Goal: Task Accomplishment & Management: Complete application form

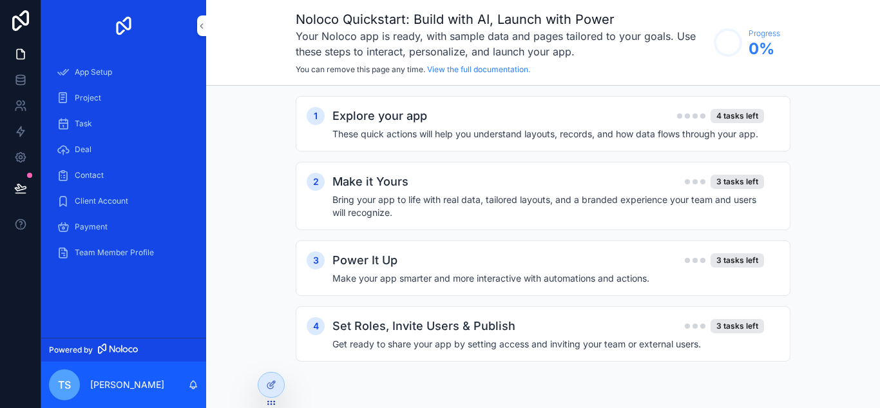
click at [875, 262] on div "1 Explore your app 4 tasks left These quick actions will help you understand la…" at bounding box center [543, 242] width 674 height 312
click at [86, 75] on span "App Setup" at bounding box center [93, 72] width 37 height 10
click at [471, 122] on div "Explore your app 4 tasks left" at bounding box center [548, 116] width 432 height 18
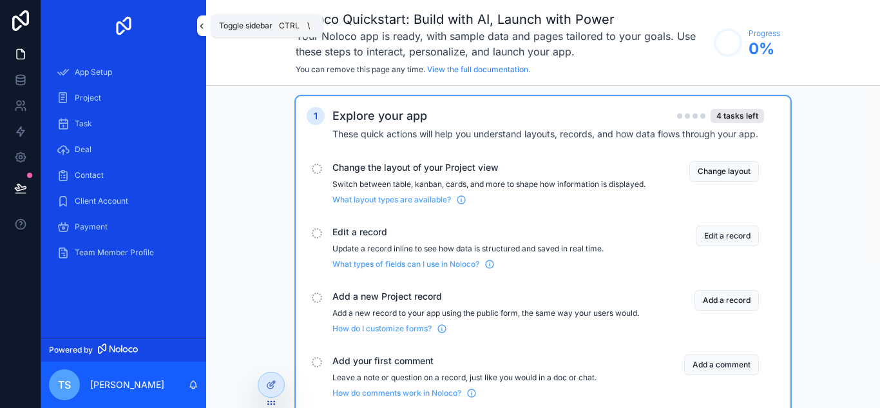
click at [198, 24] on icon "scrollable content" at bounding box center [201, 26] width 9 height 10
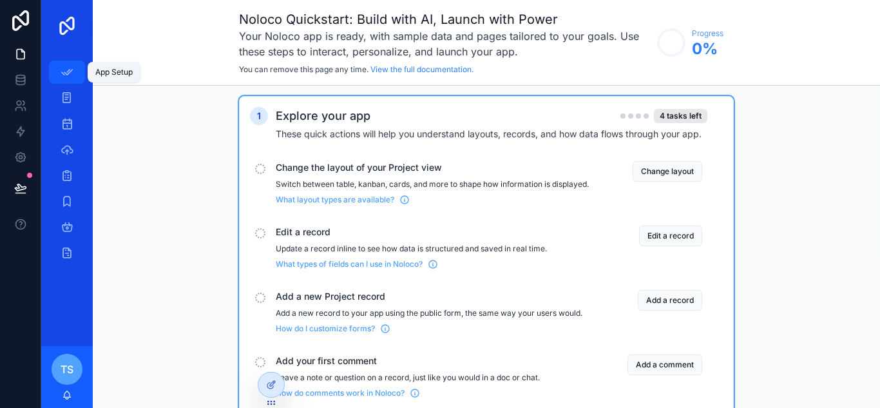
click at [64, 72] on icon "scrollable content" at bounding box center [67, 72] width 13 height 13
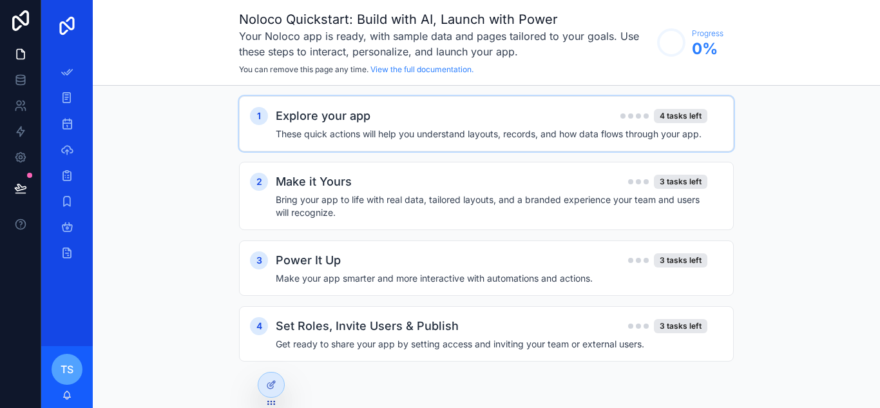
click at [479, 121] on div "Explore your app 4 tasks left" at bounding box center [492, 116] width 432 height 18
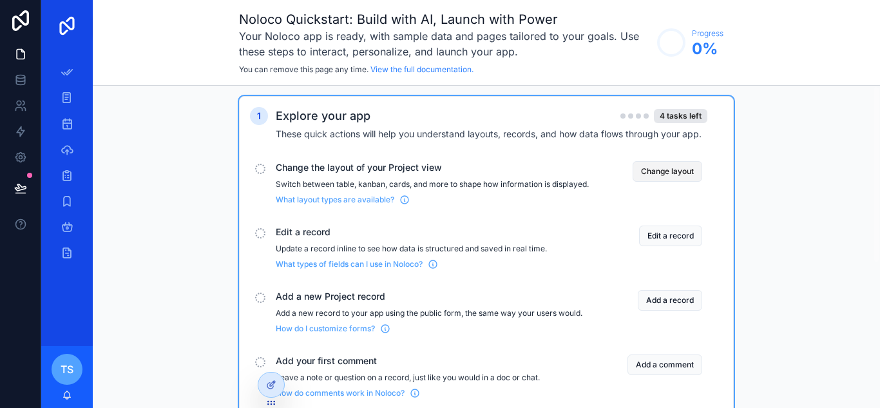
click at [664, 171] on button "Change layout" at bounding box center [668, 171] width 70 height 21
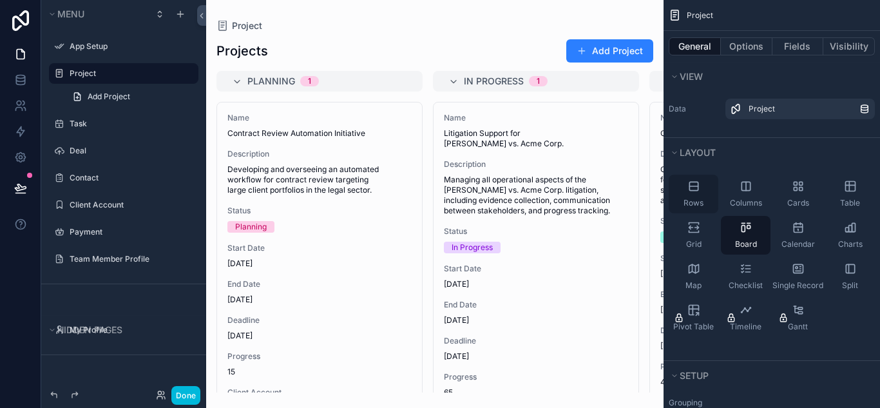
click at [694, 193] on div "Rows" at bounding box center [694, 194] width 50 height 39
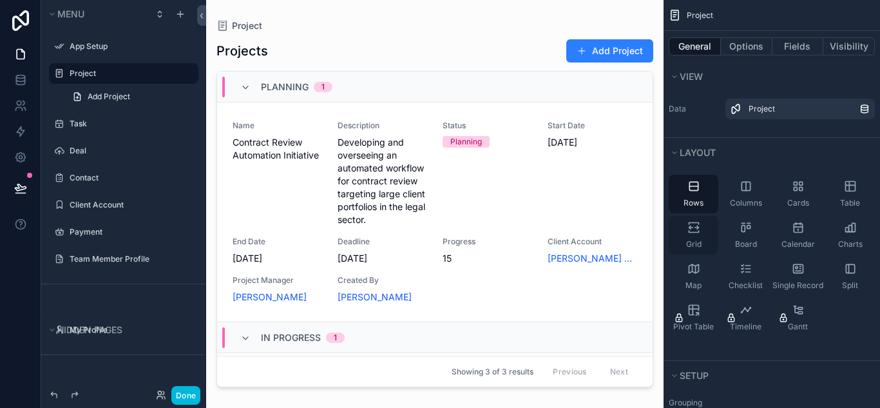
click at [687, 237] on div "Grid" at bounding box center [694, 235] width 50 height 39
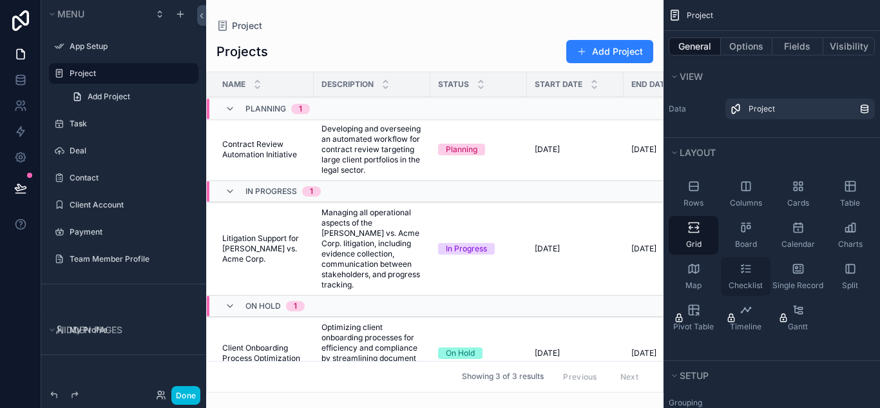
click at [738, 278] on div "Checklist" at bounding box center [746, 276] width 50 height 39
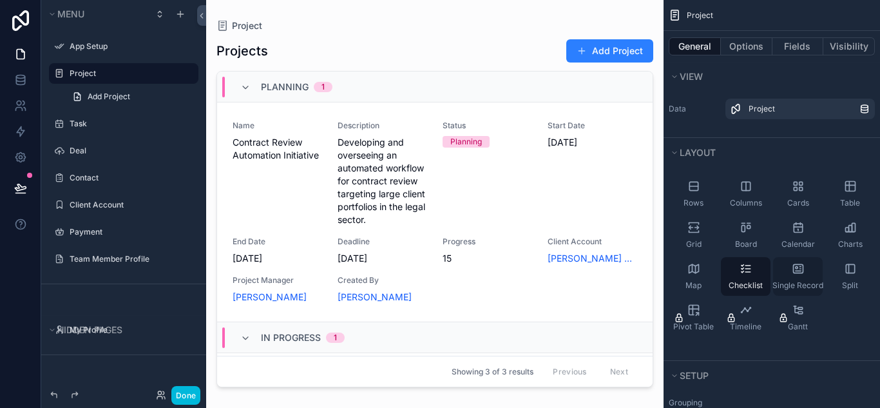
click at [798, 278] on div "Single Record" at bounding box center [798, 276] width 50 height 39
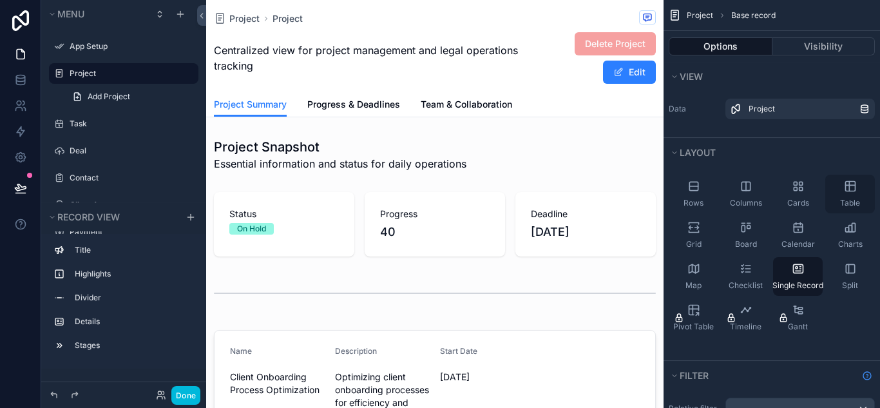
click at [847, 198] on span "Table" at bounding box center [850, 203] width 20 height 10
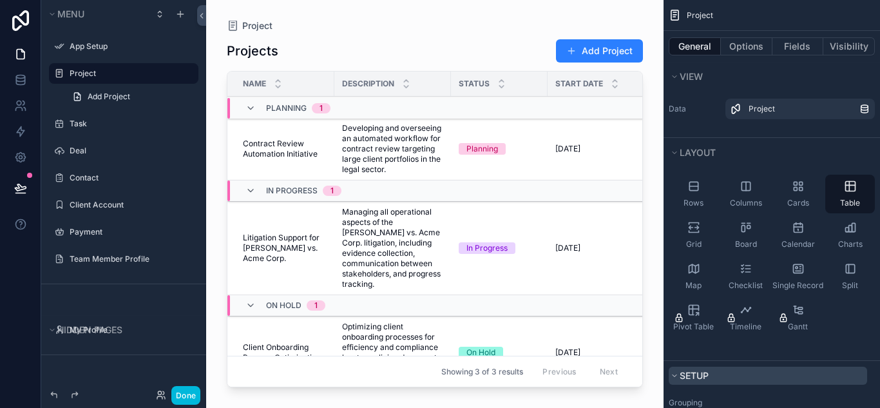
click at [678, 374] on button "Setup" at bounding box center [768, 376] width 198 height 18
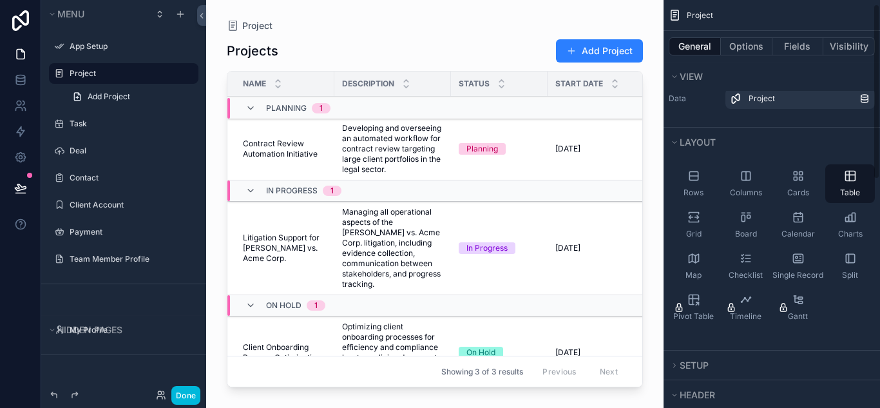
click at [668, 368] on div "Setup" at bounding box center [772, 364] width 216 height 29
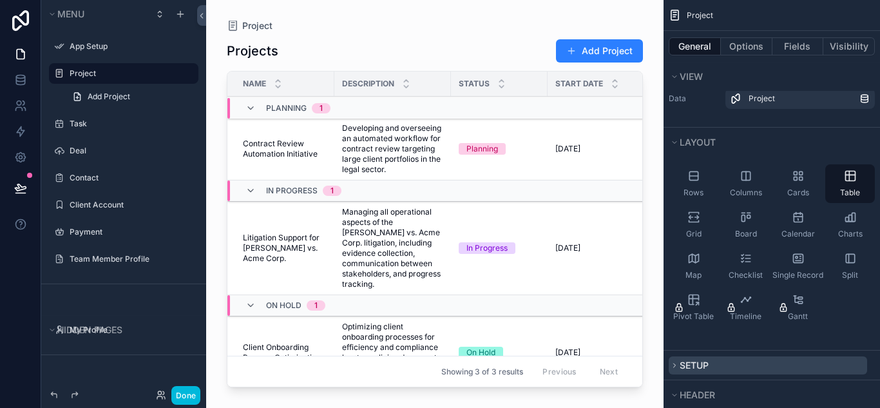
click at [676, 368] on icon "scrollable content" at bounding box center [675, 365] width 8 height 8
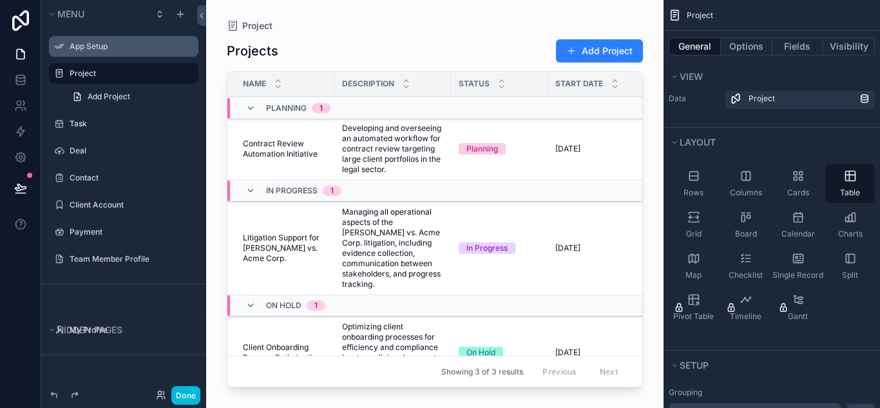
click at [89, 48] on label "App Setup" at bounding box center [130, 46] width 121 height 10
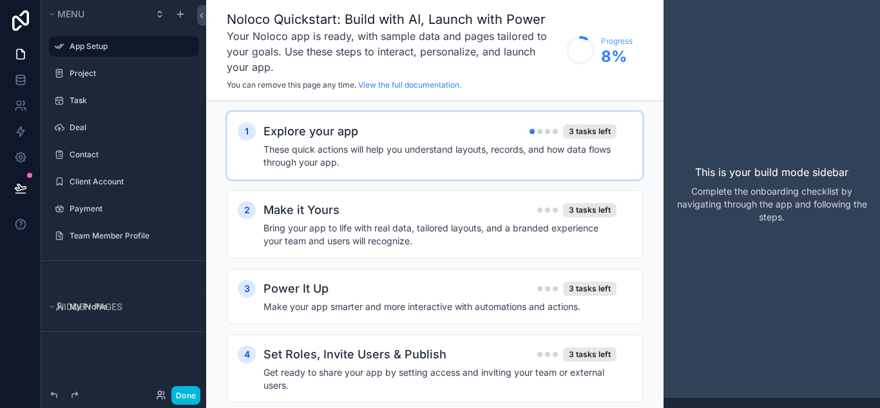
click at [350, 153] on h4 "These quick actions will help you understand layouts, records, and how data flo…" at bounding box center [439, 156] width 353 height 26
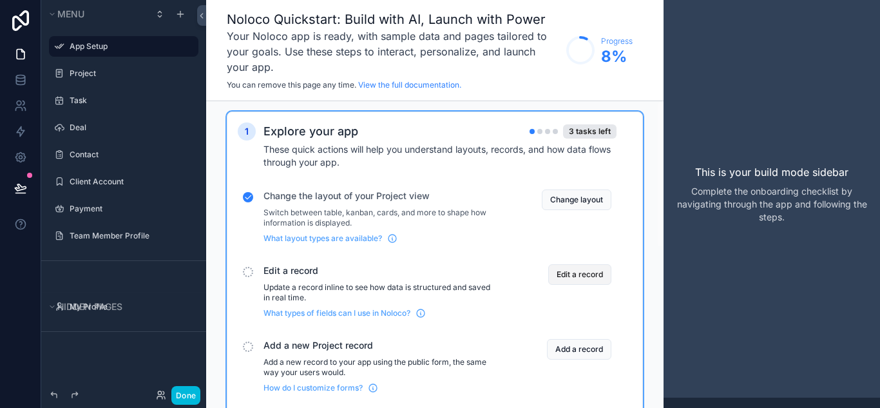
click at [573, 276] on button "Edit a record" at bounding box center [579, 274] width 63 height 21
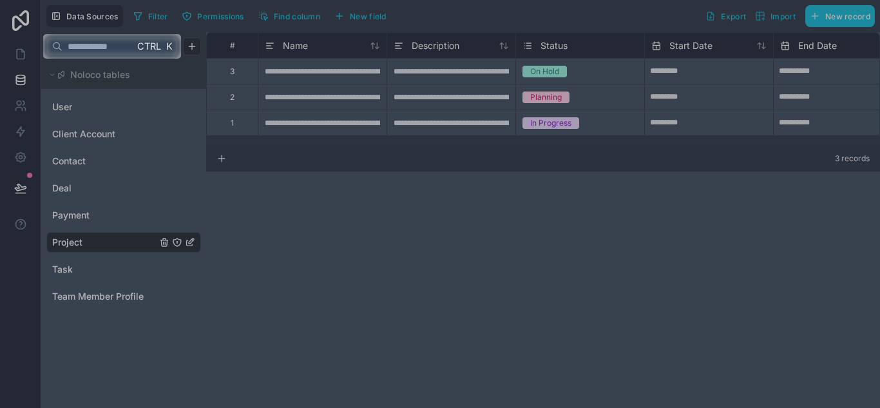
click at [338, 102] on div at bounding box center [440, 233] width 880 height 349
click at [464, 92] on div at bounding box center [440, 233] width 880 height 349
click at [136, 46] on span "Ctrl" at bounding box center [149, 46] width 26 height 16
click at [162, 46] on span "Ctrl" at bounding box center [149, 46] width 26 height 16
click at [119, 43] on input "text" at bounding box center [98, 46] width 72 height 23
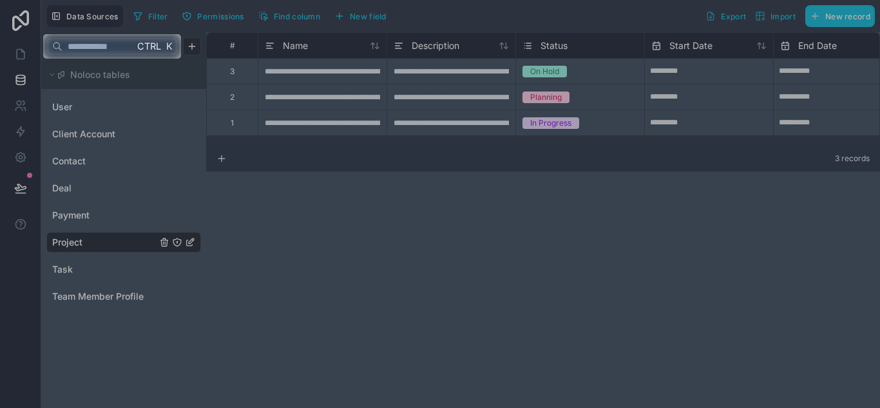
type input "*"
click at [344, 331] on div at bounding box center [440, 233] width 880 height 349
click at [403, 109] on div at bounding box center [440, 233] width 880 height 349
click at [484, 112] on div at bounding box center [440, 233] width 880 height 349
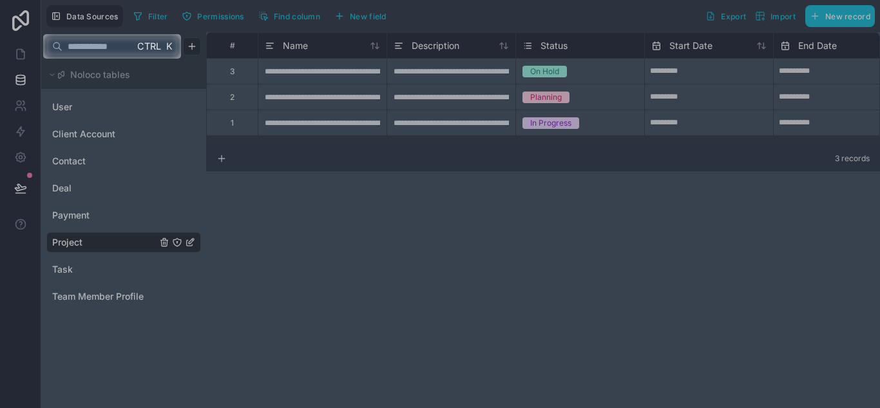
click at [712, 107] on div at bounding box center [440, 233] width 880 height 349
click at [97, 47] on input "text" at bounding box center [98, 46] width 72 height 23
click at [126, 48] on input "text" at bounding box center [98, 46] width 72 height 23
click at [162, 45] on span "Ctrl K" at bounding box center [155, 46] width 39 height 16
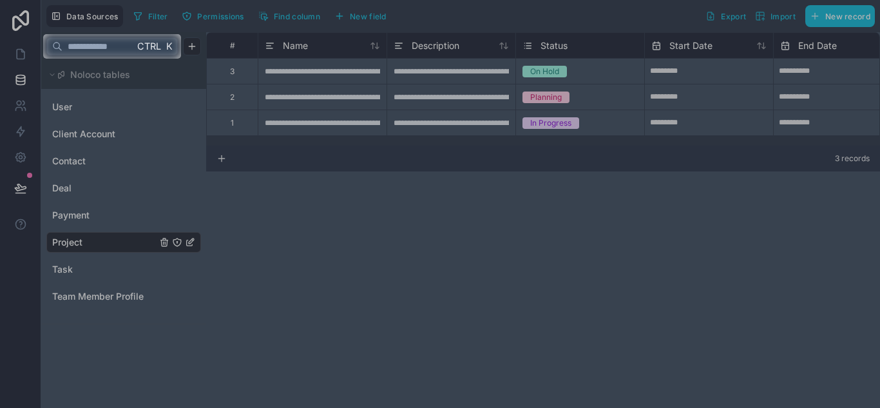
click at [112, 49] on input "text" at bounding box center [98, 46] width 72 height 23
type input "*"
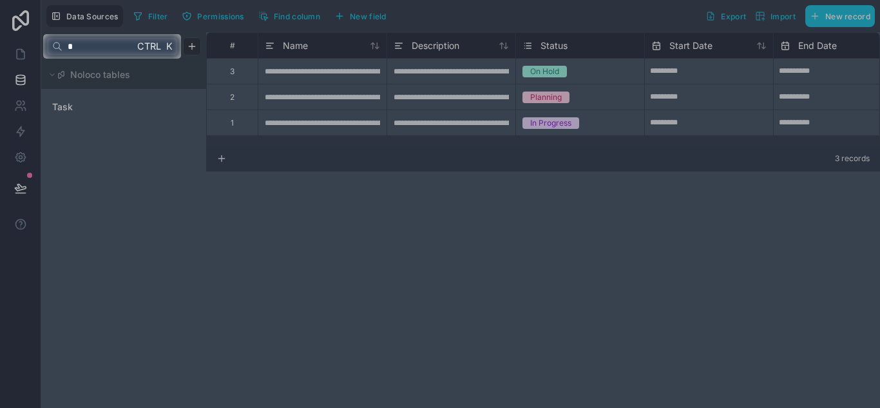
type input "*"
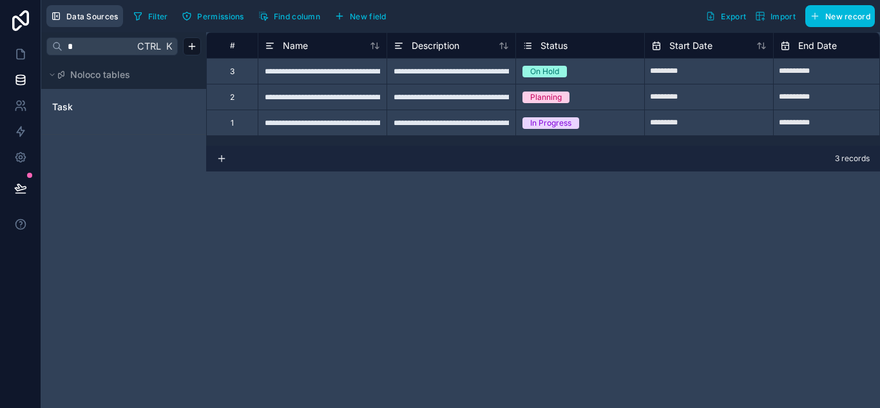
click at [77, 15] on span "Data Sources" at bounding box center [92, 17] width 52 height 10
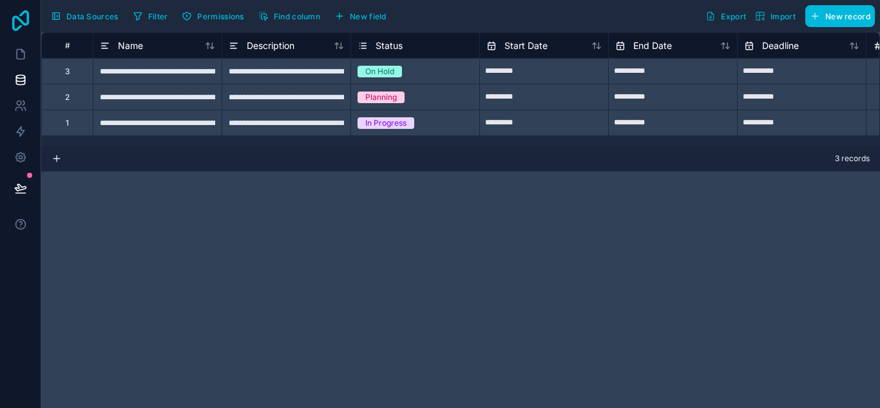
click at [17, 24] on icon at bounding box center [21, 20] width 26 height 21
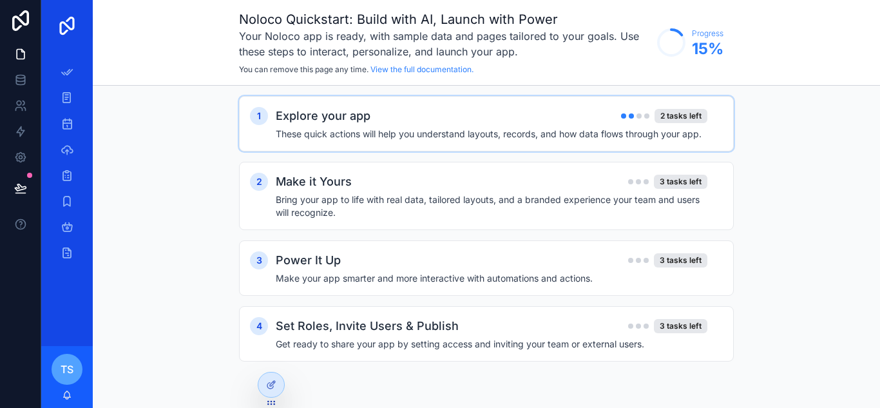
click at [459, 137] on h4 "These quick actions will help you understand layouts, records, and how data flo…" at bounding box center [492, 134] width 432 height 13
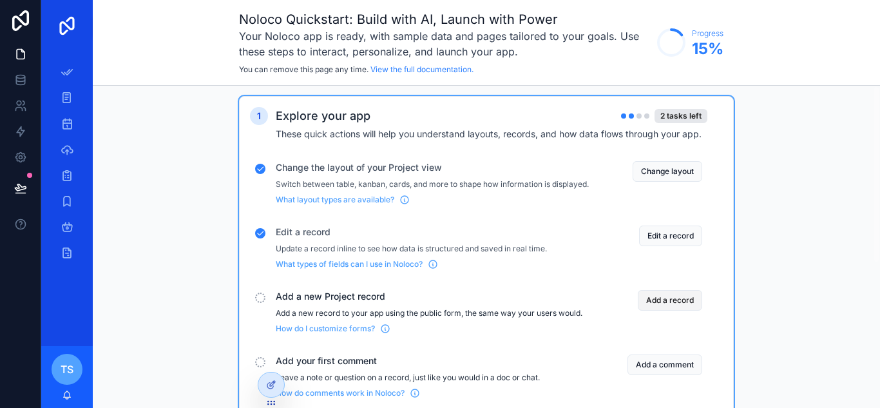
click at [669, 309] on button "Add a record" at bounding box center [670, 300] width 64 height 21
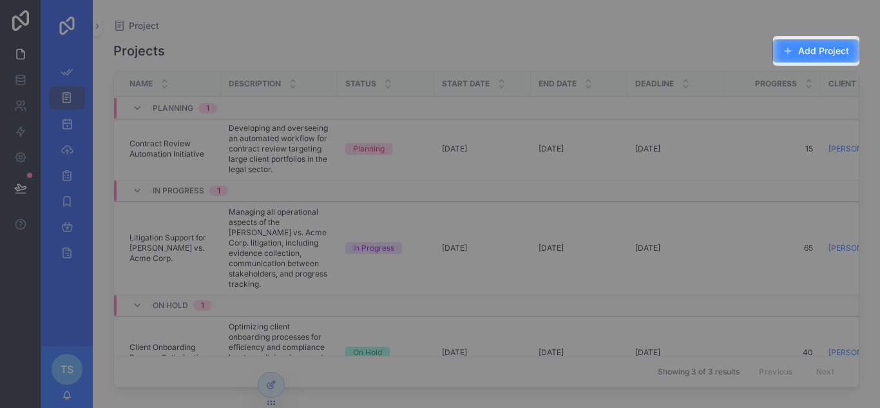
click at [808, 50] on button "Add Project" at bounding box center [815, 50] width 87 height 23
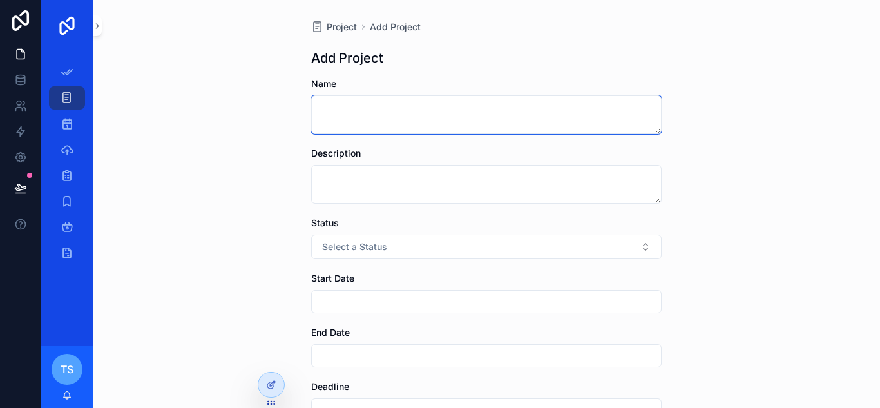
click at [448, 113] on textarea "scrollable content" at bounding box center [486, 114] width 350 height 39
type textarea "*"
type textarea "**********"
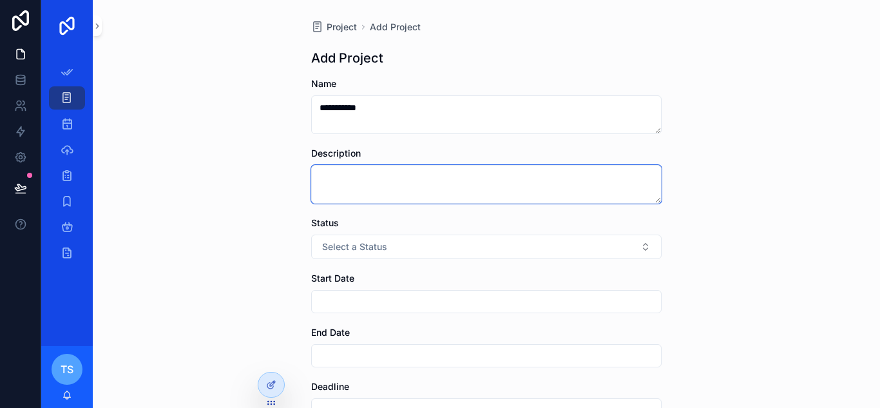
click at [440, 182] on textarea "scrollable content" at bounding box center [486, 184] width 350 height 39
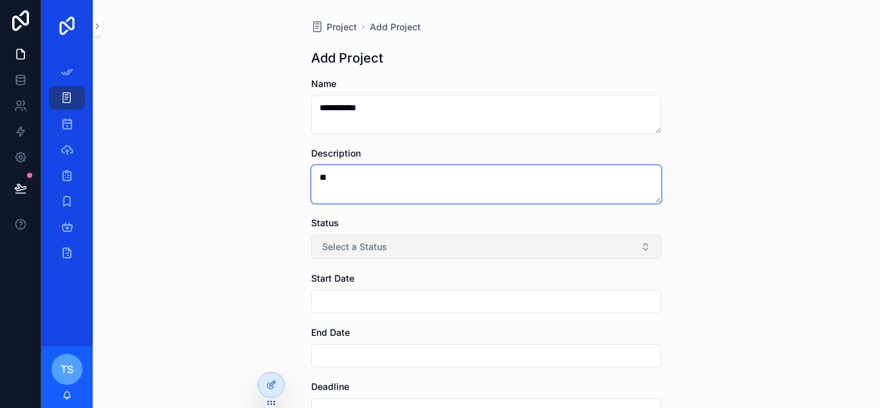
type textarea "**"
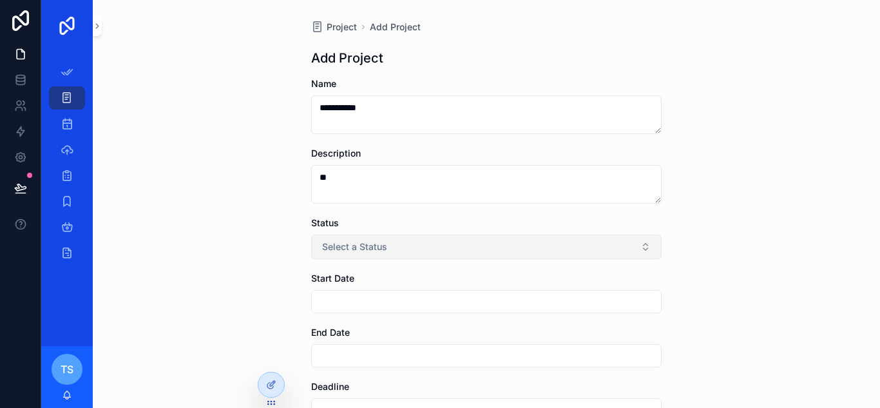
click at [468, 245] on button "Select a Status" at bounding box center [486, 246] width 350 height 24
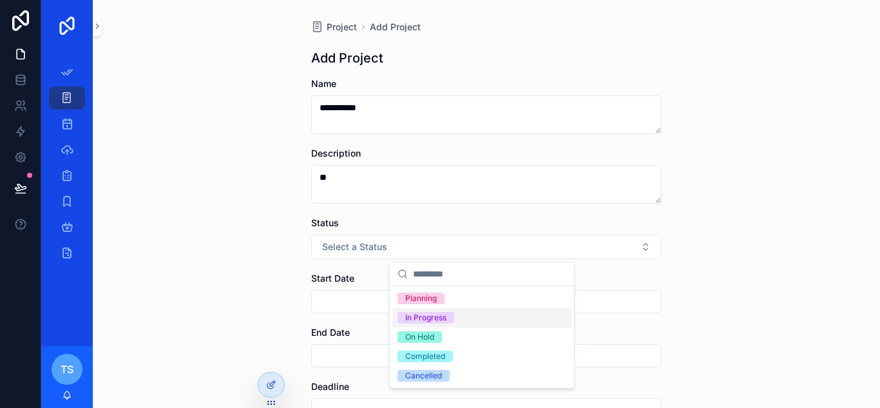
click at [439, 319] on div "In Progress" at bounding box center [425, 318] width 41 height 12
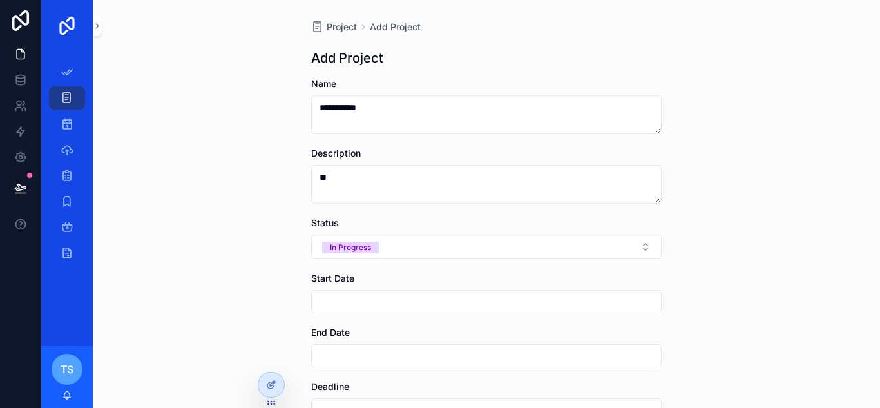
click at [445, 301] on input "scrollable content" at bounding box center [486, 301] width 349 height 18
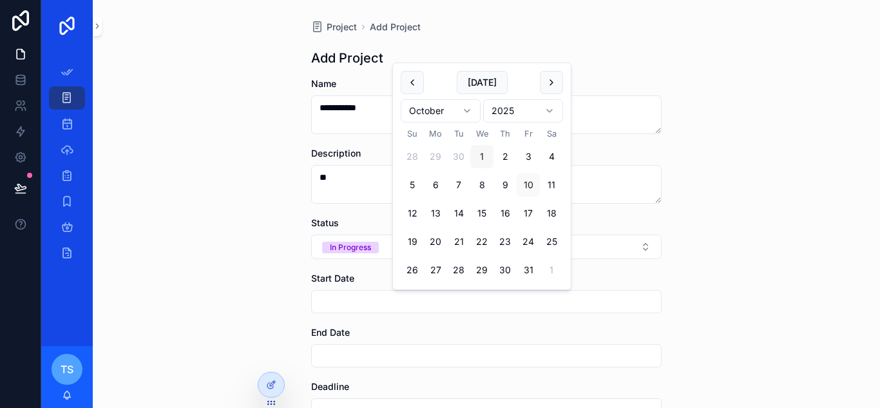
click at [482, 153] on button "1" at bounding box center [481, 156] width 23 height 23
type input "*********"
click at [419, 350] on input "scrollable content" at bounding box center [486, 356] width 349 height 18
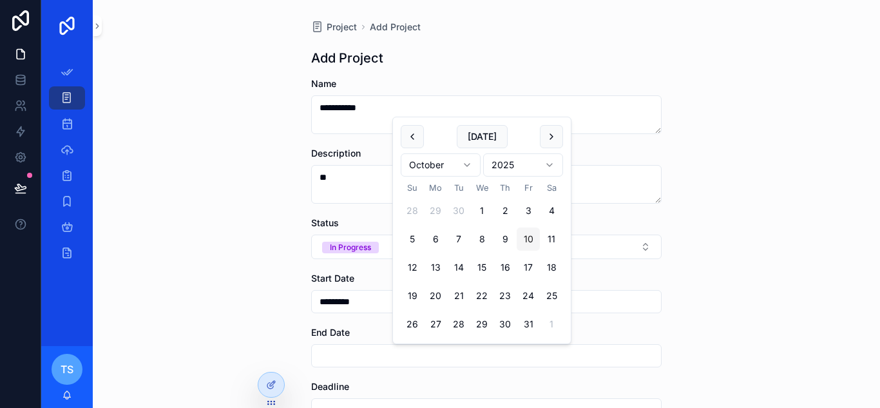
click at [532, 233] on button "10" at bounding box center [528, 238] width 23 height 23
type input "**********"
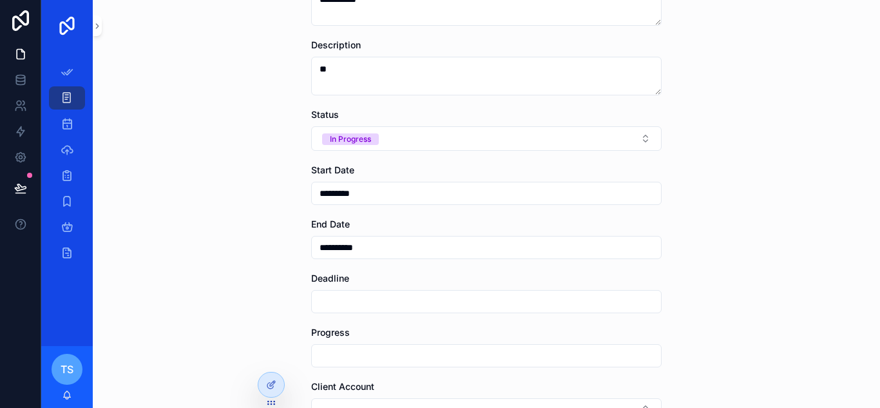
scroll to position [111, 0]
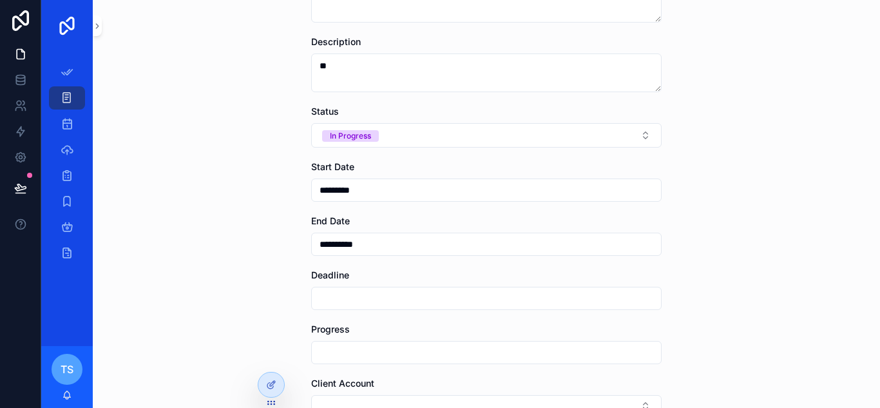
click at [427, 245] on input "**********" at bounding box center [486, 244] width 349 height 18
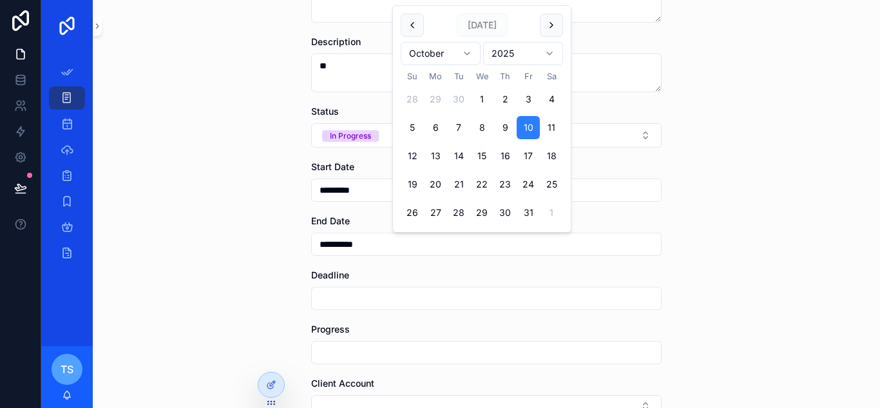
click at [401, 301] on input "scrollable content" at bounding box center [486, 298] width 349 height 18
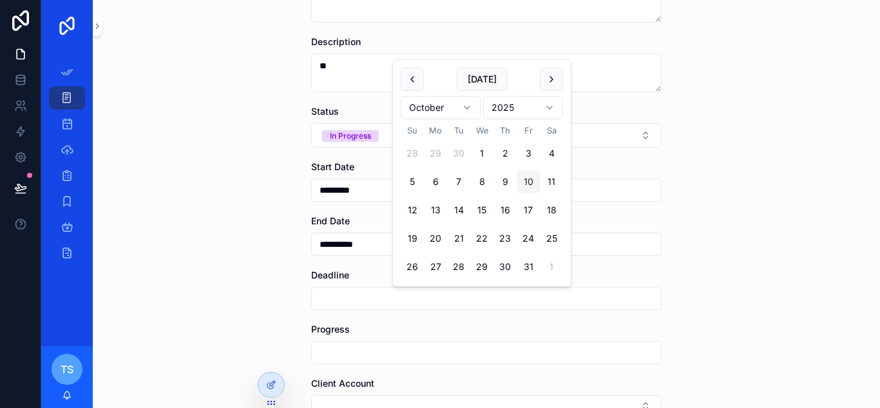
click at [520, 190] on button "10" at bounding box center [528, 181] width 23 height 23
type input "**********"
click at [452, 353] on input "scrollable content" at bounding box center [486, 352] width 349 height 18
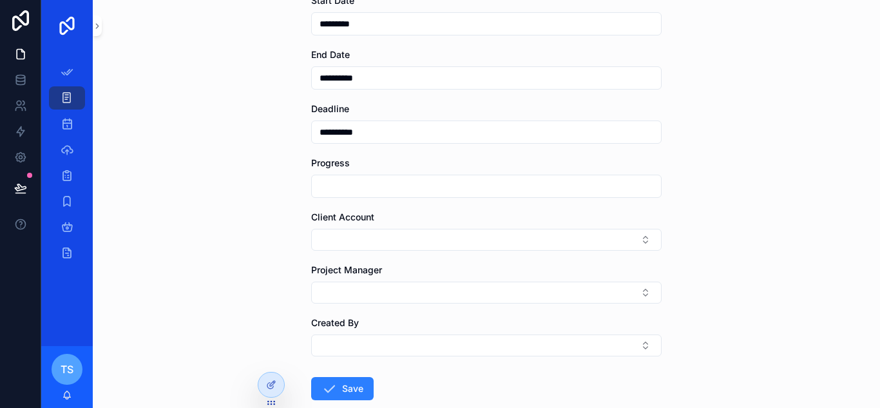
scroll to position [280, 0]
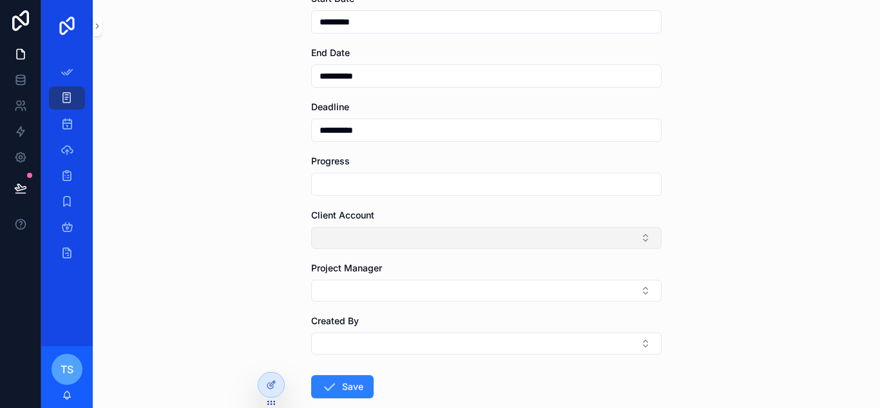
click at [543, 233] on button "Select Button" at bounding box center [486, 238] width 350 height 22
click at [707, 254] on div "**********" at bounding box center [486, 204] width 787 height 408
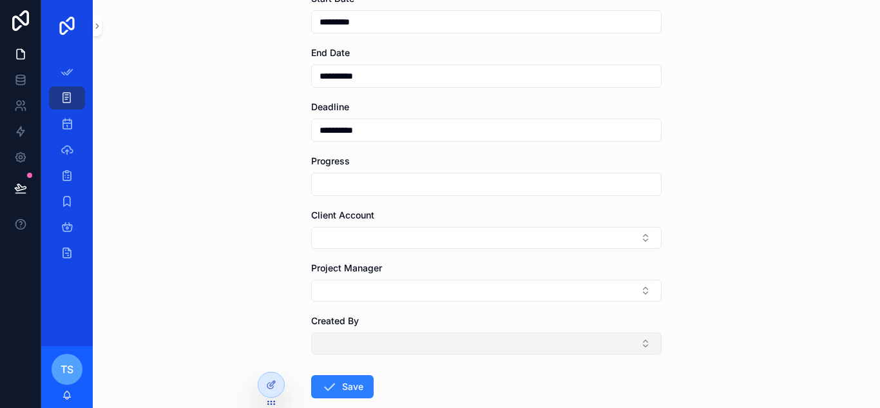
click at [462, 339] on button "Select Button" at bounding box center [486, 343] width 350 height 22
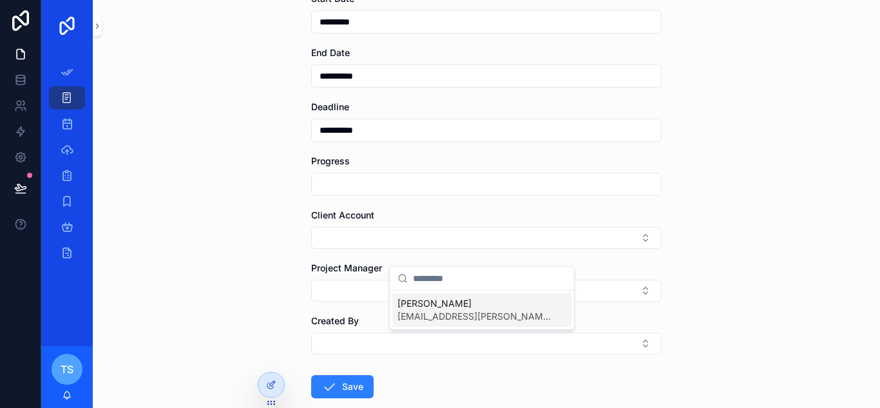
click at [458, 305] on span "[PERSON_NAME]" at bounding box center [473, 303] width 153 height 13
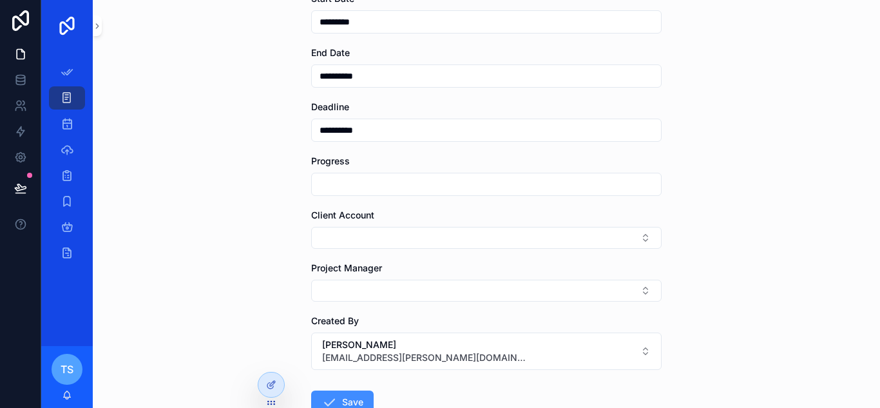
click at [342, 399] on button "Save" at bounding box center [342, 401] width 62 height 23
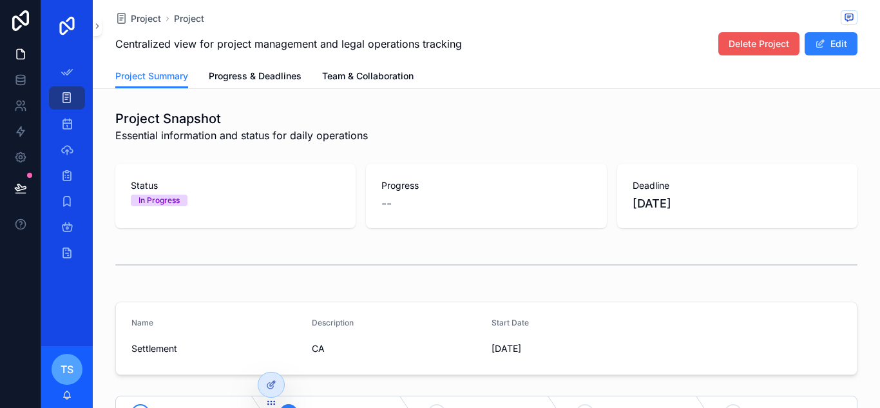
click at [757, 48] on span "Delete Project" at bounding box center [759, 43] width 61 height 13
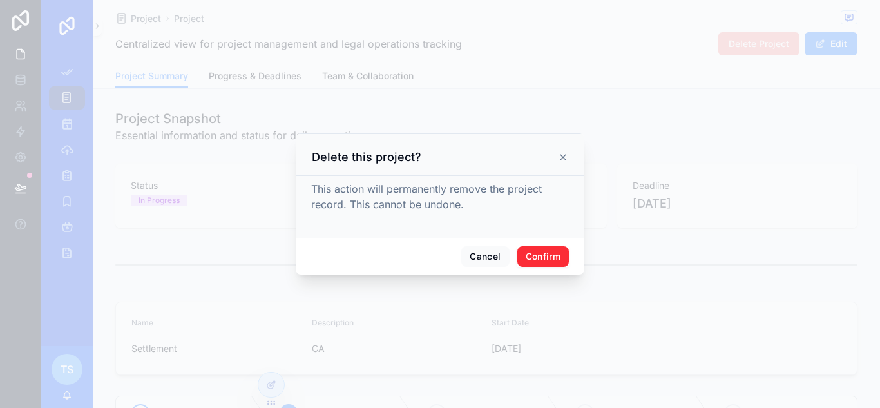
click at [558, 252] on button "Confirm" at bounding box center [543, 256] width 52 height 21
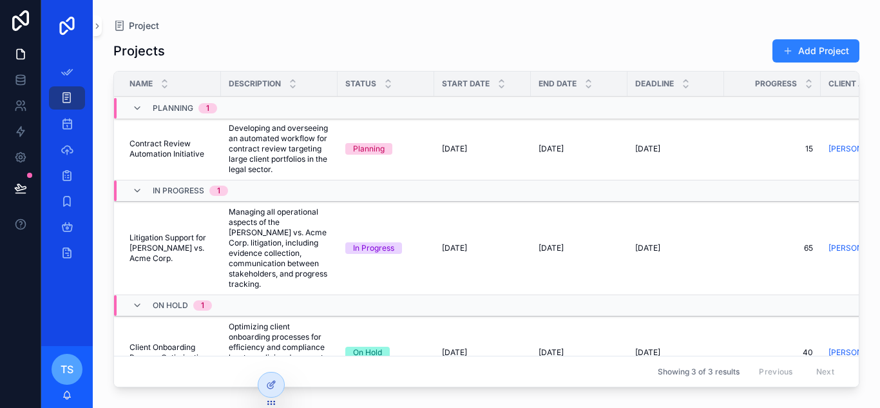
click at [61, 19] on img "scrollable content" at bounding box center [67, 25] width 21 height 21
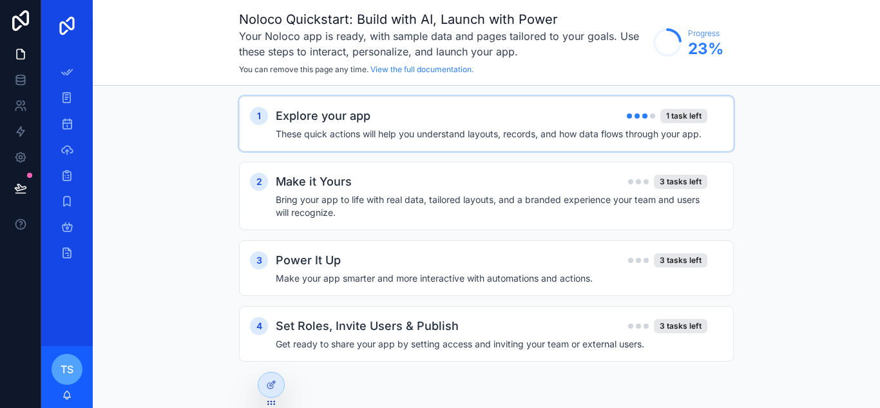
click at [448, 122] on div "Explore your app 1 task left" at bounding box center [492, 116] width 432 height 18
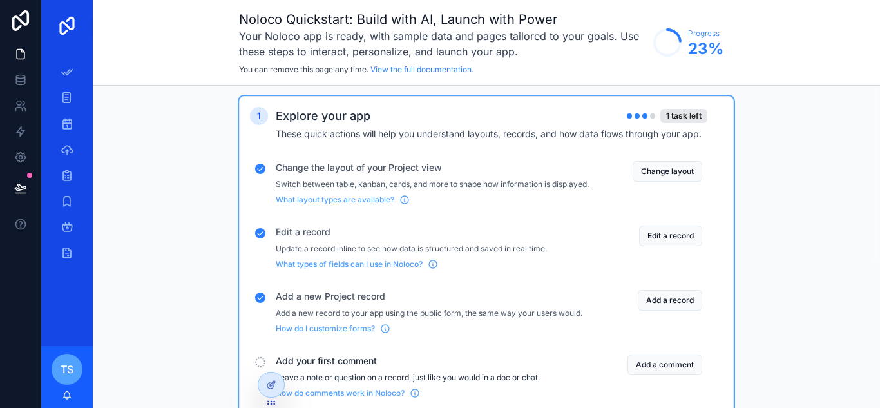
click at [373, 367] on span "Add your first comment" at bounding box center [432, 360] width 313 height 13
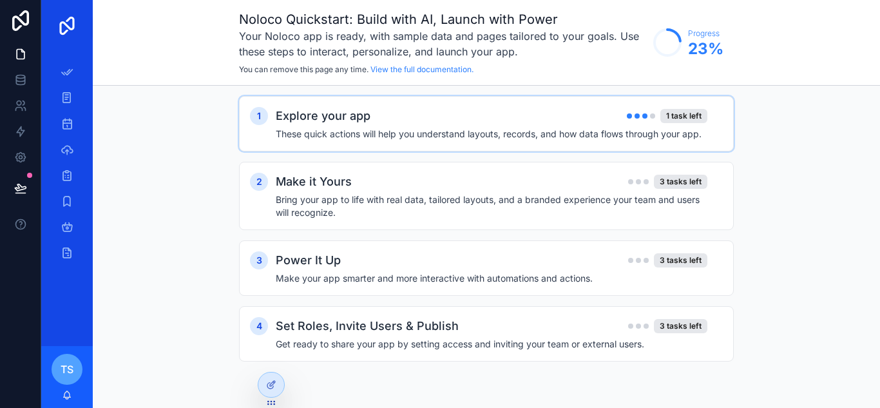
click at [412, 120] on div "Explore your app 1 task left" at bounding box center [492, 116] width 432 height 18
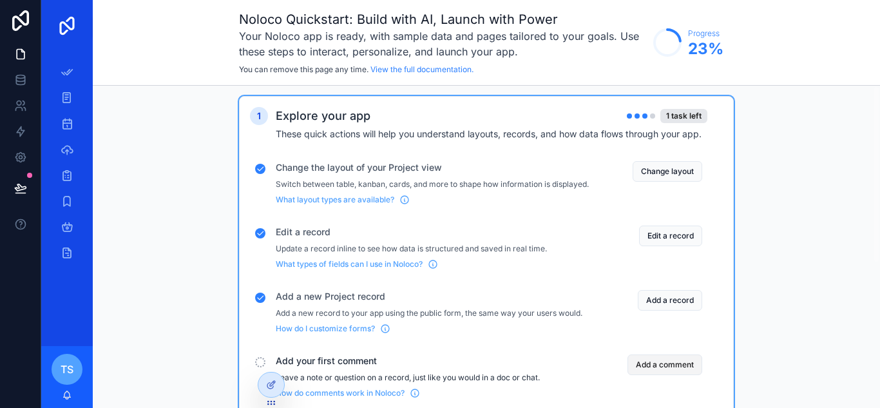
click at [676, 372] on button "Add a comment" at bounding box center [664, 364] width 75 height 21
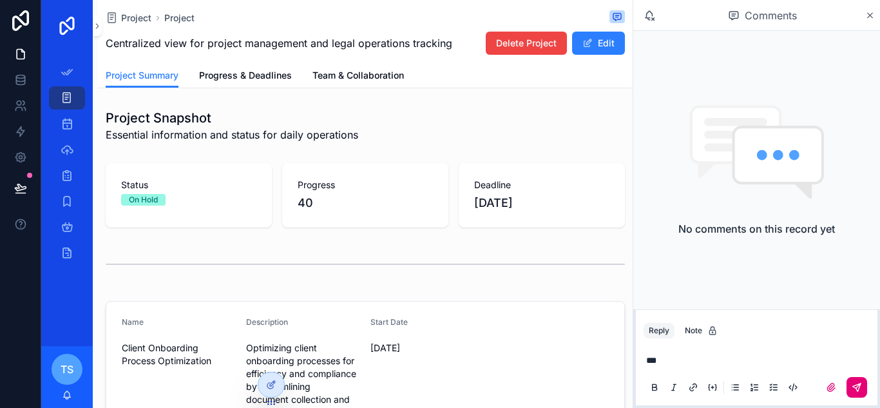
click at [865, 381] on button "scrollable content" at bounding box center [856, 387] width 21 height 21
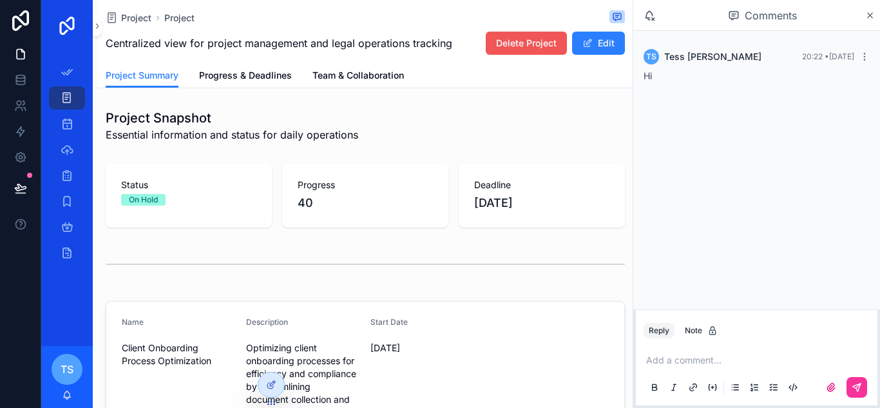
click at [528, 44] on span "Delete Project" at bounding box center [526, 43] width 61 height 13
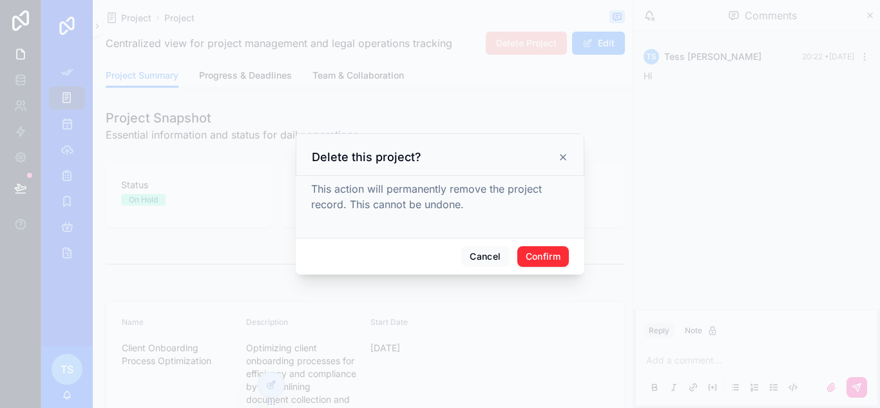
click at [541, 258] on button "Confirm" at bounding box center [543, 256] width 52 height 21
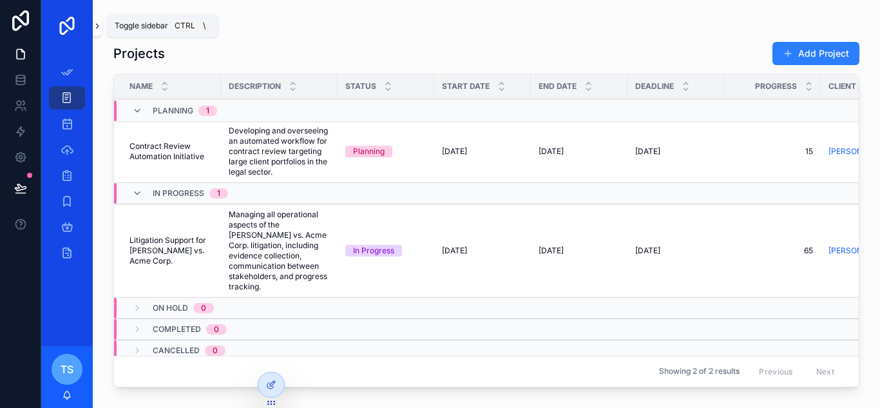
click at [93, 28] on icon "scrollable content" at bounding box center [97, 26] width 9 height 10
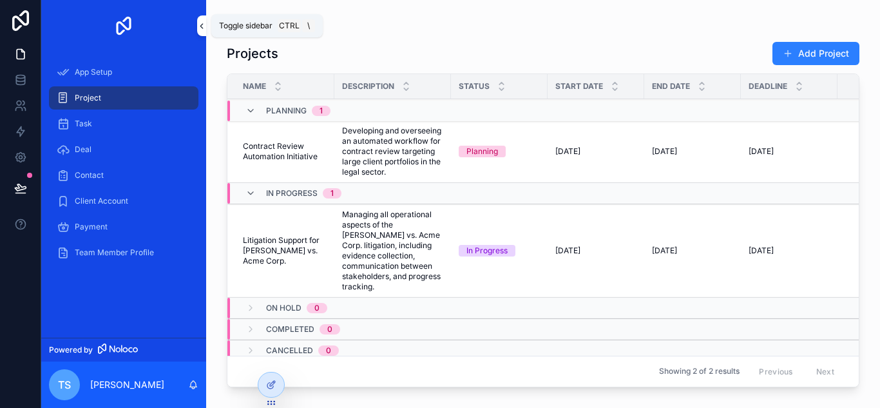
click at [198, 26] on icon "scrollable content" at bounding box center [201, 26] width 9 height 10
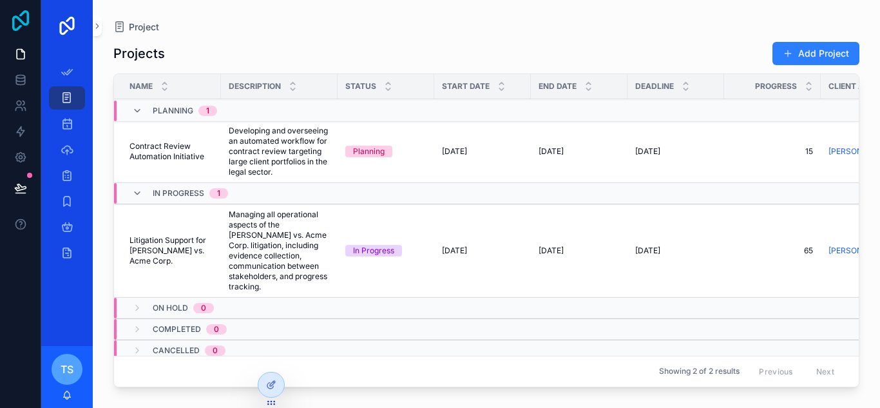
click at [19, 23] on icon at bounding box center [21, 20] width 26 height 21
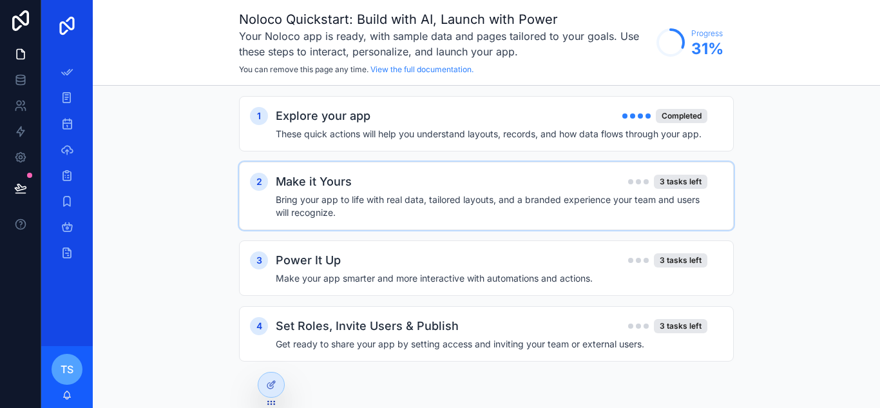
click at [493, 211] on h4 "Bring your app to life with real data, tailored layouts, and a branded experien…" at bounding box center [492, 206] width 432 height 26
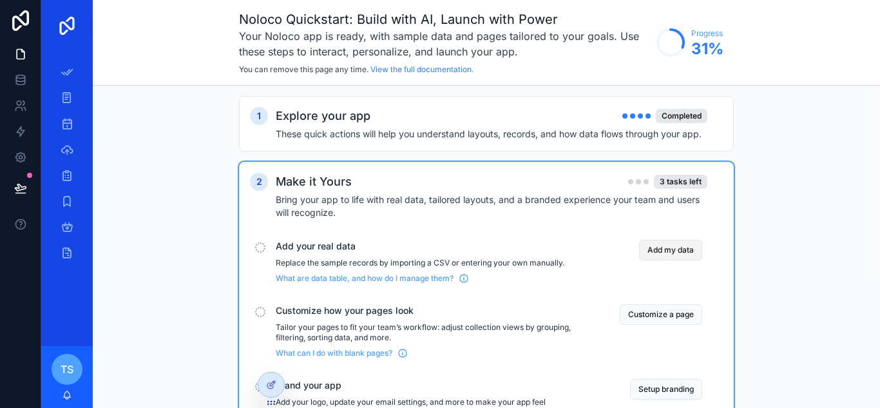
click at [665, 246] on button "Add my data" at bounding box center [670, 250] width 63 height 21
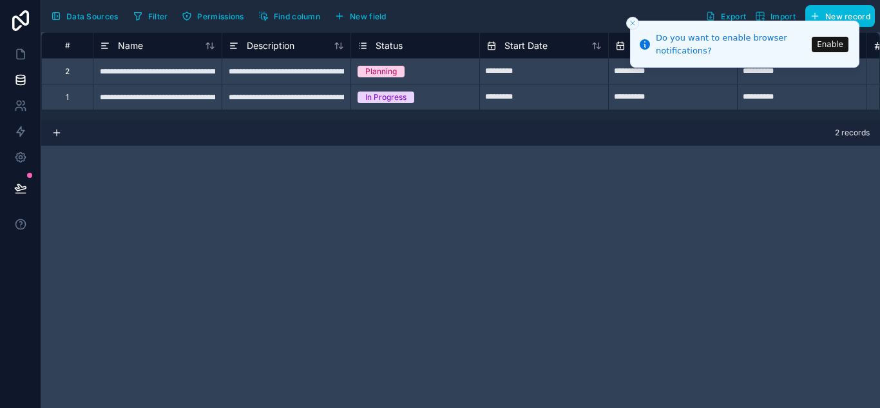
click at [630, 22] on icon "Close toast" at bounding box center [633, 23] width 8 height 8
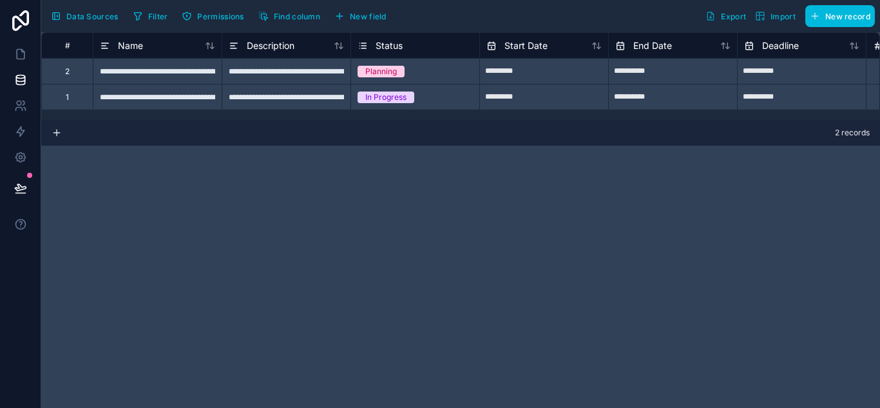
click at [779, 16] on span "Import" at bounding box center [782, 17] width 25 height 10
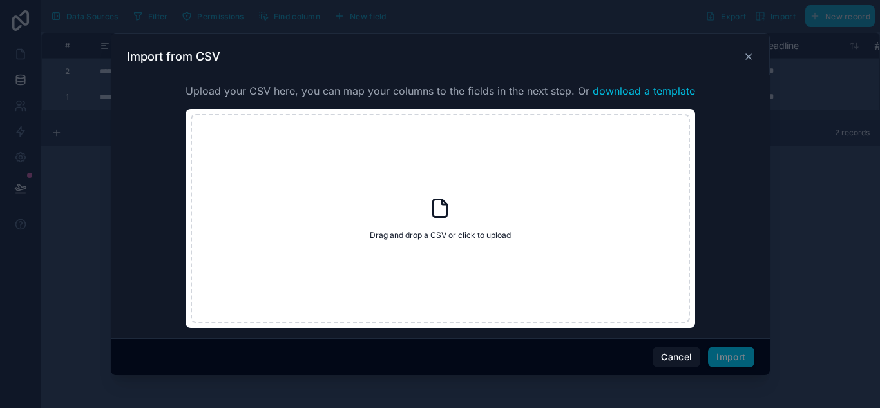
click at [502, 236] on span "Drag and drop a CSV or click to upload" at bounding box center [440, 235] width 141 height 10
type input "**********"
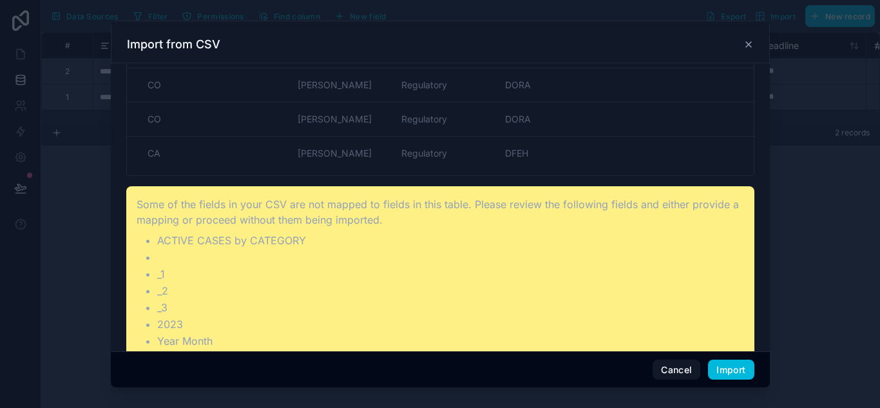
scroll to position [236, 0]
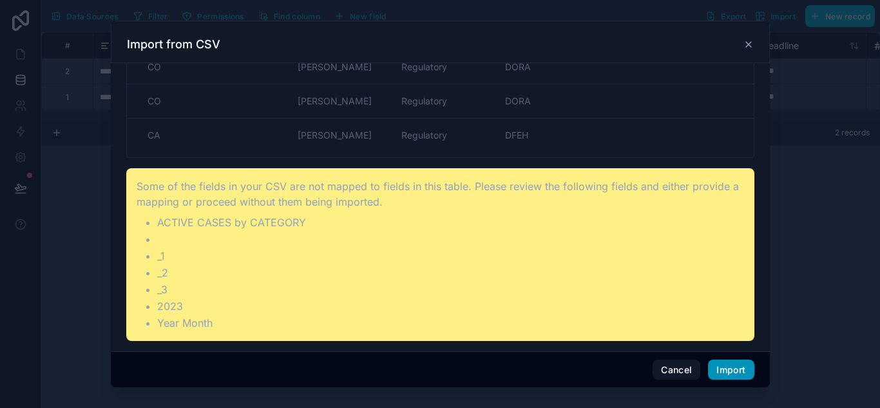
click at [731, 366] on button "Import" at bounding box center [731, 369] width 46 height 21
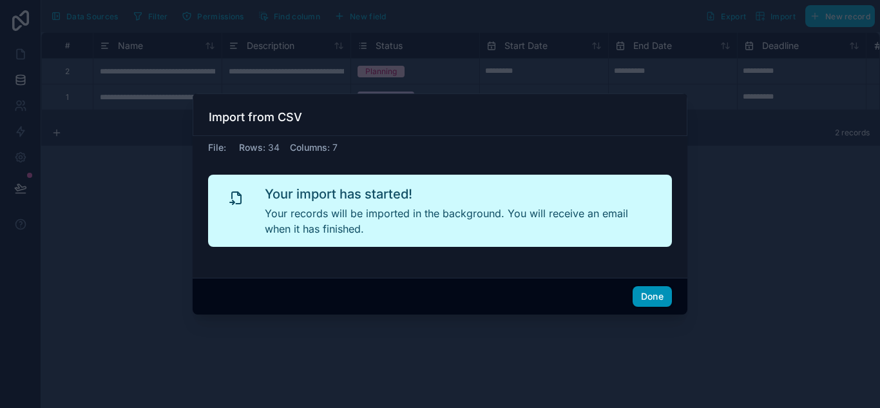
scroll to position [0, 0]
click at [660, 299] on button "Done" at bounding box center [652, 296] width 39 height 21
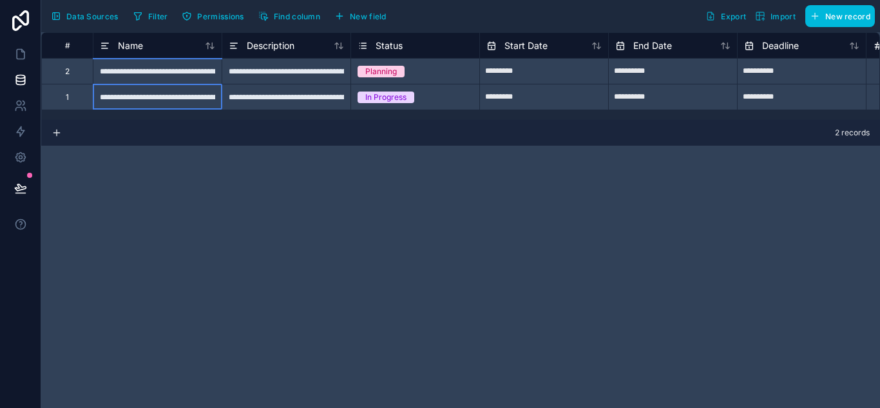
click at [180, 101] on div "**********" at bounding box center [157, 97] width 129 height 26
click at [180, 101] on input "**********" at bounding box center [157, 96] width 128 height 25
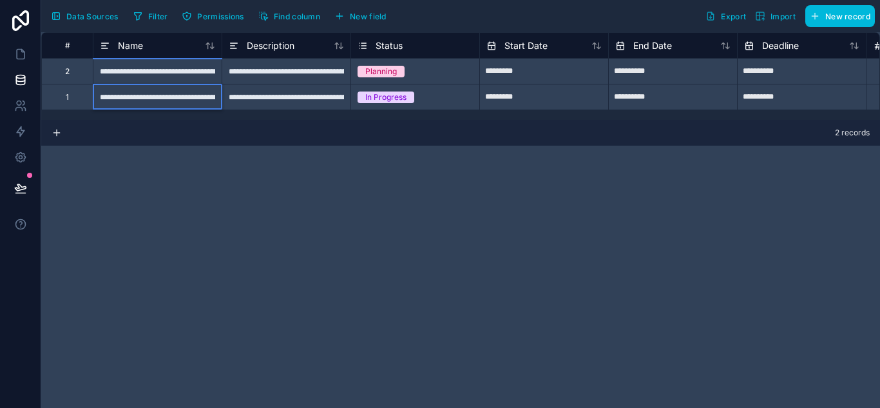
click at [458, 131] on div "2 records" at bounding box center [460, 133] width 839 height 26
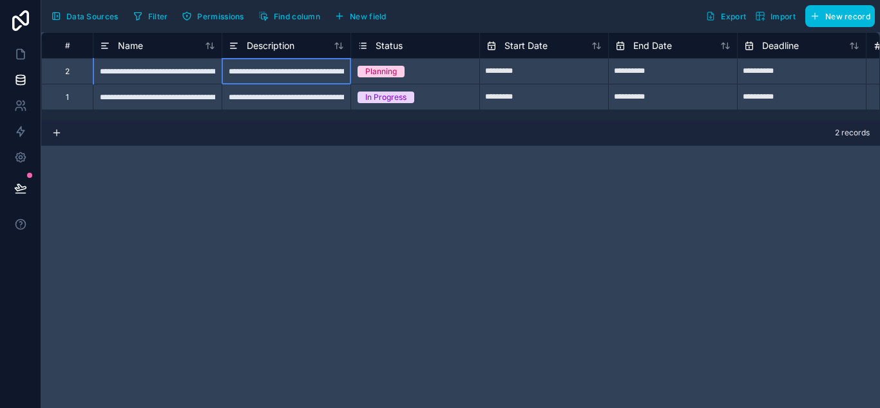
click at [289, 77] on div "**********" at bounding box center [286, 71] width 129 height 26
click at [289, 76] on div "**********" at bounding box center [286, 71] width 129 height 26
click at [289, 76] on input "**********" at bounding box center [286, 71] width 128 height 25
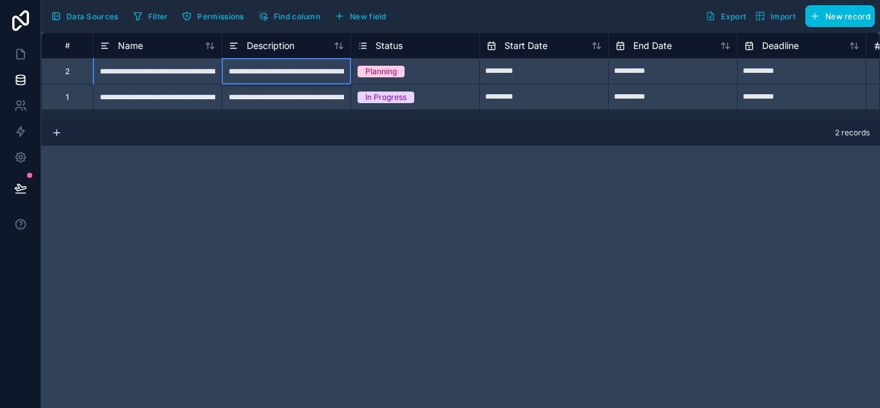
click at [313, 203] on div "**********" at bounding box center [460, 220] width 839 height 376
click at [786, 15] on span "Import" at bounding box center [782, 17] width 25 height 10
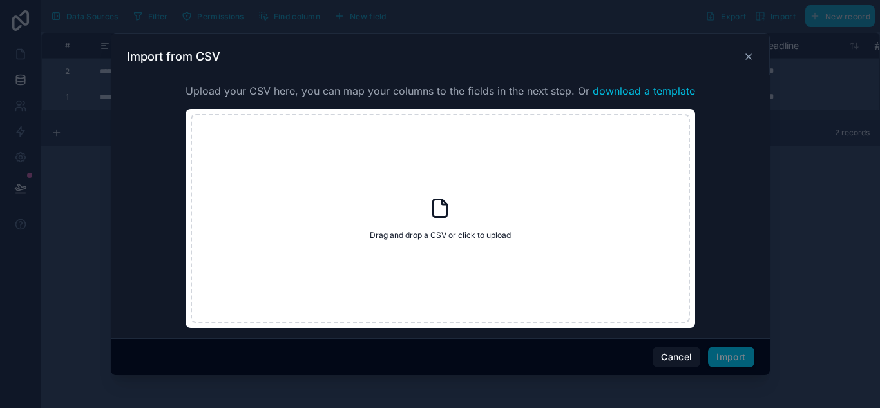
click at [477, 231] on span "Drag and drop a CSV or click to upload" at bounding box center [440, 235] width 141 height 10
type input "**********"
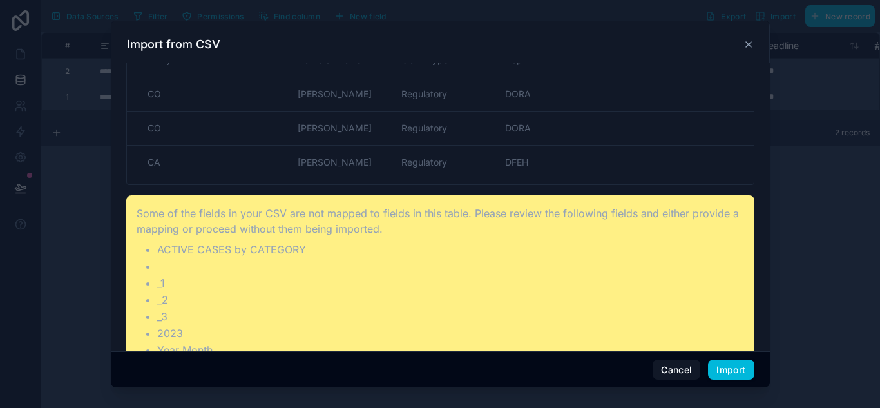
scroll to position [236, 0]
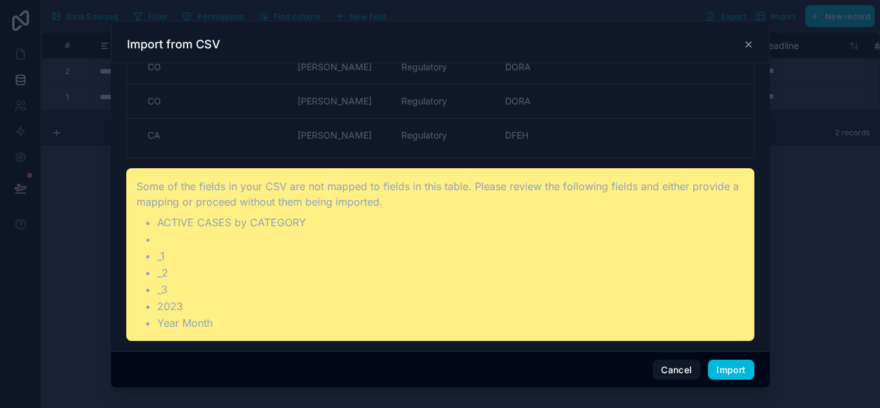
click at [307, 200] on p "Some of the fields in your CSV are not mapped to fields in this table. Please r…" at bounding box center [440, 193] width 607 height 31
click at [257, 222] on li "ACTIVE CASES by CATEGORY" at bounding box center [450, 222] width 587 height 15
click at [221, 224] on li "ACTIVE CASES by CATEGORY" at bounding box center [450, 222] width 587 height 15
click at [723, 370] on button "Import" at bounding box center [731, 369] width 46 height 21
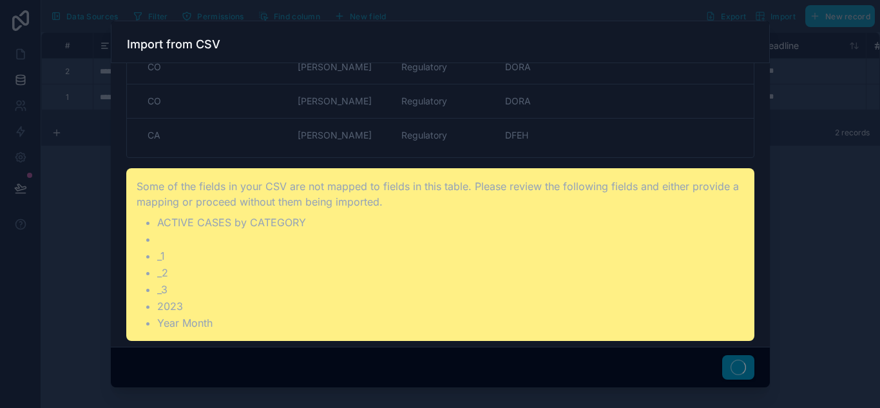
scroll to position [0, 0]
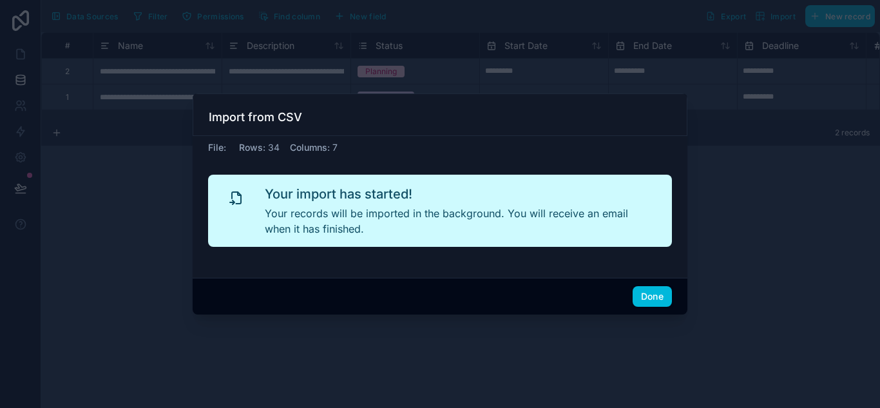
click at [691, 381] on div at bounding box center [440, 204] width 880 height 408
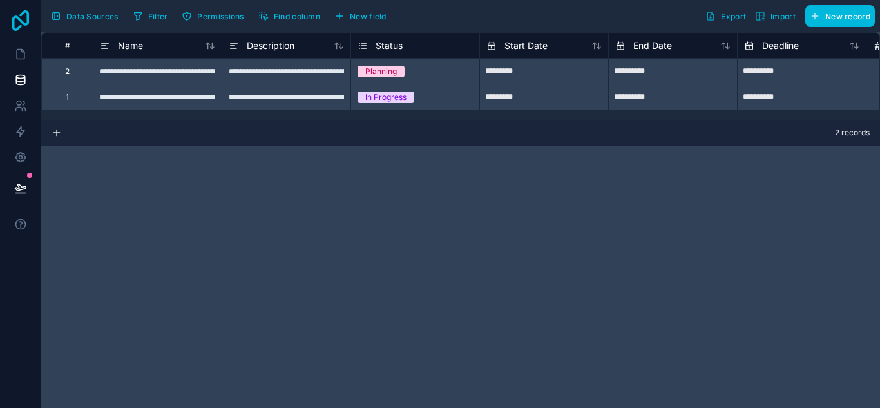
click at [24, 25] on icon at bounding box center [20, 20] width 17 height 21
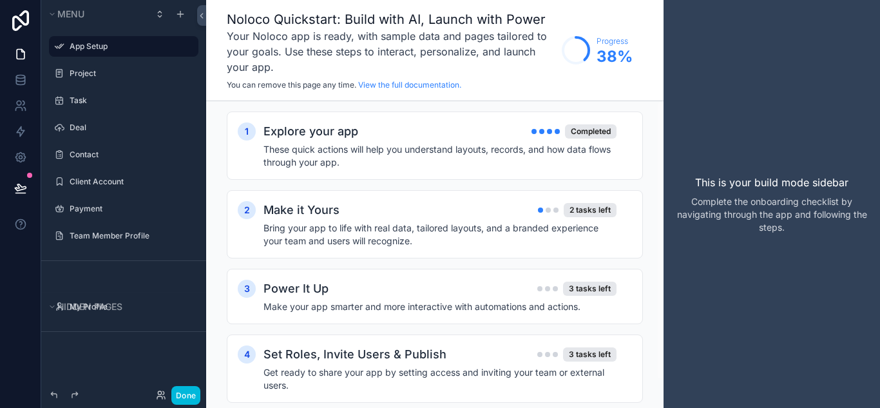
click at [404, 232] on h4 "Bring your app to life with real data, tailored layouts, and a branded experien…" at bounding box center [439, 235] width 353 height 26
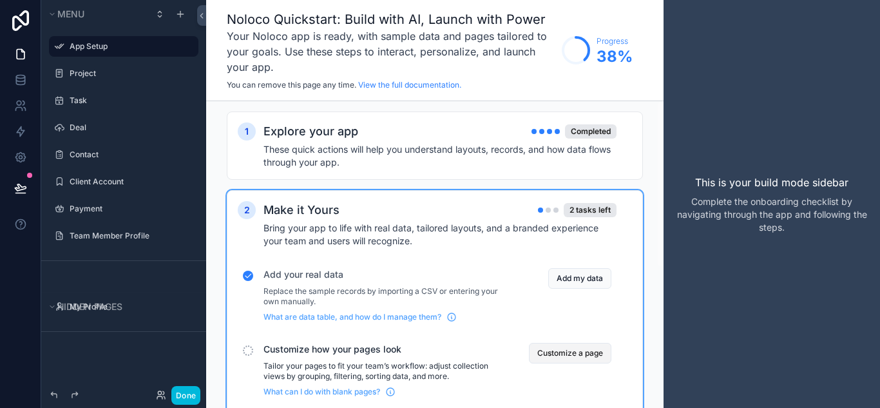
click at [582, 355] on button "Customize a page" at bounding box center [570, 353] width 82 height 21
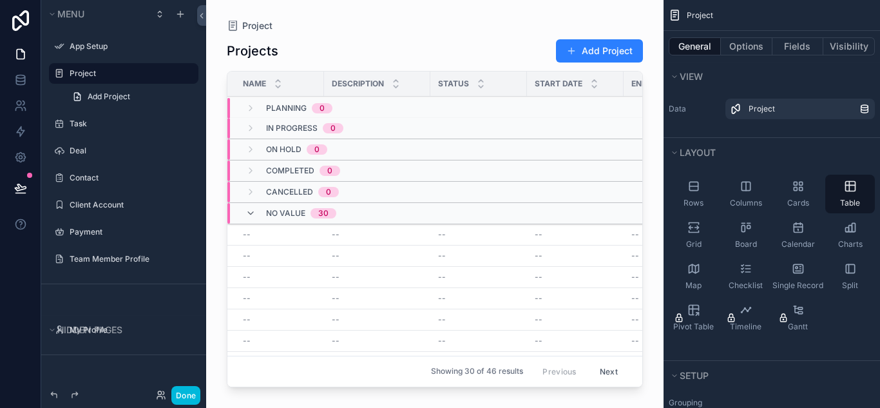
drag, startPoint x: 635, startPoint y: 129, endPoint x: 648, endPoint y: 292, distance: 162.8
click at [648, 292] on div "scrollable content" at bounding box center [434, 196] width 457 height 392
click at [200, 17] on icon at bounding box center [201, 16] width 9 height 10
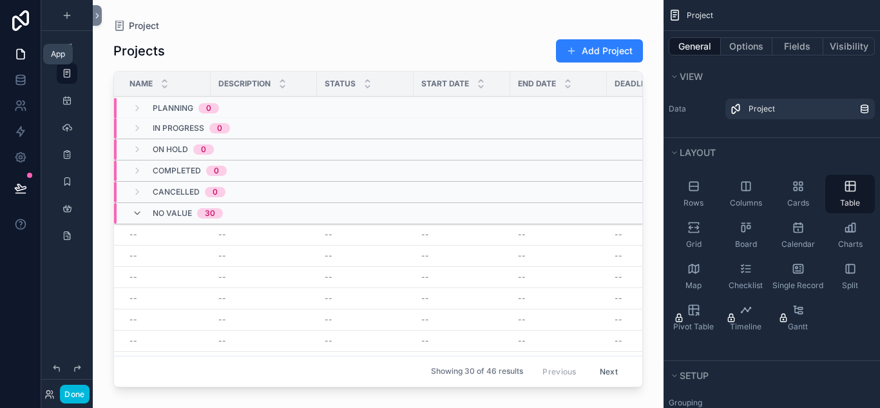
click at [21, 57] on icon at bounding box center [20, 54] width 13 height 13
click at [18, 27] on icon at bounding box center [20, 20] width 17 height 21
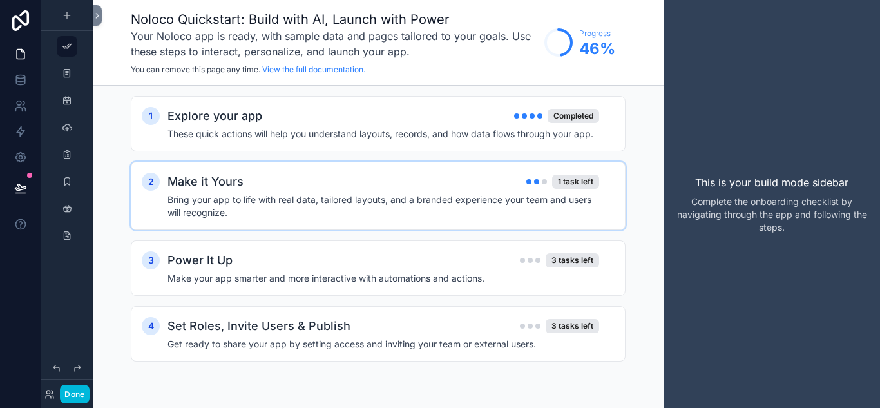
click at [381, 198] on h4 "Bring your app to life with real data, tailored layouts, and a branded experien…" at bounding box center [383, 206] width 432 height 26
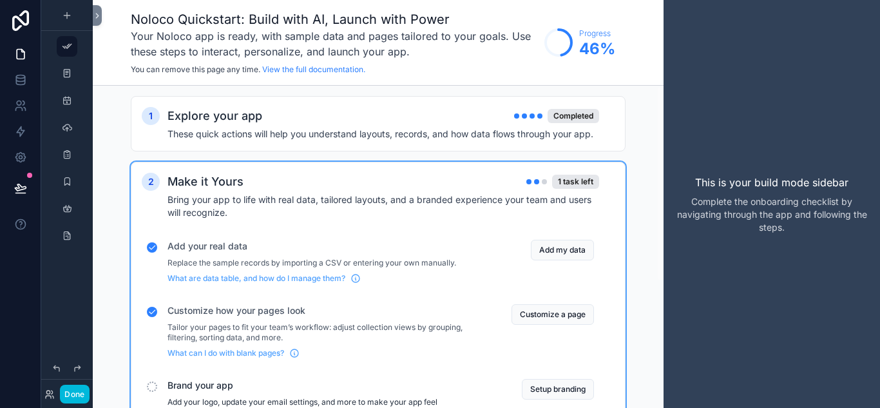
click at [363, 200] on h4 "Bring your app to life with real data, tailored layouts, and a branded experien…" at bounding box center [383, 206] width 432 height 26
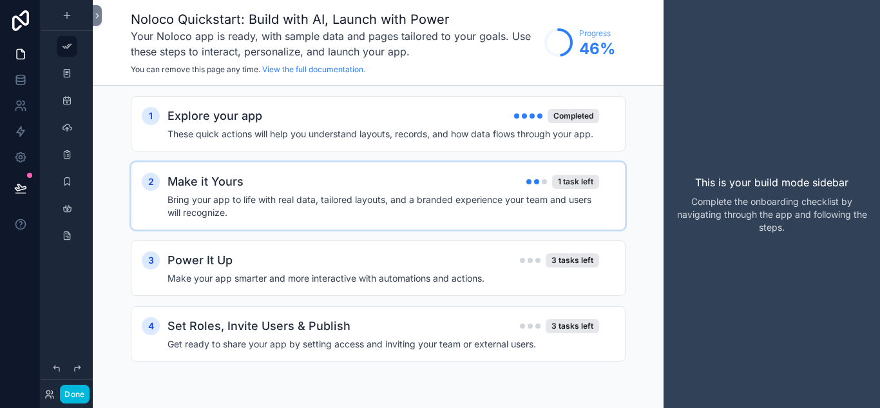
click at [363, 200] on h4 "Bring your app to life with real data, tailored layouts, and a branded experien…" at bounding box center [383, 206] width 432 height 26
click at [373, 262] on div "Power It Up 3 tasks left" at bounding box center [383, 260] width 432 height 18
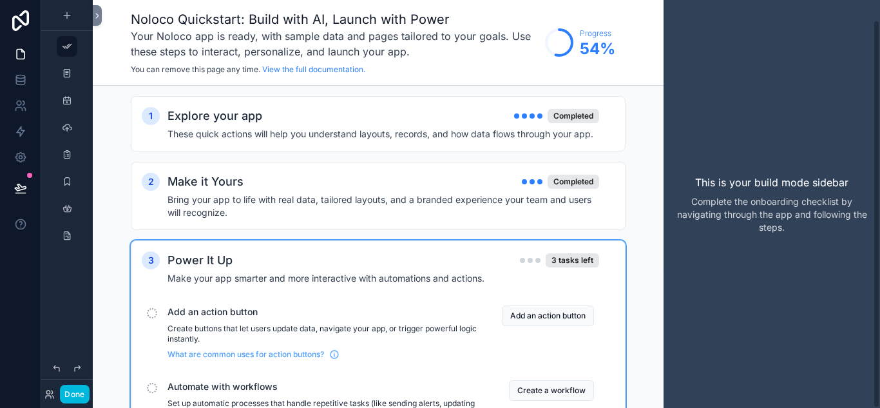
scroll to position [21, 0]
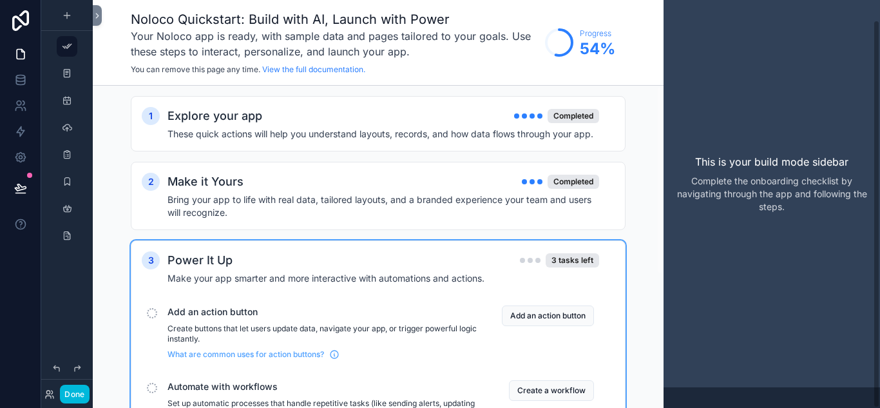
drag, startPoint x: 876, startPoint y: 160, endPoint x: 879, endPoint y: 260, distance: 99.9
click at [879, 260] on div "This is your build mode sidebar Complete the onboarding checklist by navigating…" at bounding box center [772, 204] width 216 height 408
click at [650, 238] on div "1 Explore your app Completed These quick actions will help you understand layou…" at bounding box center [378, 361] width 571 height 551
click at [532, 321] on button "Add an action button" at bounding box center [548, 315] width 92 height 21
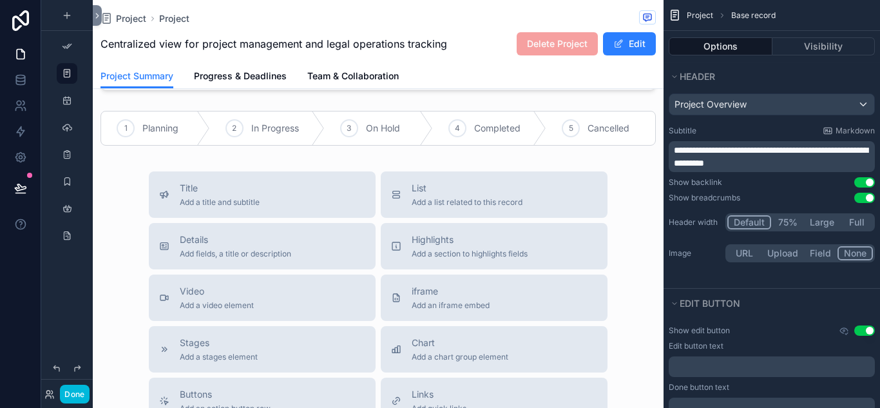
scroll to position [55, 0]
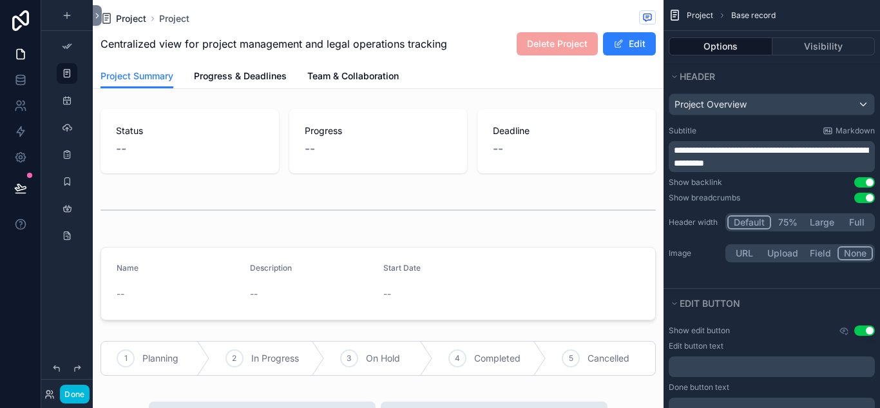
click at [130, 17] on span "Project" at bounding box center [131, 18] width 30 height 13
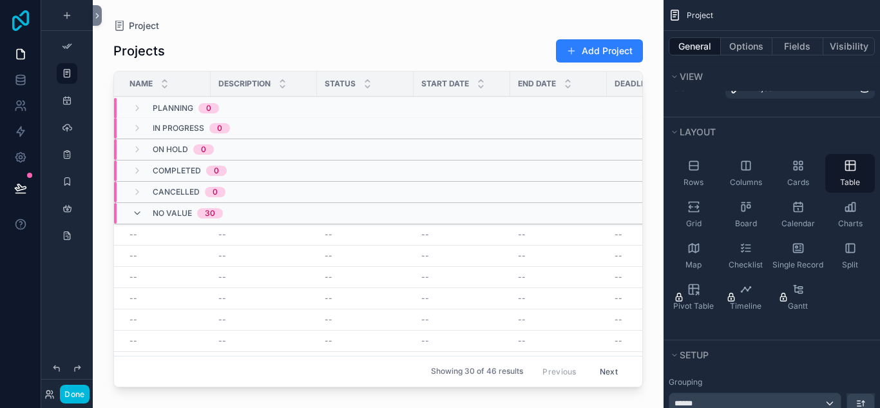
click at [16, 19] on icon at bounding box center [21, 20] width 26 height 21
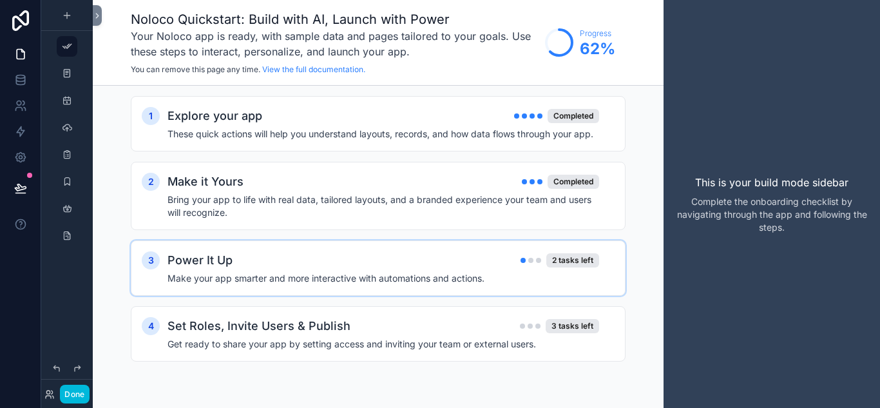
click at [405, 269] on div "Power It Up 2 tasks left" at bounding box center [383, 260] width 432 height 18
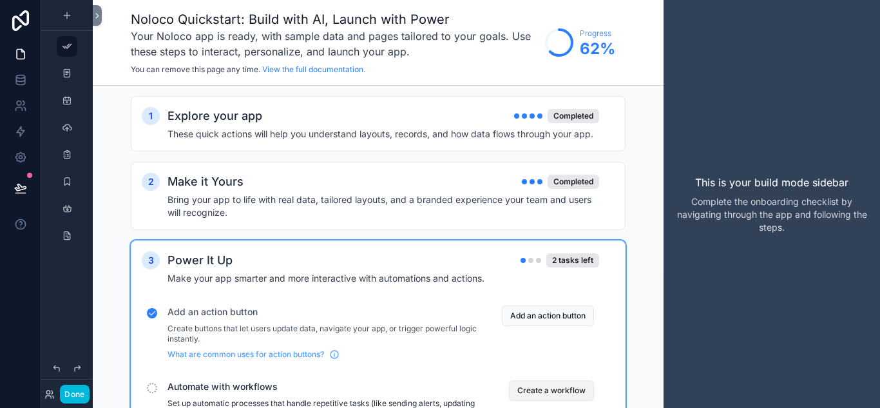
click at [527, 394] on button "Create a workflow" at bounding box center [551, 390] width 85 height 21
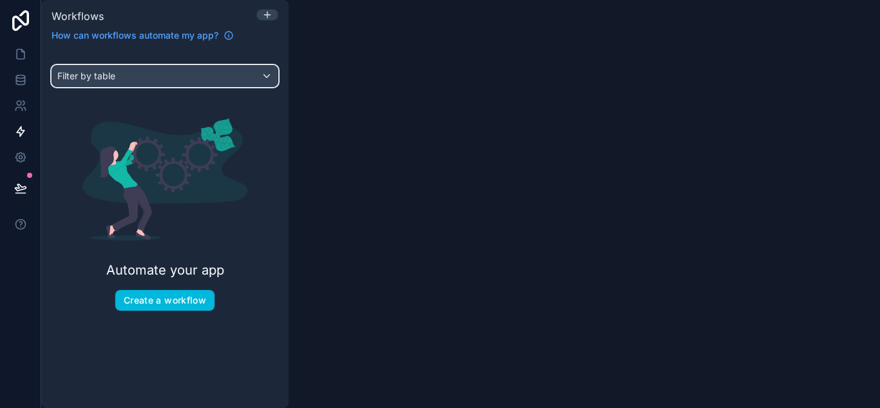
click at [271, 78] on div "Filter by table" at bounding box center [164, 76] width 225 height 21
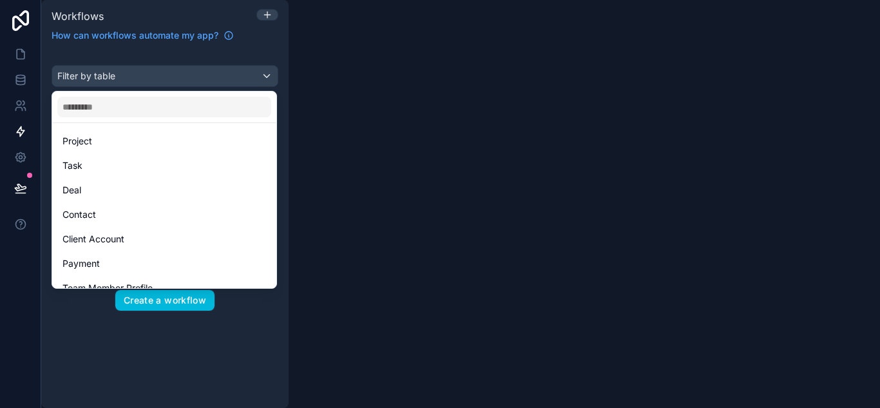
scroll to position [62, 0]
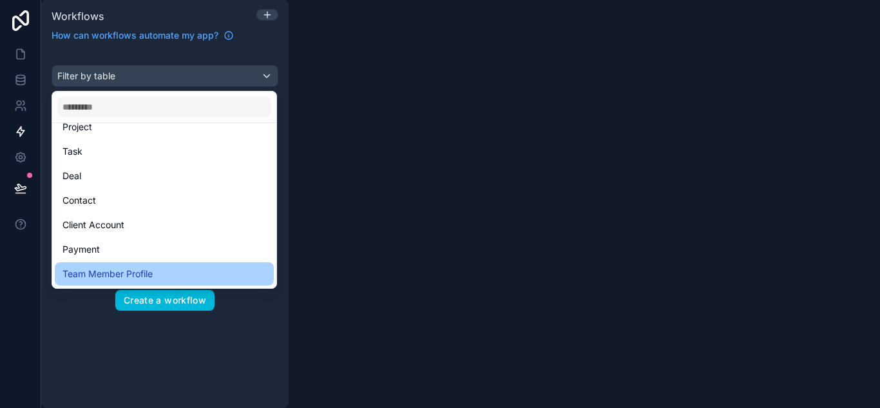
click at [137, 279] on span "Team Member Profile" at bounding box center [107, 273] width 90 height 15
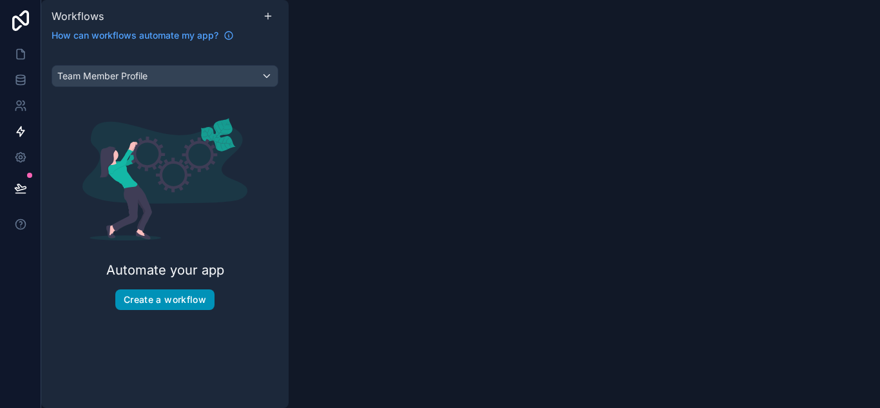
click at [166, 307] on button "Create a workflow" at bounding box center [164, 299] width 99 height 21
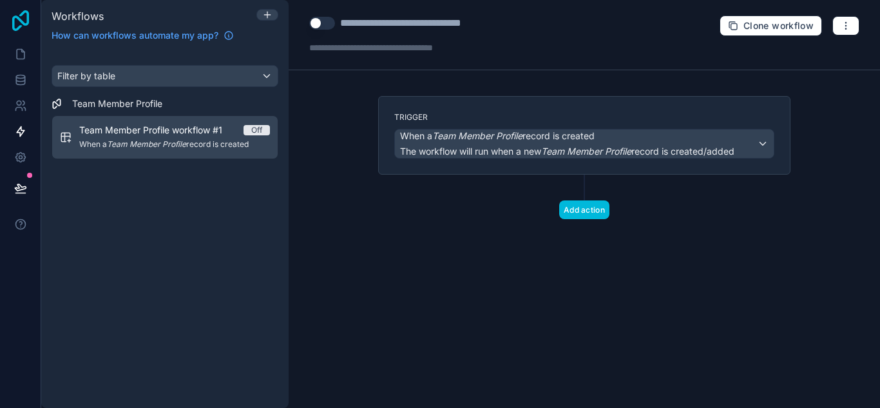
click at [23, 28] on icon at bounding box center [21, 20] width 26 height 21
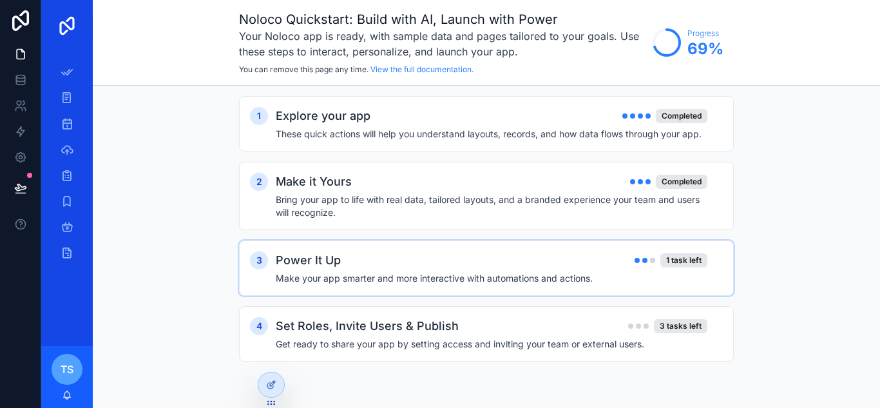
click at [484, 265] on div "Power It Up 1 task left" at bounding box center [492, 260] width 432 height 18
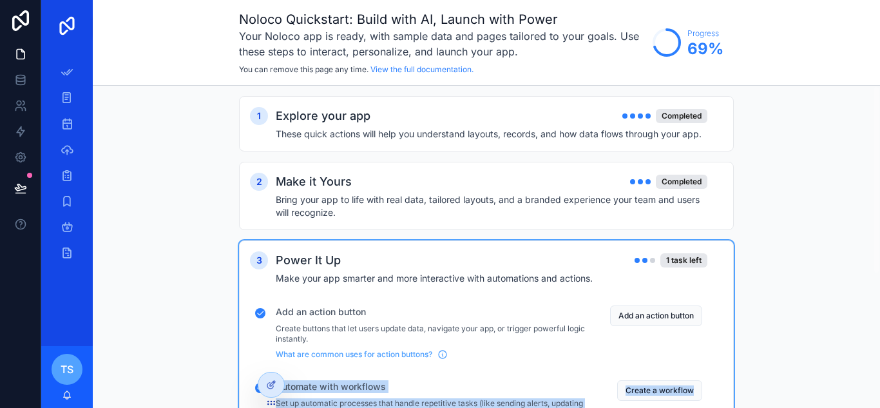
drag, startPoint x: 725, startPoint y: 307, endPoint x: 731, endPoint y: 392, distance: 85.9
click at [731, 392] on div "3 Power It Up 1 task left Make your app smarter and more interactive with autom…" at bounding box center [486, 387] width 495 height 295
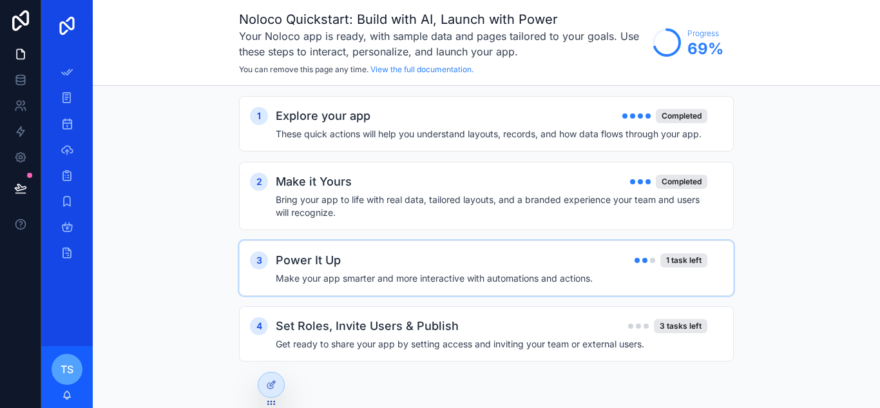
click at [716, 271] on div "Power It Up 1 task left Make your app smarter and more interactive with automat…" at bounding box center [499, 267] width 447 height 33
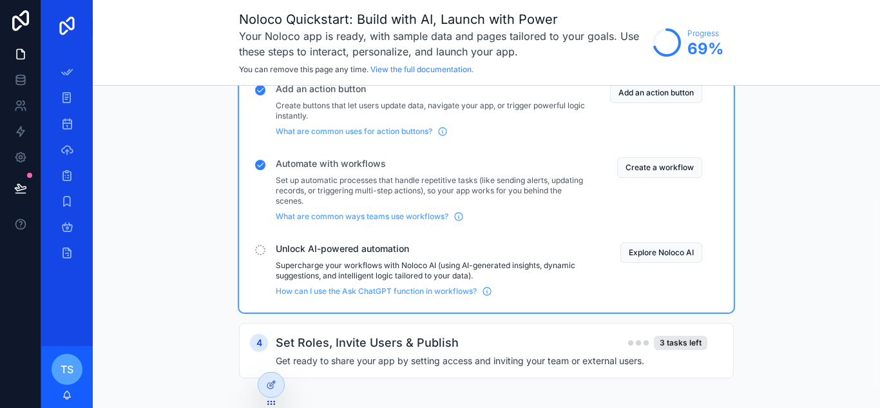
scroll to position [229, 0]
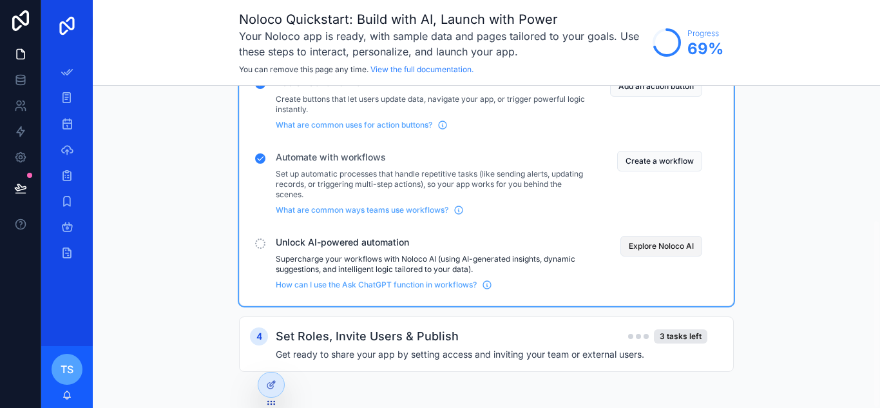
click at [672, 243] on button "Explore Noloco AI" at bounding box center [661, 246] width 82 height 21
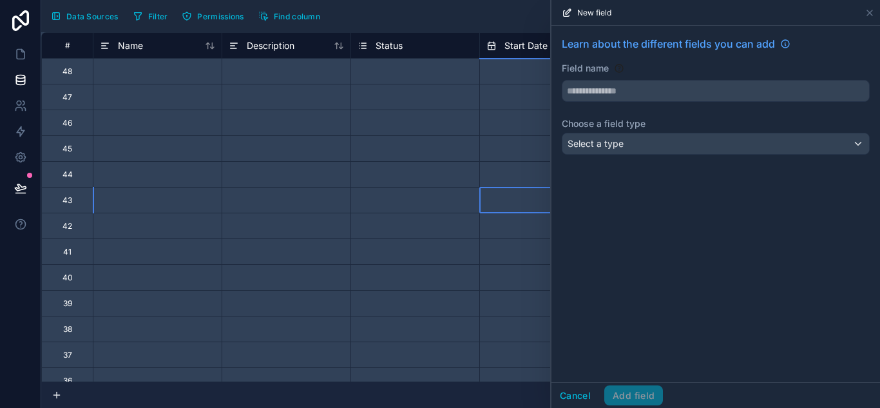
click at [547, 191] on input "text" at bounding box center [544, 200] width 128 height 21
select select "****"
select select "*"
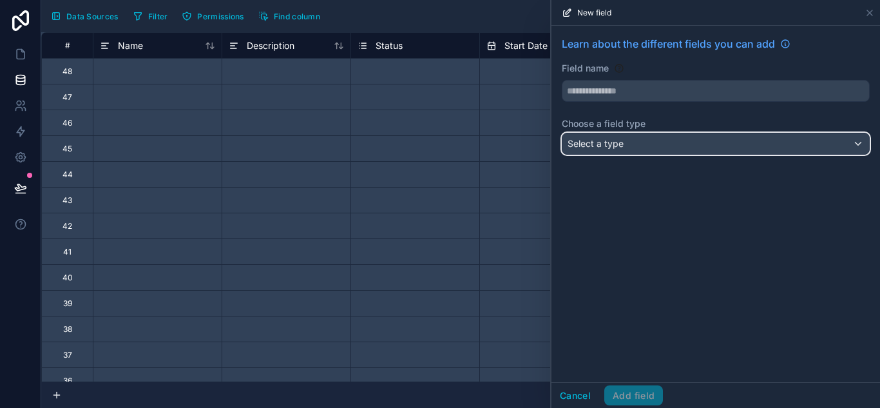
click at [743, 147] on div "Select a type" at bounding box center [715, 143] width 307 height 21
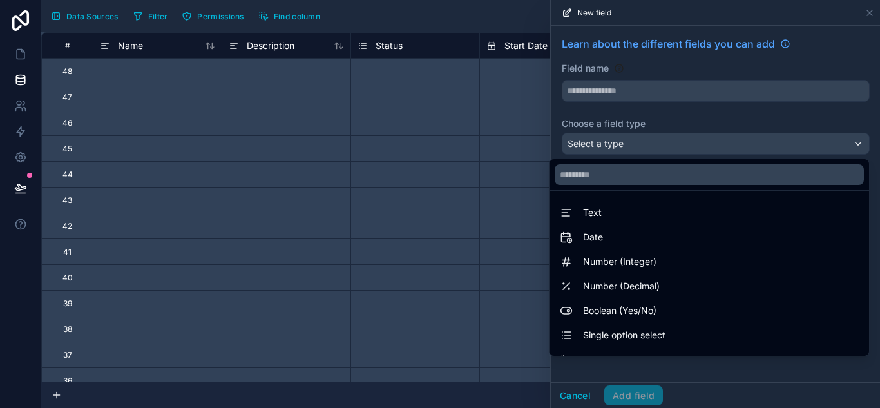
click at [571, 398] on div at bounding box center [715, 204] width 329 height 408
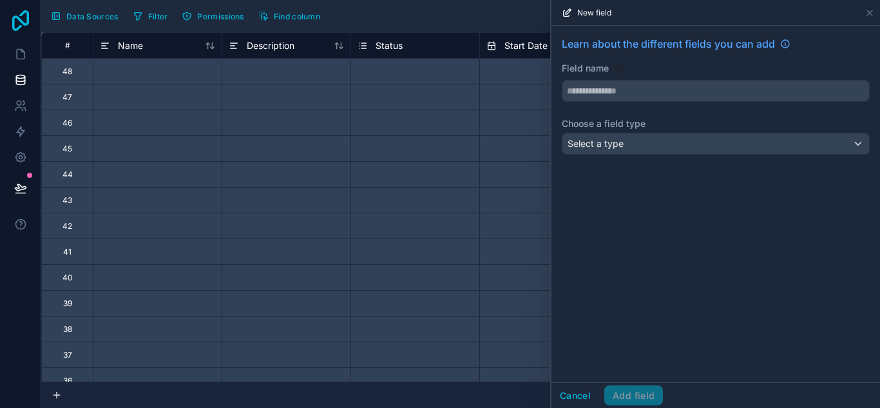
click at [21, 28] on icon at bounding box center [21, 20] width 26 height 21
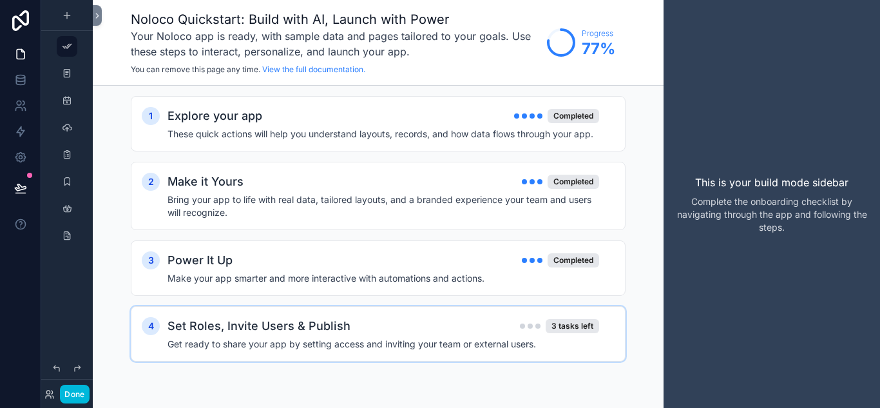
click at [573, 318] on div "Set Roles, Invite Users & Publish 3 tasks left" at bounding box center [383, 326] width 432 height 18
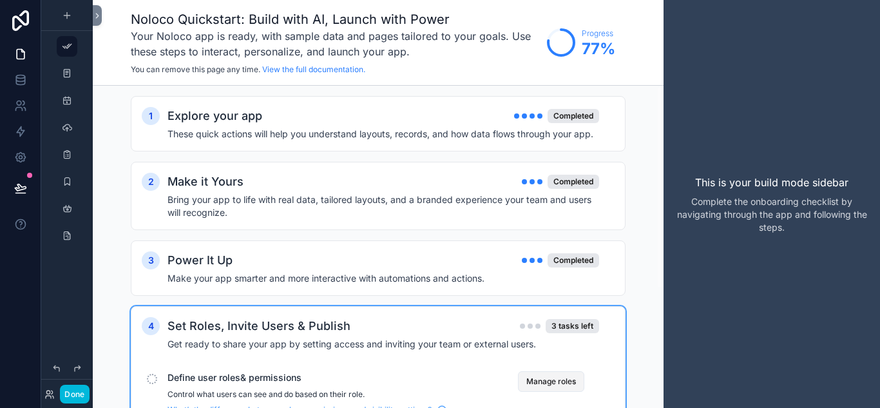
click at [562, 384] on button "Manage roles" at bounding box center [551, 381] width 66 height 21
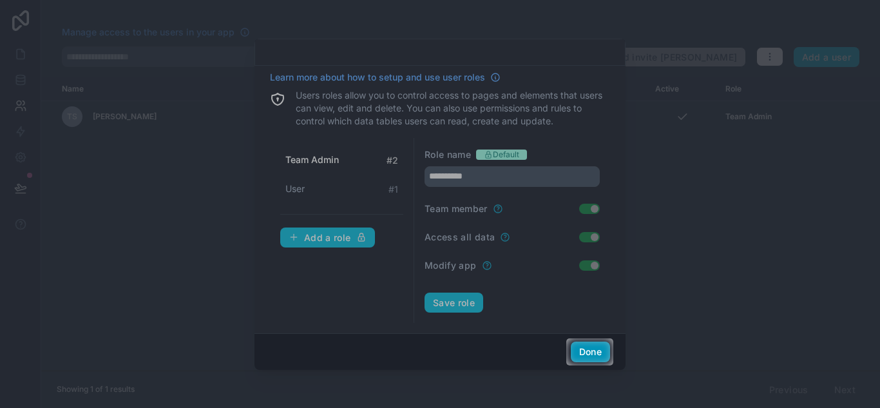
click at [589, 354] on button "Done" at bounding box center [590, 351] width 39 height 21
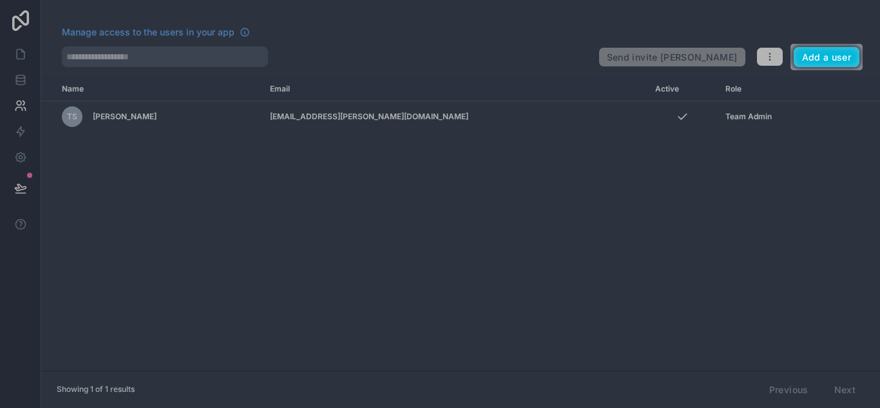
click at [17, 53] on div at bounding box center [395, 57] width 790 height 27
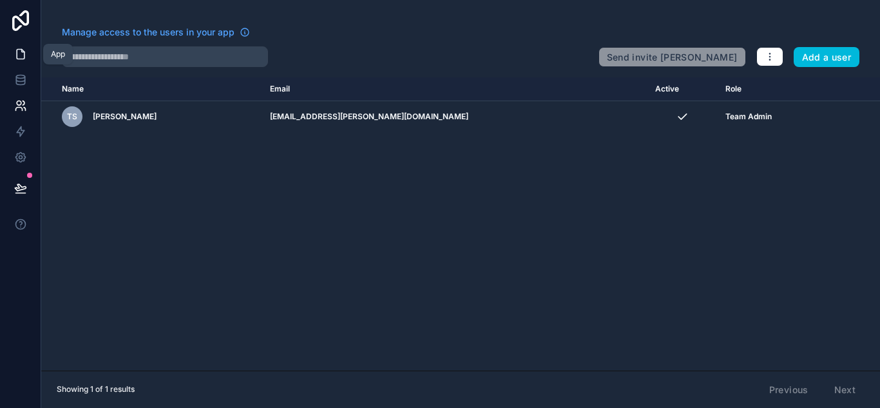
click at [15, 53] on icon at bounding box center [20, 54] width 13 height 13
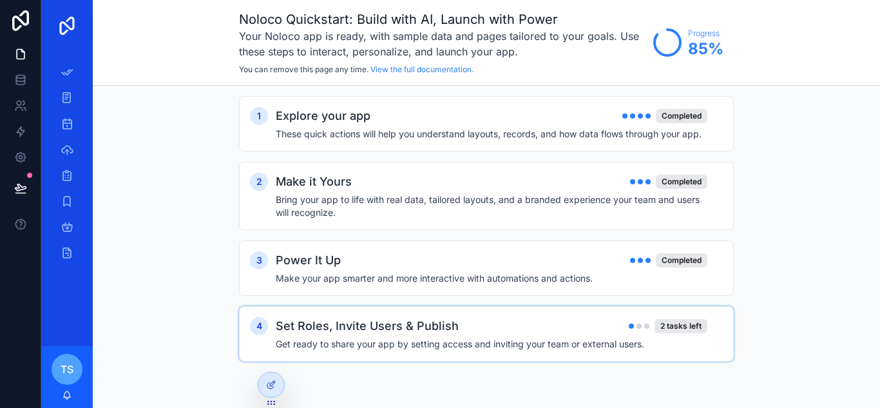
click at [482, 352] on div "4 Set Roles, Invite Users & Publish 2 tasks left Get ready to share your app by…" at bounding box center [486, 333] width 495 height 55
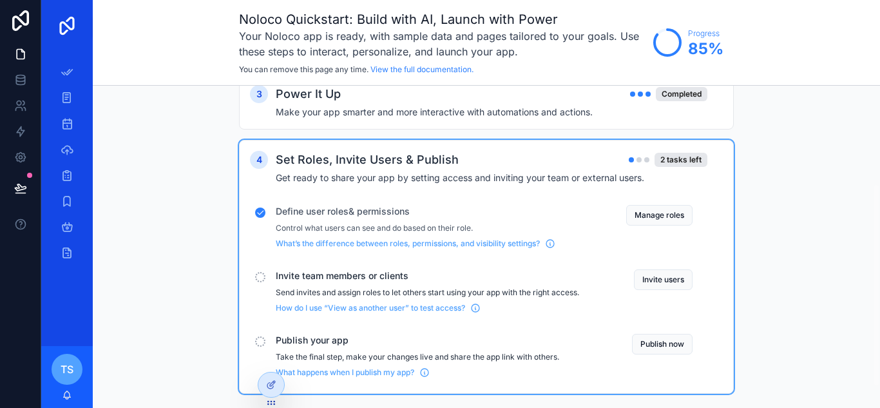
scroll to position [188, 0]
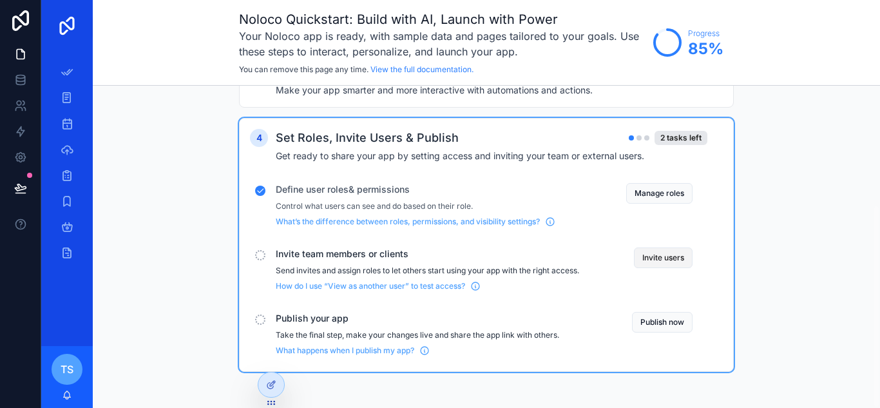
click at [674, 260] on button "Invite users" at bounding box center [663, 257] width 59 height 21
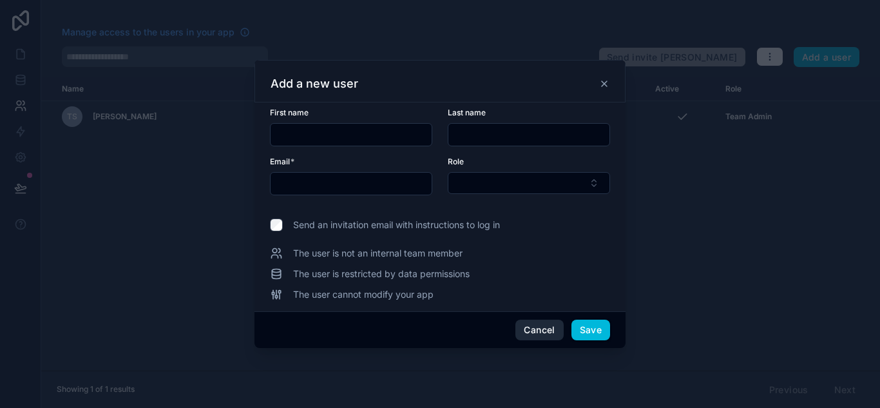
click at [539, 337] on button "Cancel" at bounding box center [539, 330] width 48 height 21
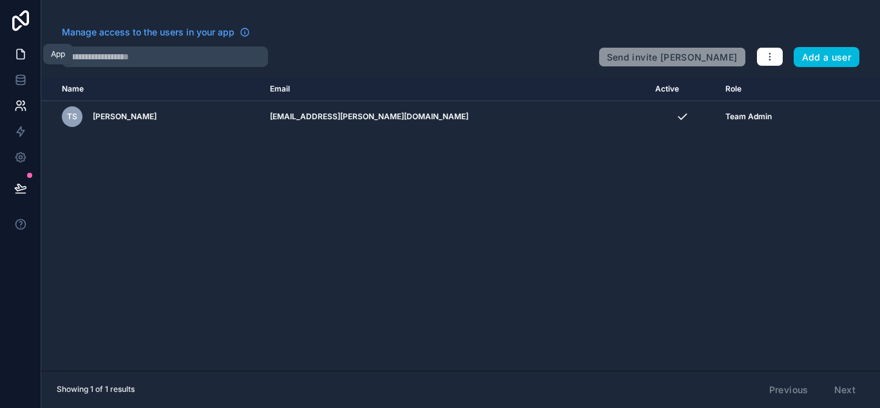
click at [21, 55] on icon at bounding box center [20, 54] width 13 height 13
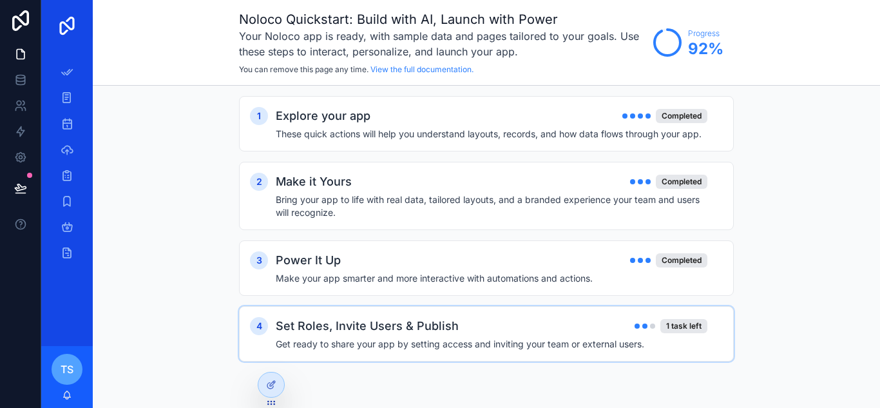
click at [501, 335] on div "Set Roles, Invite Users & Publish 1 task left Get ready to share your app by se…" at bounding box center [499, 333] width 447 height 33
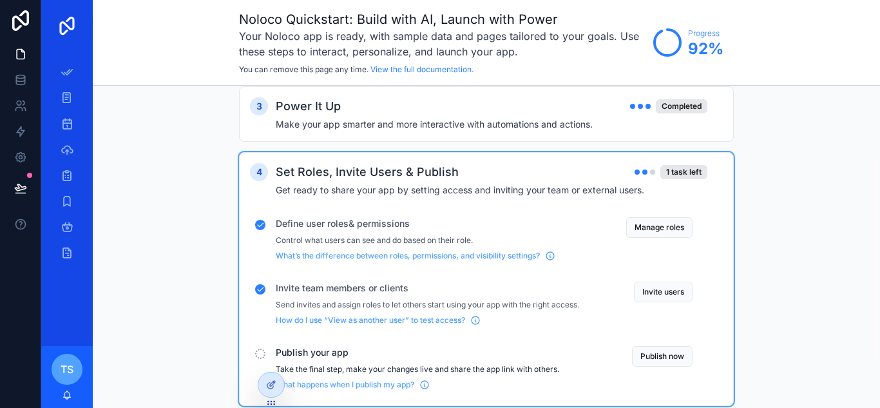
scroll to position [188, 0]
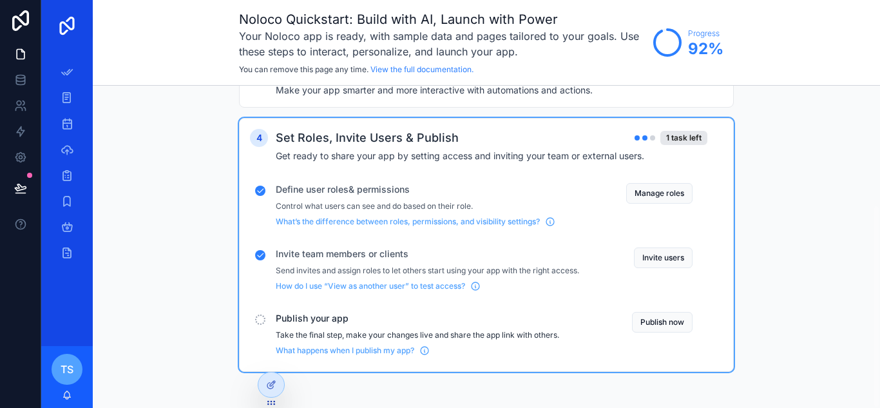
click at [664, 310] on div "Publish your app Take the final step, make your changes live and share the app …" at bounding box center [481, 334] width 463 height 54
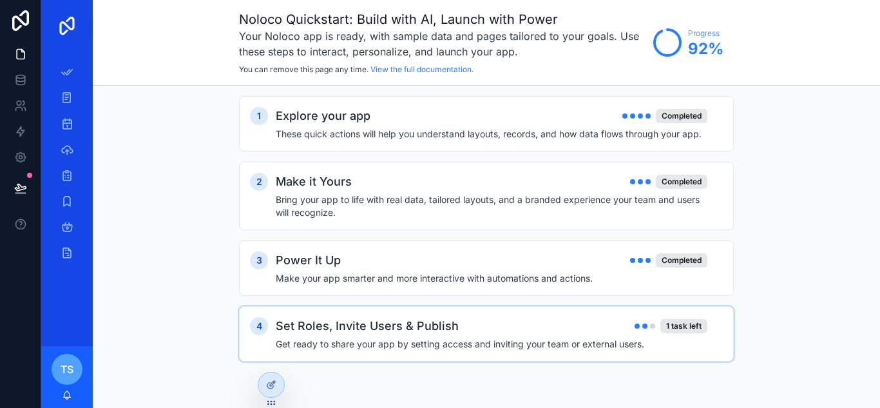
click at [604, 350] on h4 "Get ready to share your app by setting access and inviting your team or externa…" at bounding box center [492, 344] width 432 height 13
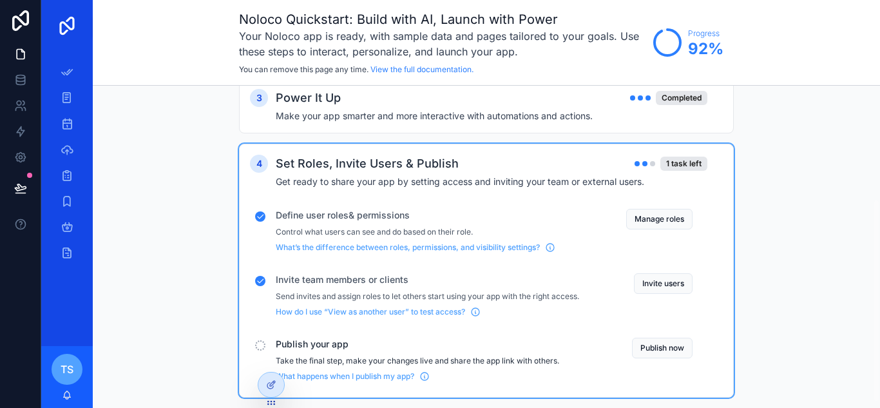
scroll to position [188, 0]
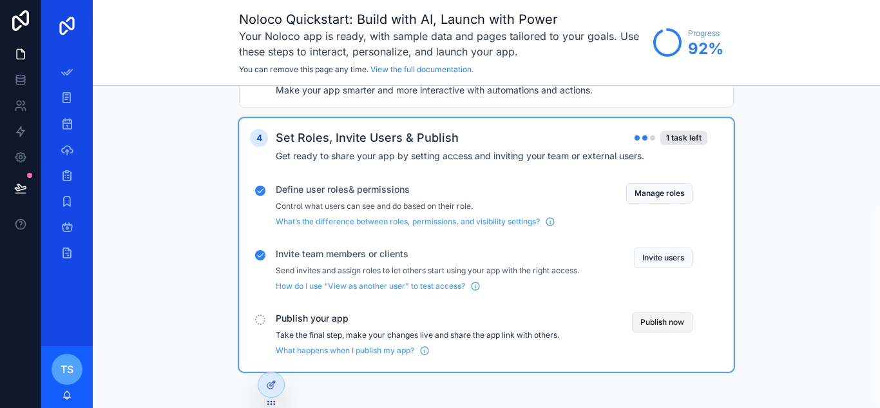
click at [671, 320] on button "Publish now" at bounding box center [662, 322] width 61 height 21
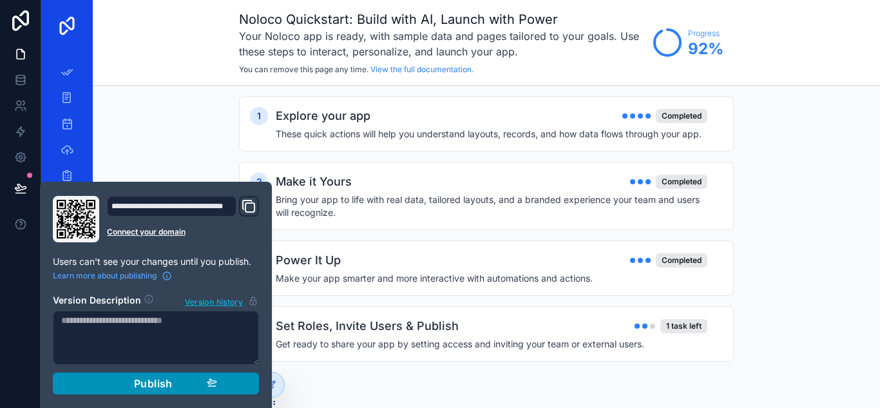
click at [159, 380] on span "Publish" at bounding box center [153, 383] width 39 height 13
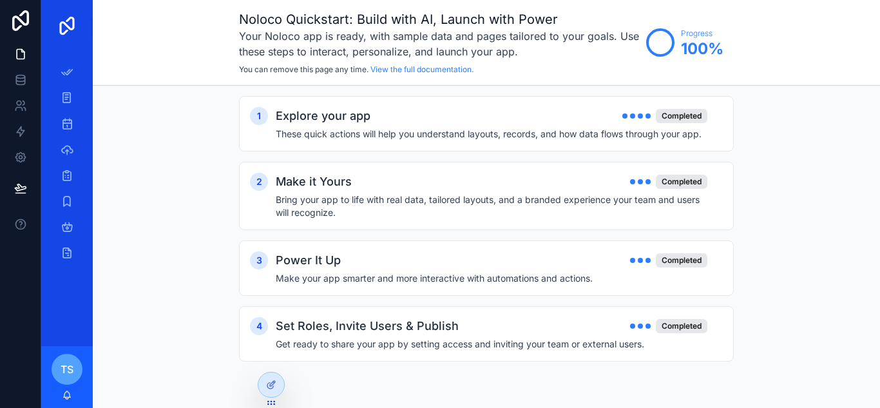
click at [810, 227] on div "1 Explore your app Completed These quick actions will help you understand layou…" at bounding box center [486, 242] width 787 height 312
click at [15, 55] on icon at bounding box center [20, 54] width 13 height 13
click at [19, 22] on icon at bounding box center [21, 20] width 26 height 21
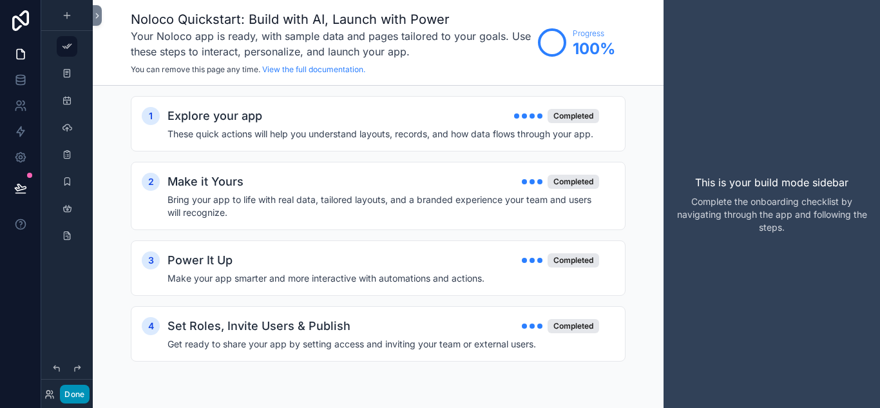
click at [70, 390] on button "Done" at bounding box center [74, 394] width 29 height 19
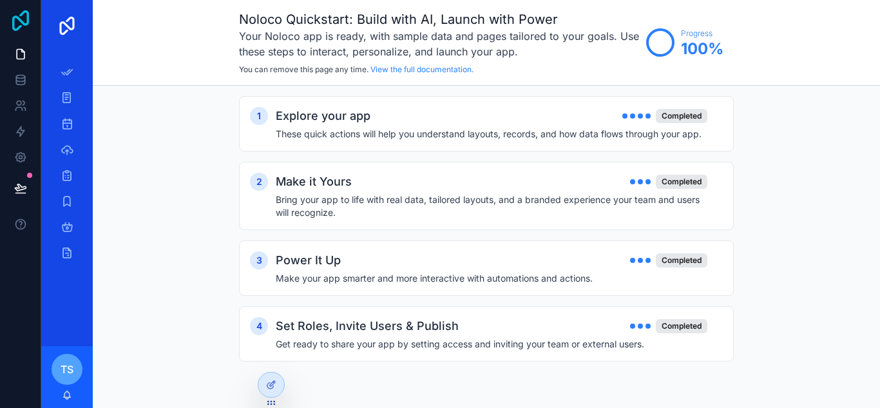
click at [21, 25] on icon at bounding box center [20, 20] width 17 height 21
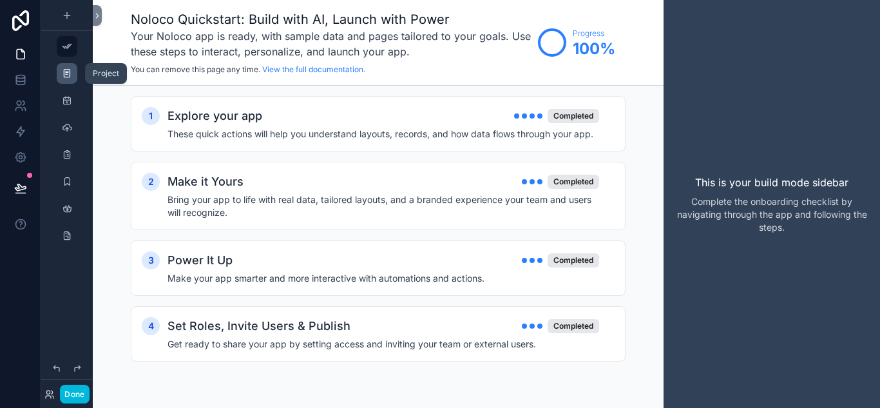
click at [66, 74] on icon "scrollable content" at bounding box center [67, 73] width 10 height 10
click at [17, 133] on icon at bounding box center [20, 131] width 13 height 13
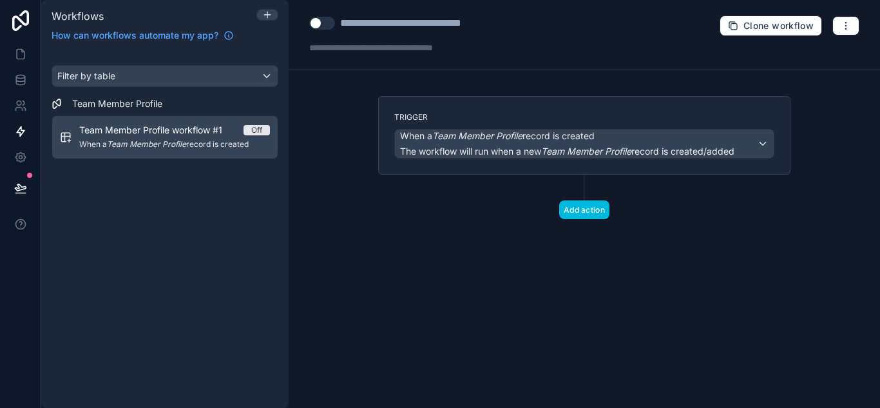
click at [401, 55] on div "**********" at bounding box center [584, 35] width 591 height 70
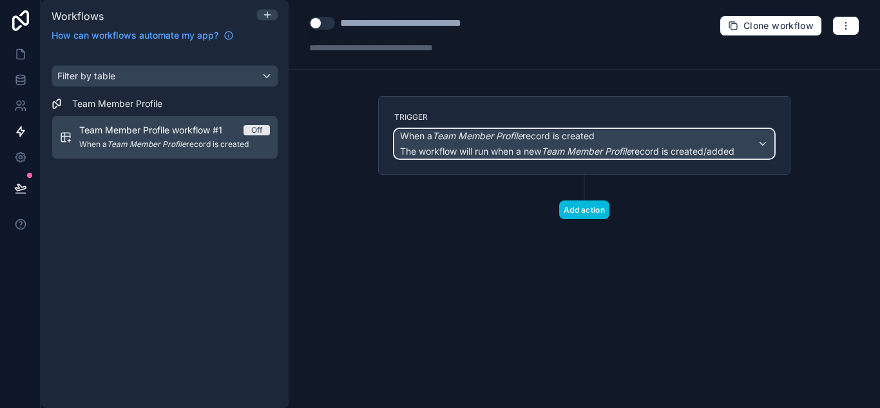
click at [548, 139] on span "When a Team Member Profile record is created" at bounding box center [497, 135] width 195 height 13
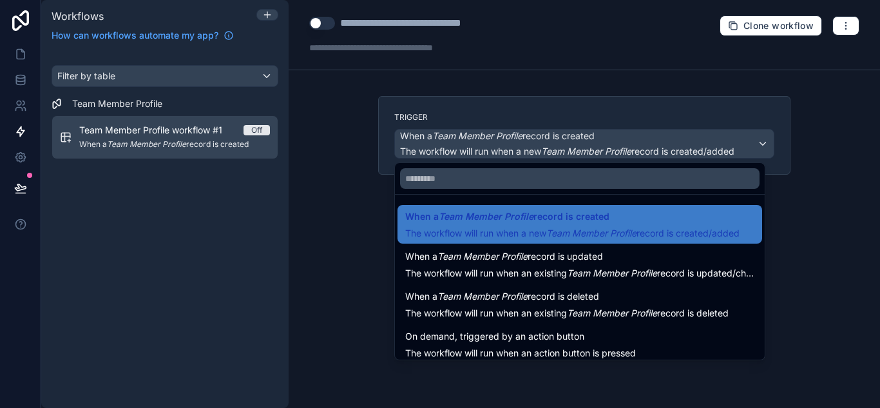
scroll to position [46, 0]
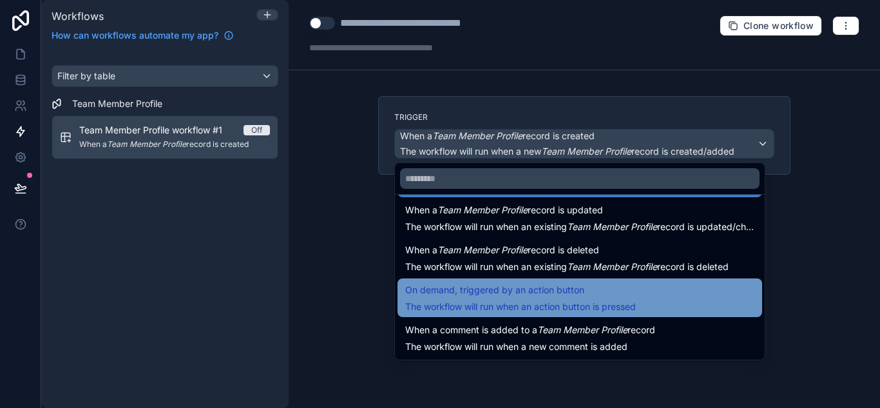
click at [583, 300] on span "The workflow will run when an action button is pressed" at bounding box center [520, 306] width 231 height 13
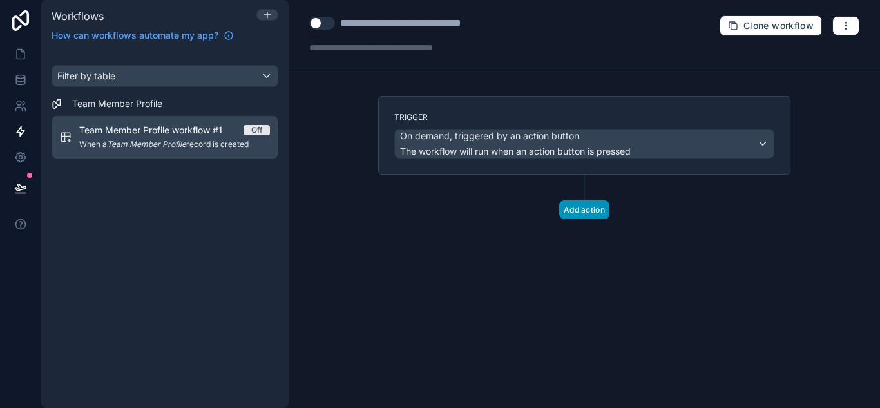
click at [579, 209] on button "Add action" at bounding box center [584, 209] width 50 height 19
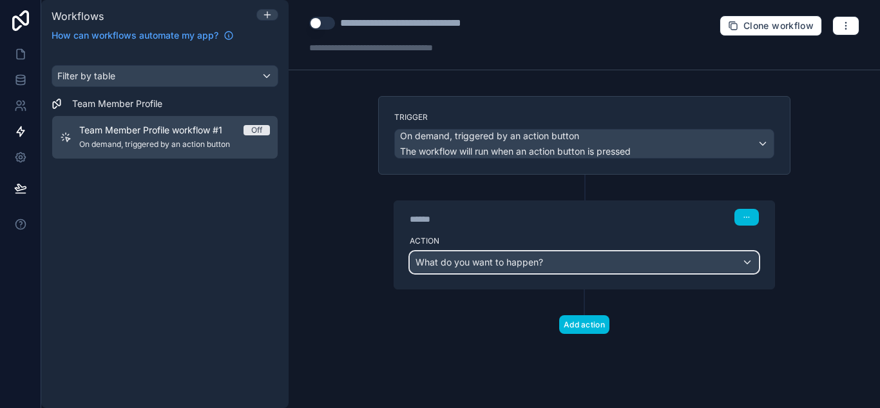
click at [644, 266] on div "What do you want to happen?" at bounding box center [584, 262] width 348 height 21
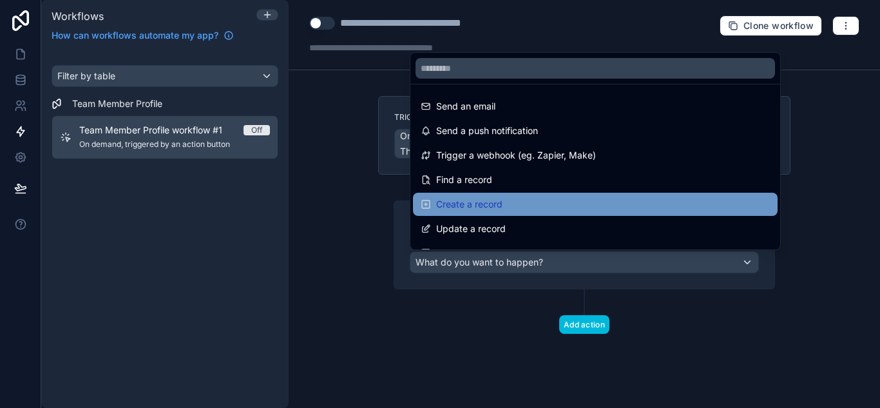
click at [473, 200] on span "Create a record" at bounding box center [469, 203] width 66 height 15
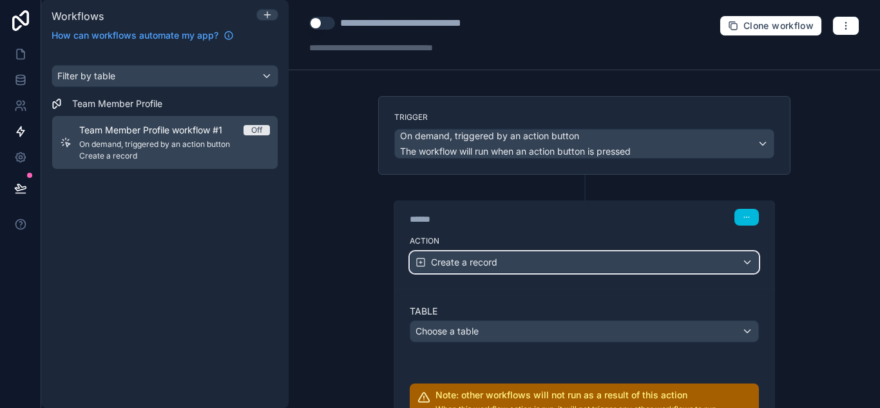
click at [504, 265] on div "Create a record" at bounding box center [584, 262] width 348 height 21
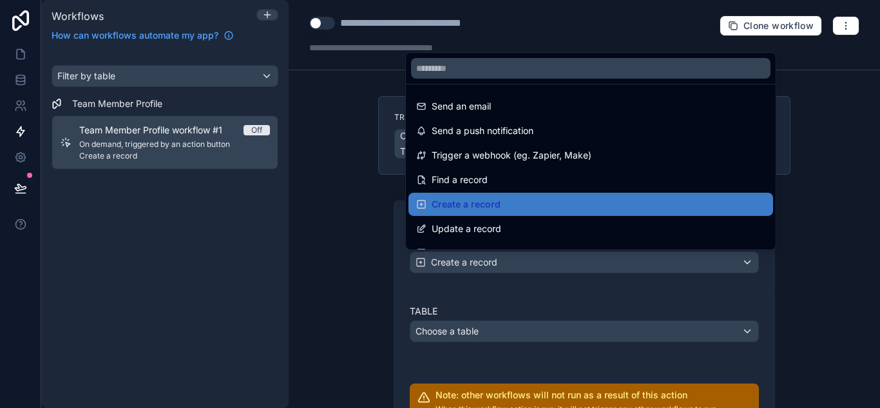
click at [504, 265] on div at bounding box center [440, 204] width 880 height 408
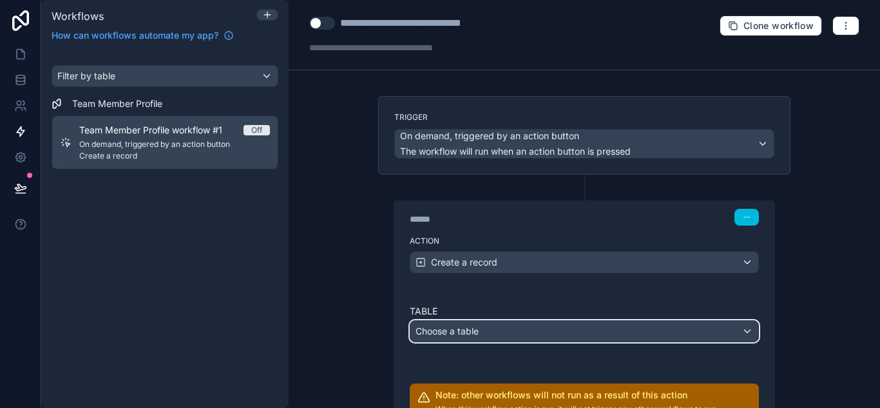
click at [524, 329] on div "Choose a table" at bounding box center [584, 331] width 348 height 21
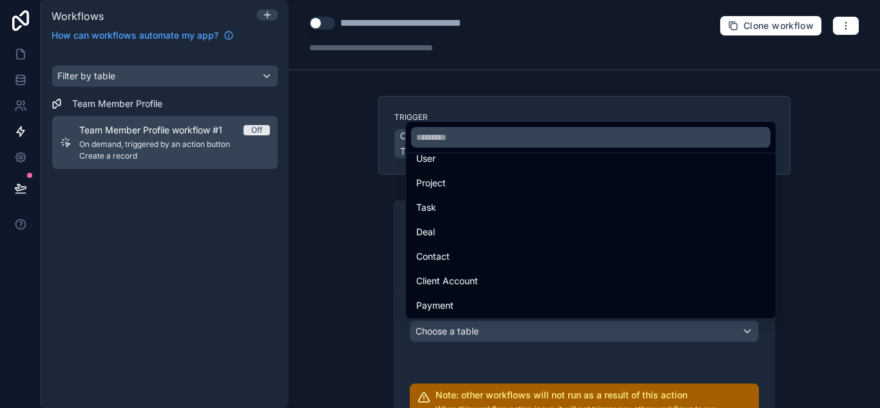
scroll to position [0, 0]
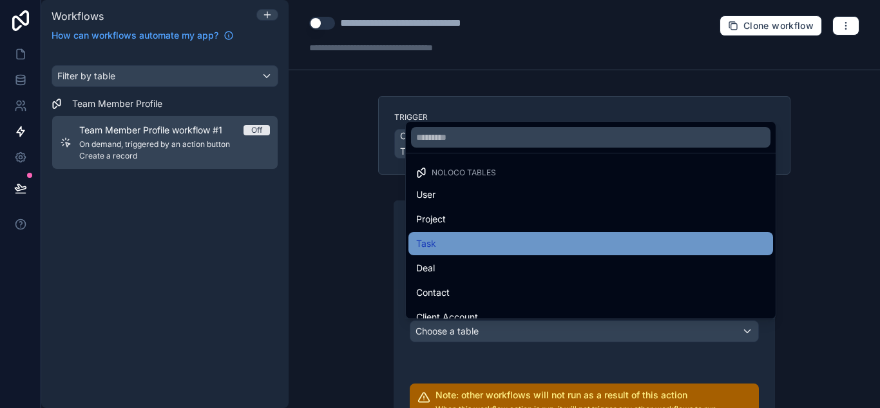
click at [450, 244] on div "Task" at bounding box center [590, 243] width 349 height 15
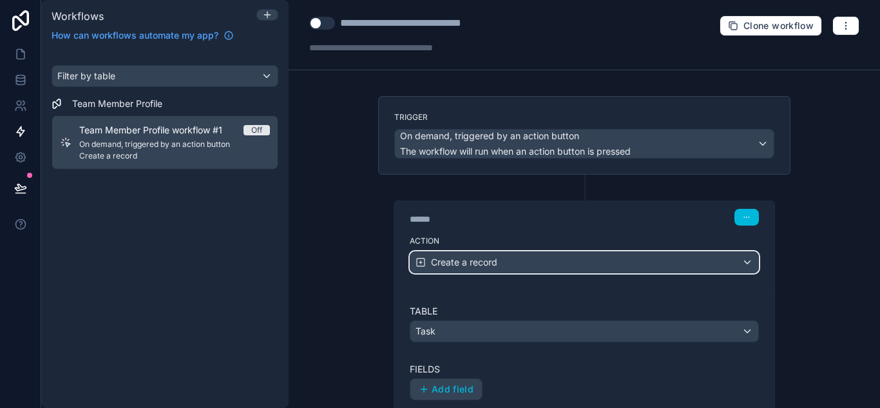
click at [554, 272] on div "Create a record" at bounding box center [584, 262] width 348 height 21
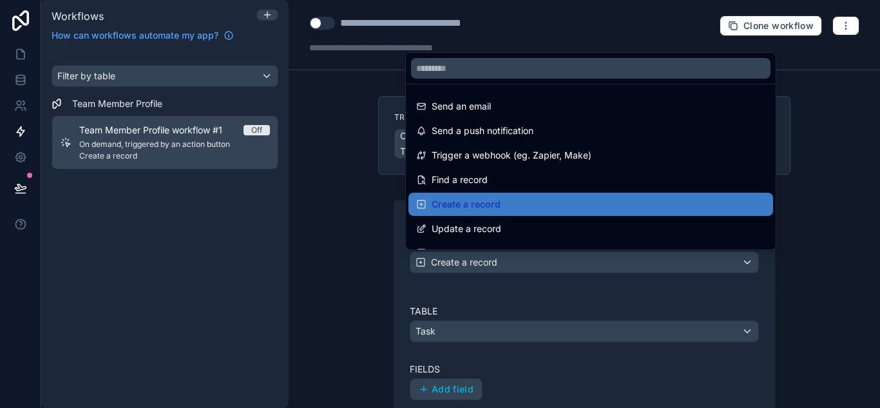
click at [552, 268] on div at bounding box center [440, 204] width 880 height 408
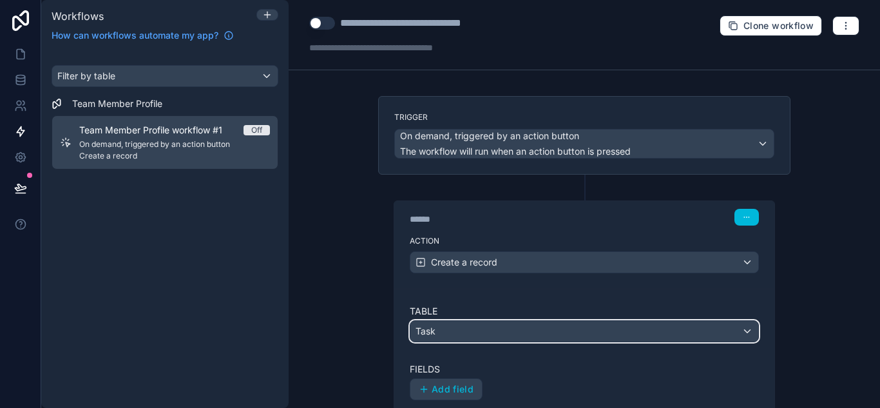
click at [484, 338] on div "Task" at bounding box center [584, 331] width 348 height 21
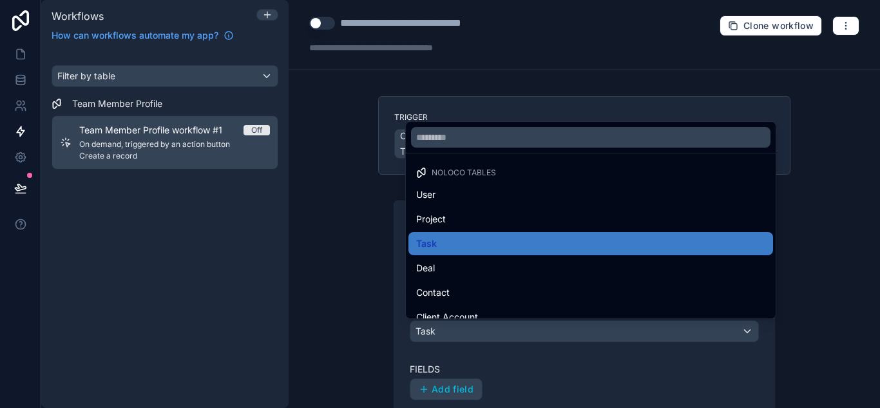
click at [484, 338] on div at bounding box center [440, 204] width 880 height 408
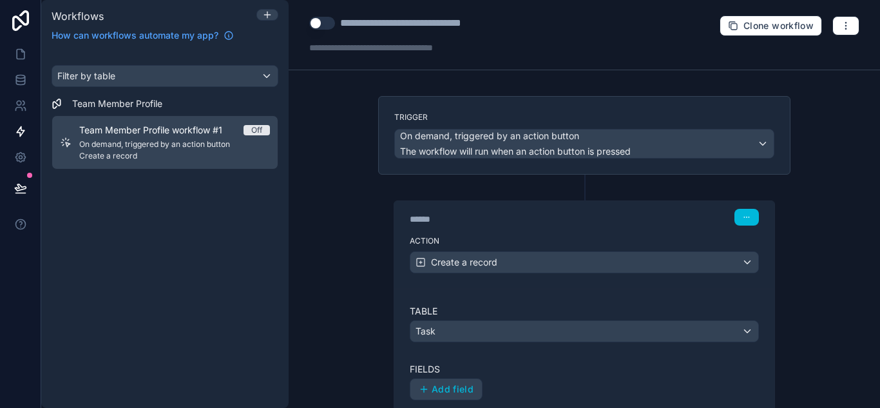
click at [455, 388] on span "Add field" at bounding box center [453, 389] width 42 height 12
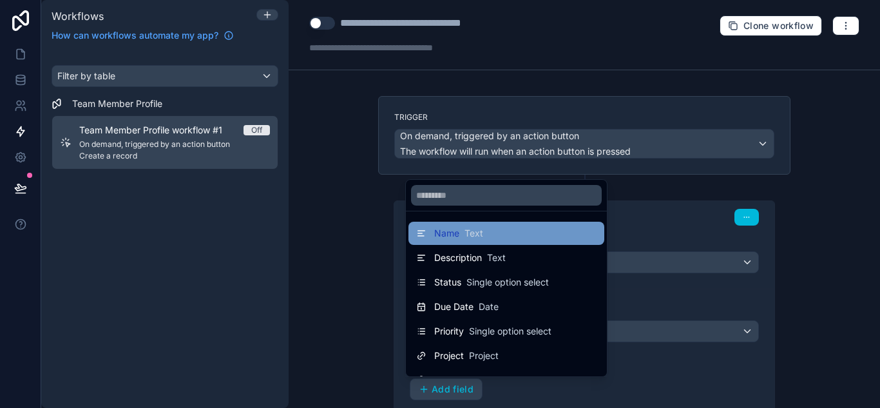
click at [459, 234] on span "Name" at bounding box center [446, 233] width 25 height 13
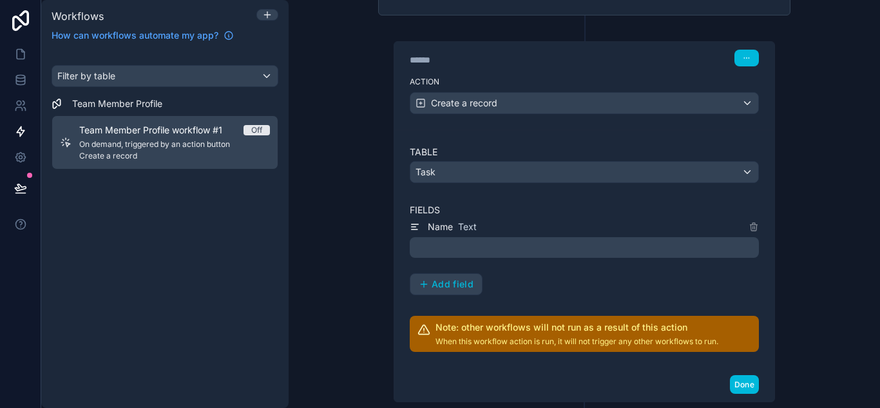
scroll to position [158, 0]
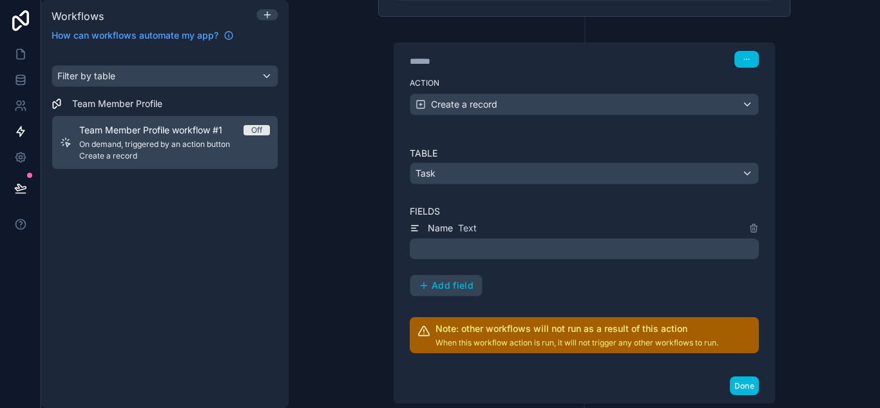
click at [568, 251] on p "﻿" at bounding box center [585, 248] width 341 height 15
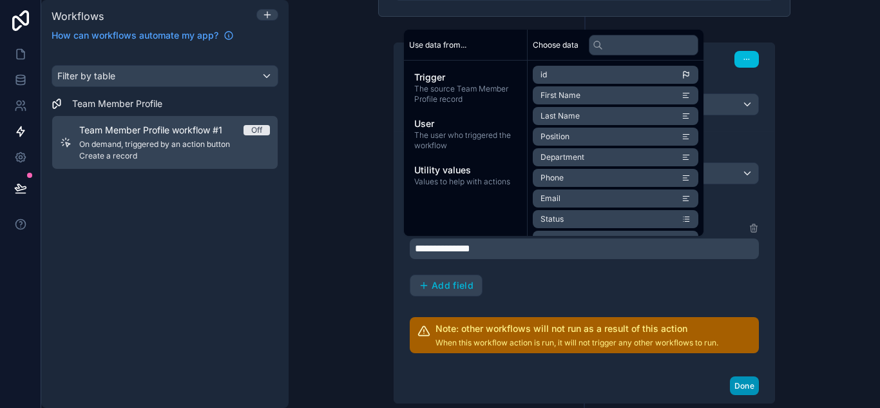
click at [737, 388] on button "Done" at bounding box center [744, 385] width 29 height 19
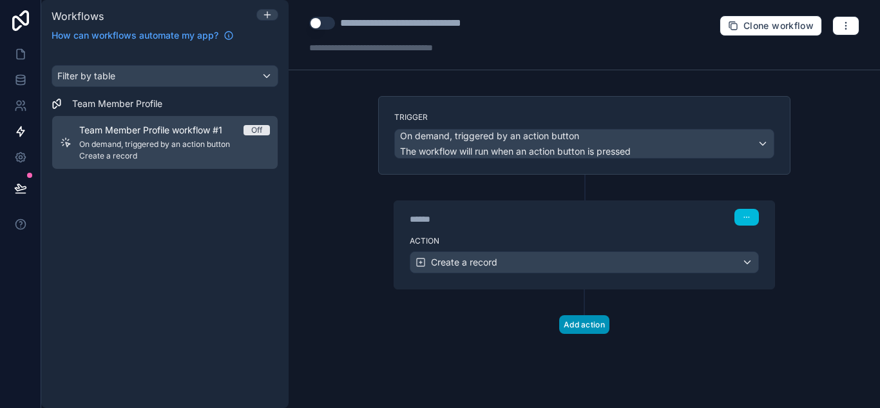
click at [597, 327] on button "Add action" at bounding box center [584, 324] width 50 height 19
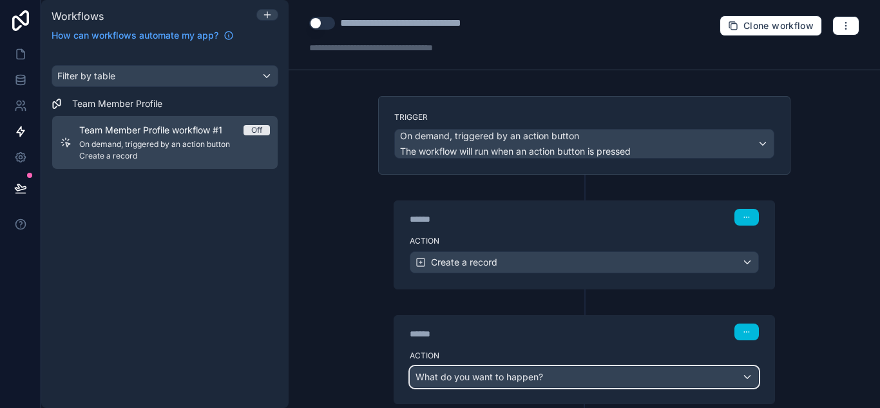
click at [617, 377] on div "What do you want to happen?" at bounding box center [584, 377] width 348 height 21
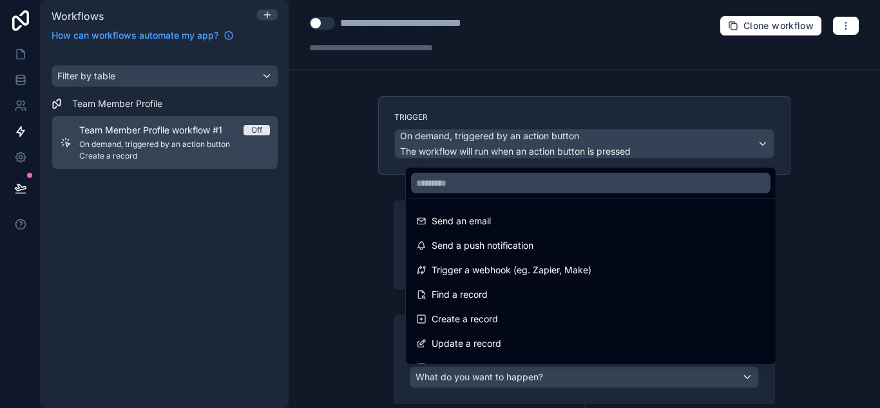
click at [879, 317] on div at bounding box center [440, 204] width 880 height 408
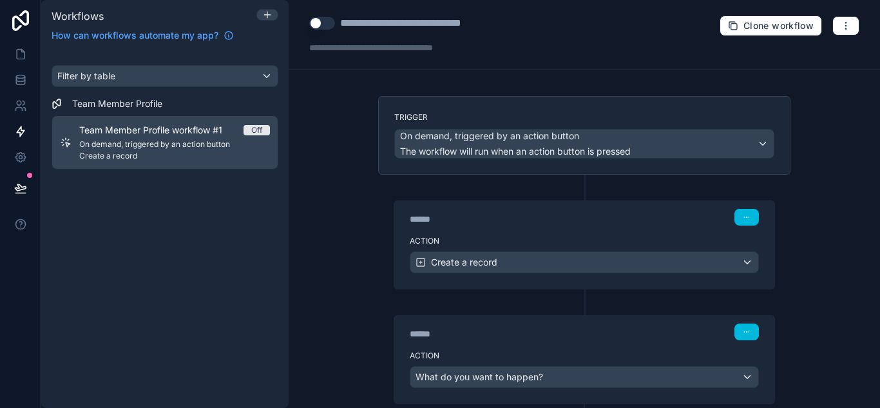
click at [192, 157] on span "Create a record" at bounding box center [174, 156] width 191 height 10
click at [128, 134] on span "Team Member Profile workflow #1" at bounding box center [158, 130] width 158 height 13
click at [17, 53] on icon at bounding box center [20, 54] width 13 height 13
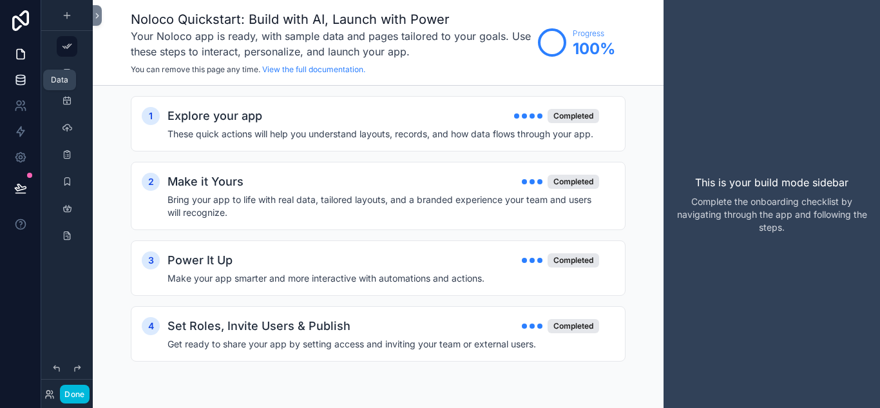
click at [19, 82] on icon at bounding box center [20, 79] width 13 height 13
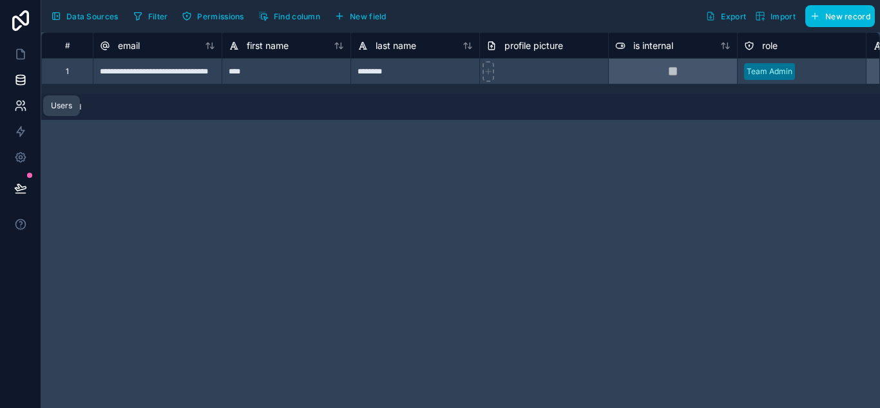
click at [23, 117] on link at bounding box center [20, 106] width 41 height 26
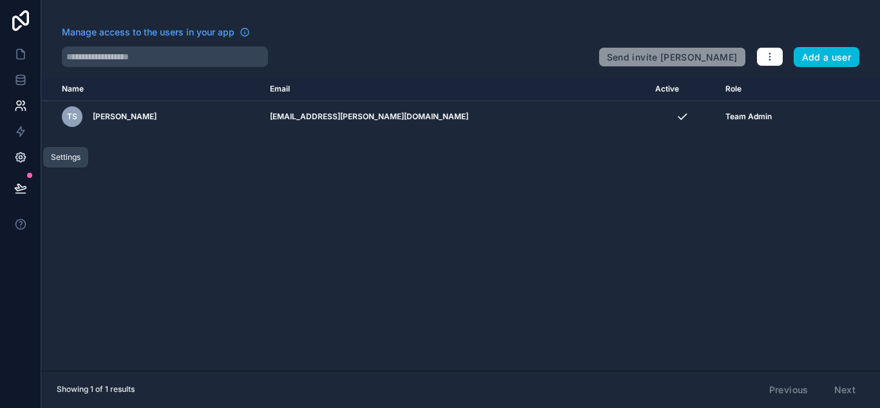
click at [24, 145] on link at bounding box center [20, 157] width 41 height 26
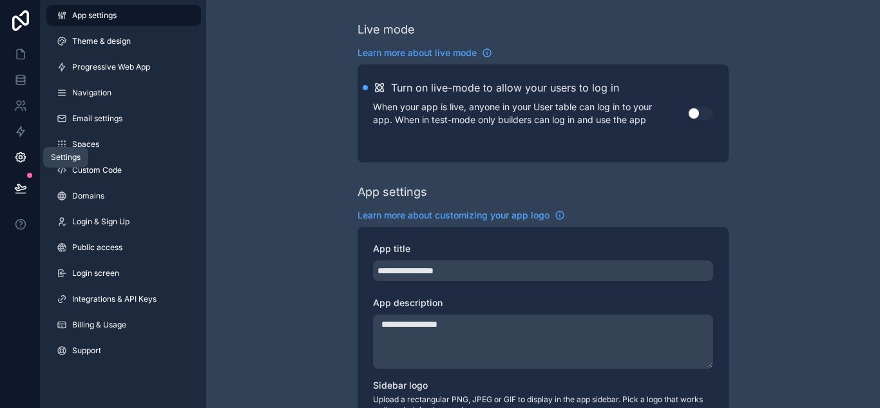
click at [26, 161] on icon at bounding box center [20, 157] width 13 height 13
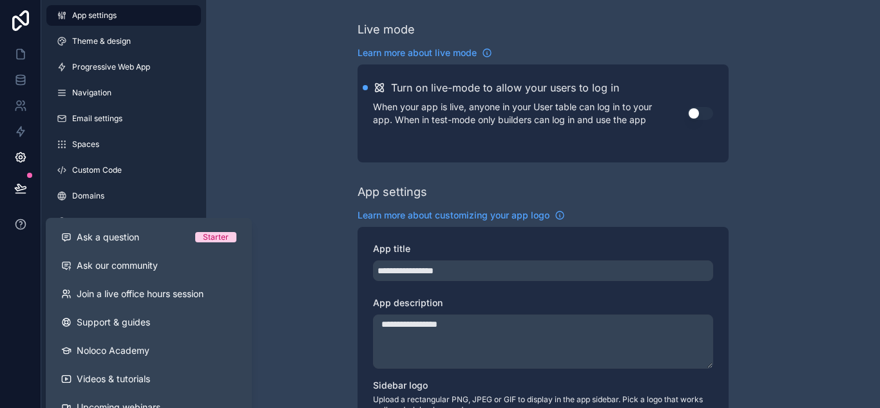
click at [19, 208] on button at bounding box center [20, 224] width 41 height 36
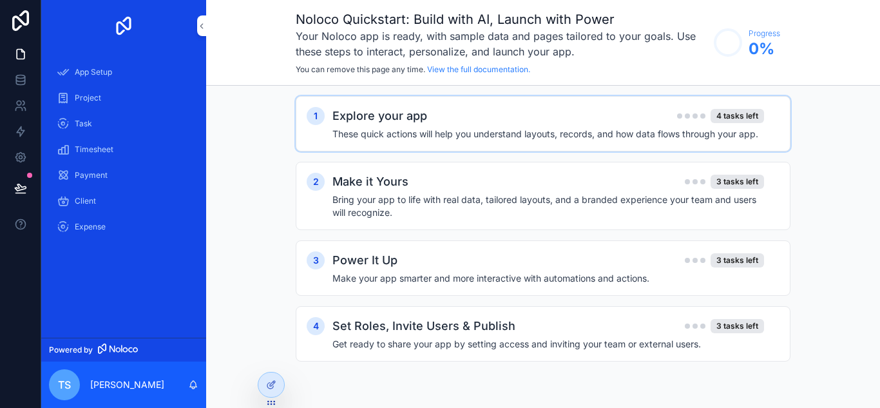
click at [454, 142] on div "1 Explore your app 4 tasks left These quick actions will help you understand la…" at bounding box center [543, 123] width 495 height 55
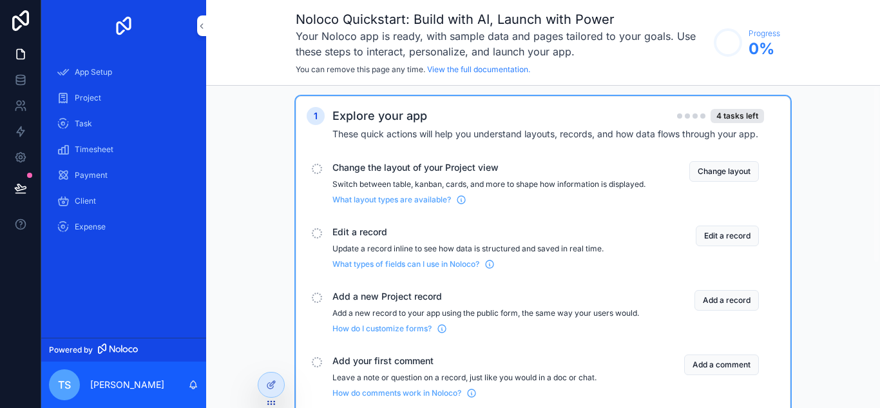
click at [518, 254] on p "Update a record inline to see how data is structured and saved in real time." at bounding box center [488, 249] width 313 height 10
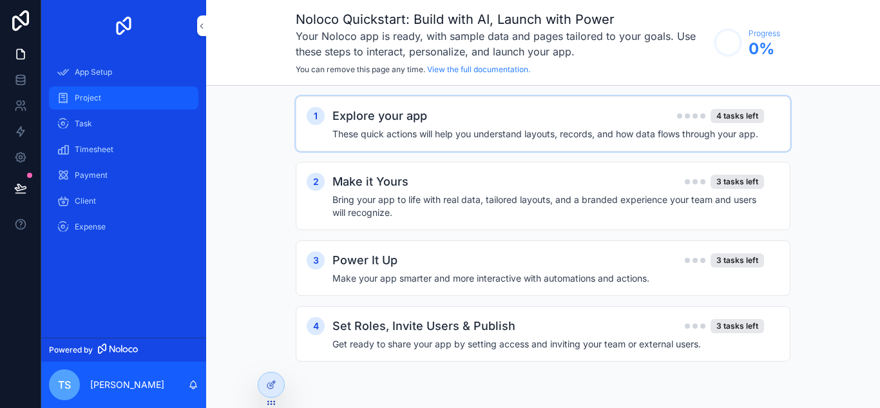
click at [106, 95] on div "Project" at bounding box center [124, 98] width 134 height 21
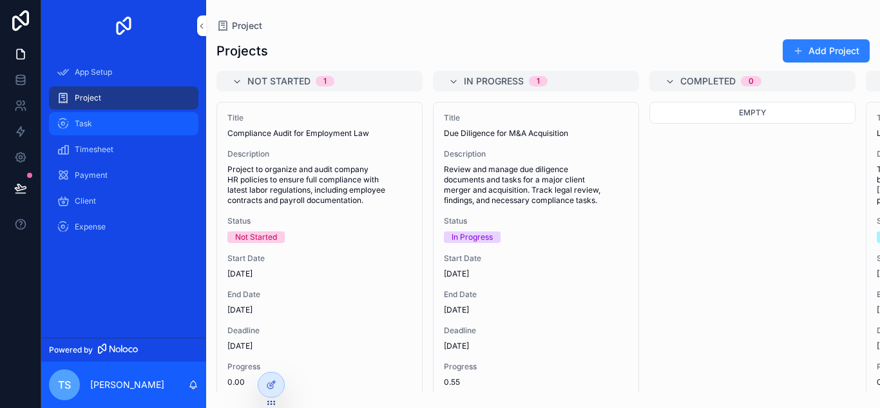
click at [105, 128] on div "Task" at bounding box center [124, 123] width 134 height 21
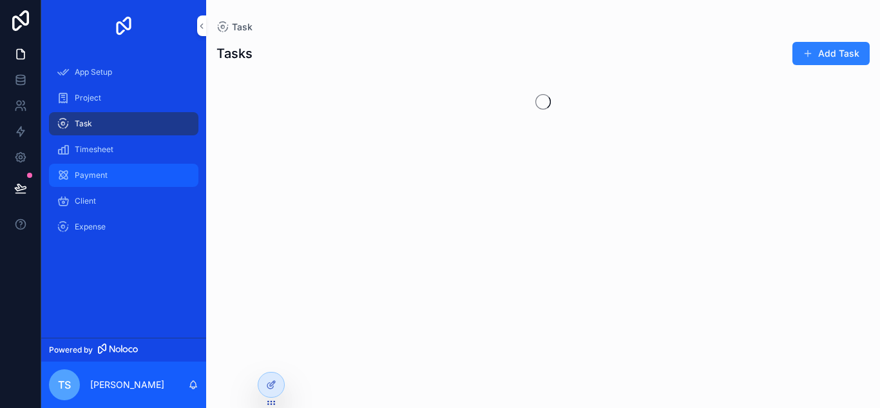
click at [113, 165] on div "Payment" at bounding box center [124, 175] width 134 height 21
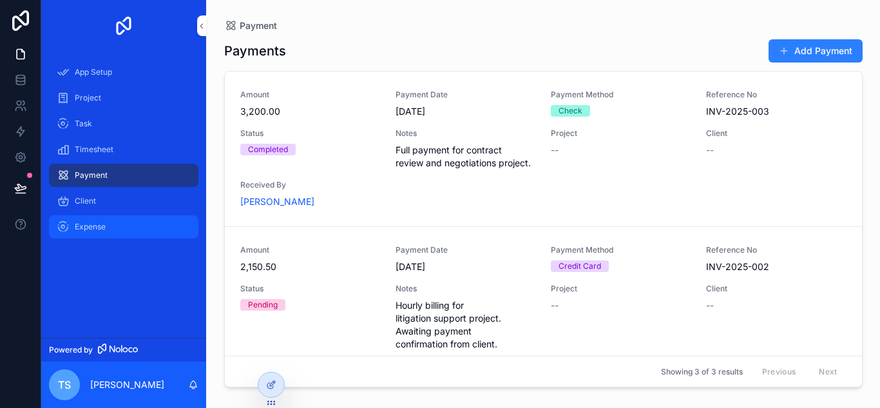
click at [93, 226] on span "Expense" at bounding box center [90, 227] width 31 height 10
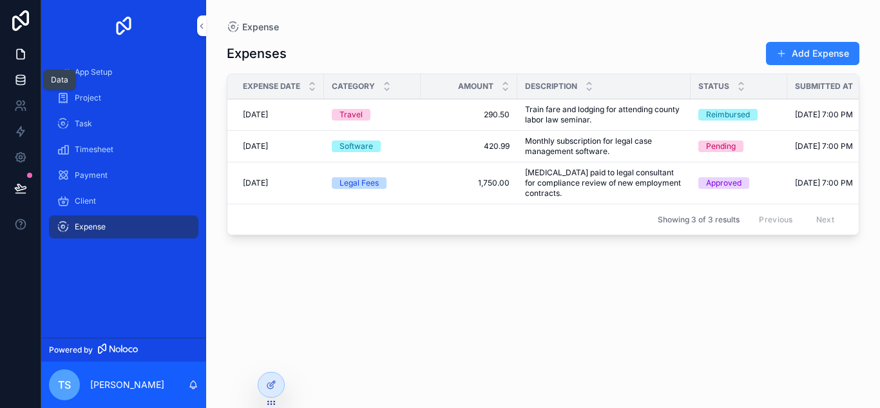
click at [19, 77] on icon at bounding box center [20, 79] width 13 height 13
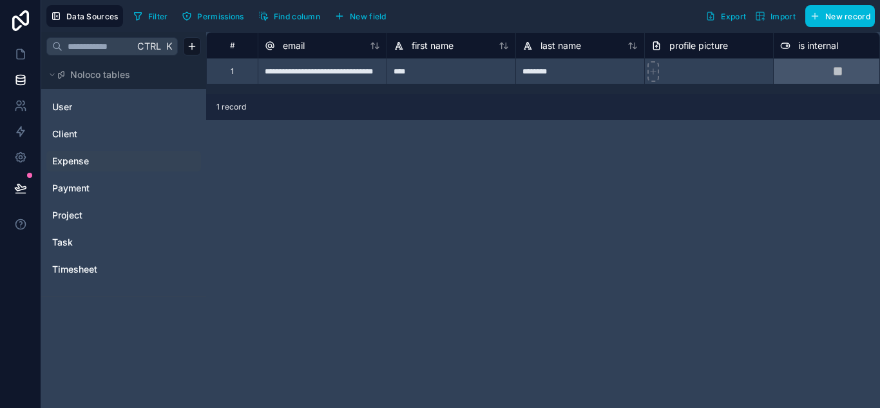
click at [68, 160] on span "Expense" at bounding box center [70, 161] width 37 height 13
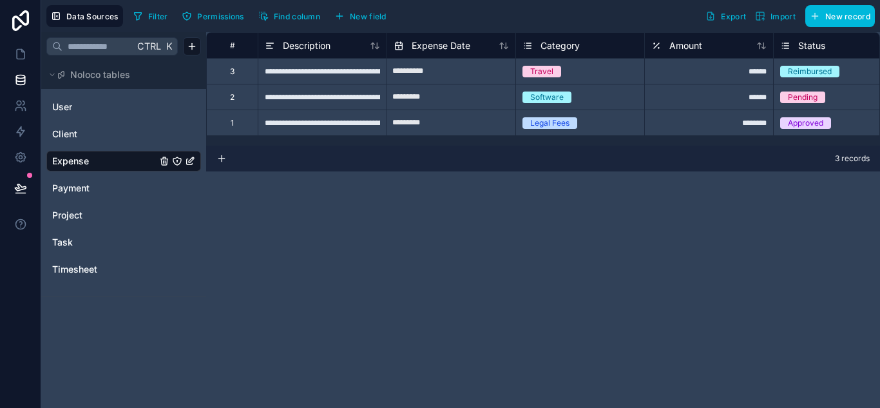
click at [735, 21] on button "Export" at bounding box center [726, 16] width 50 height 22
click at [23, 104] on icon at bounding box center [20, 105] width 13 height 13
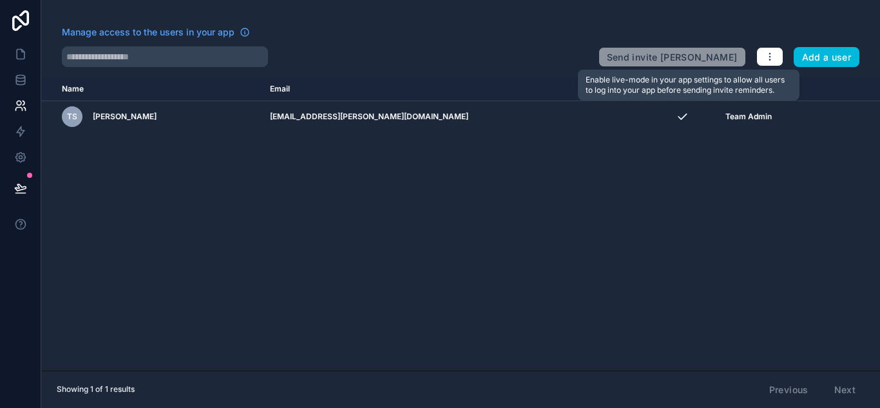
click at [666, 64] on span "Send invite reminders" at bounding box center [672, 55] width 148 height 26
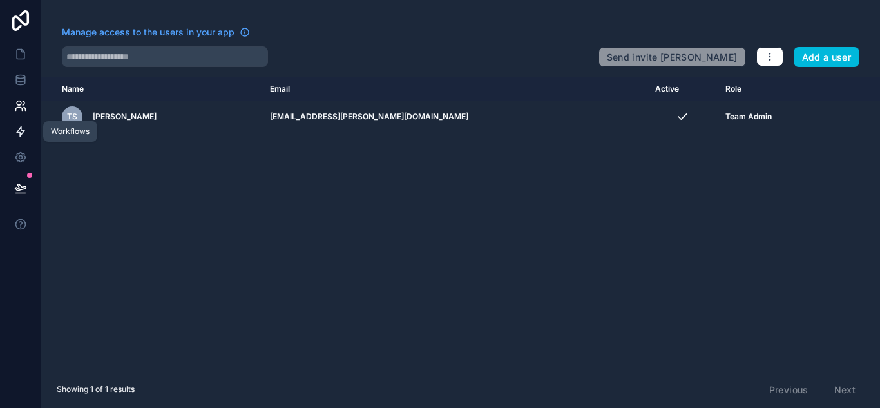
click at [19, 134] on icon at bounding box center [20, 131] width 13 height 13
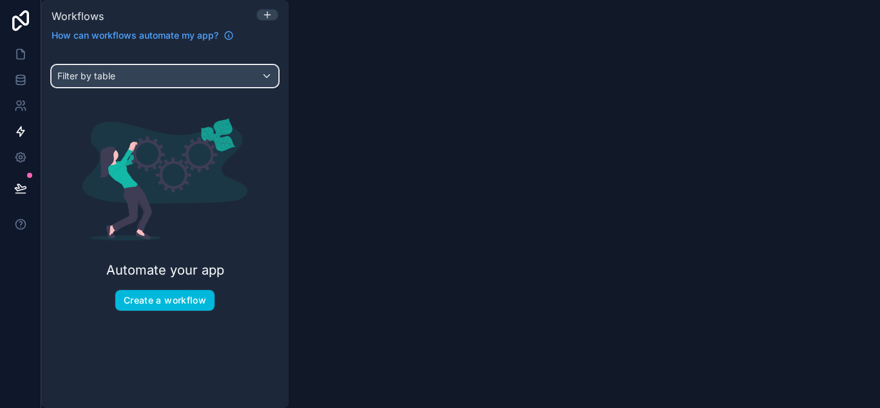
click at [151, 75] on div "Filter by table" at bounding box center [164, 76] width 225 height 21
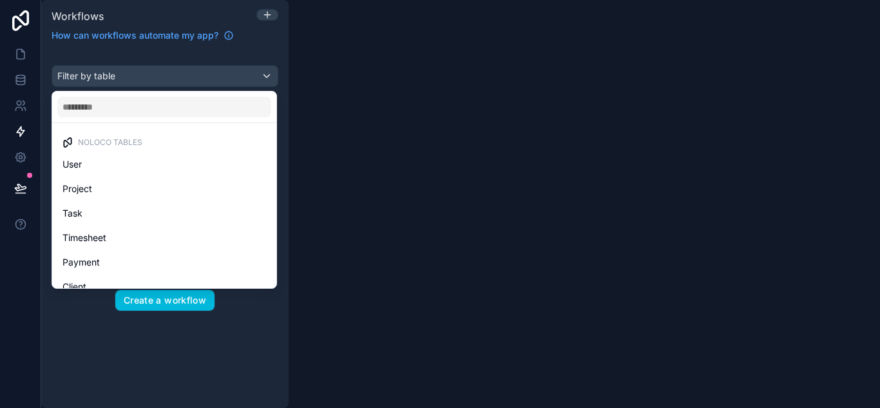
click at [151, 75] on div "scrollable content" at bounding box center [440, 204] width 880 height 408
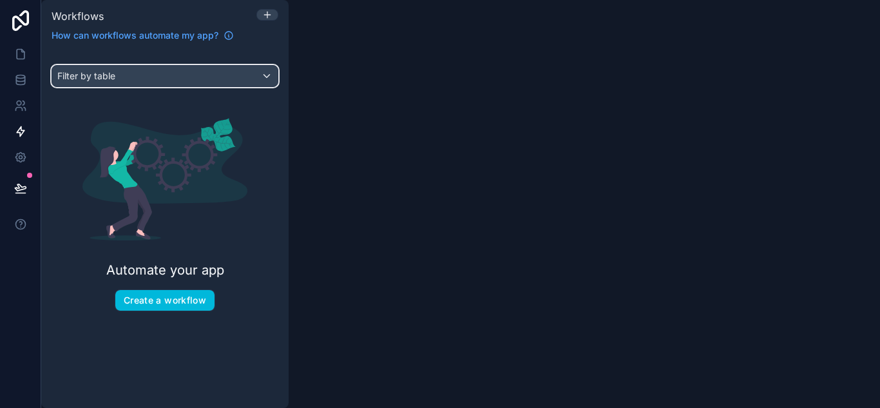
click at [142, 82] on div "Filter by table" at bounding box center [164, 76] width 225 height 21
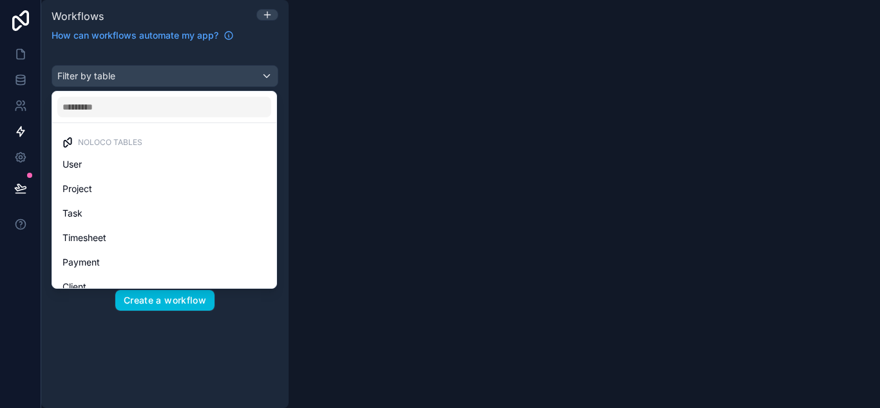
scroll to position [37, 0]
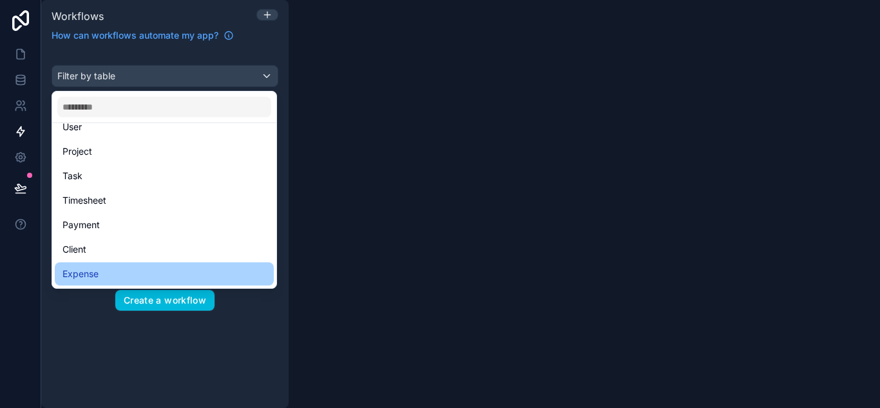
click at [101, 274] on div "Expense" at bounding box center [164, 273] width 204 height 15
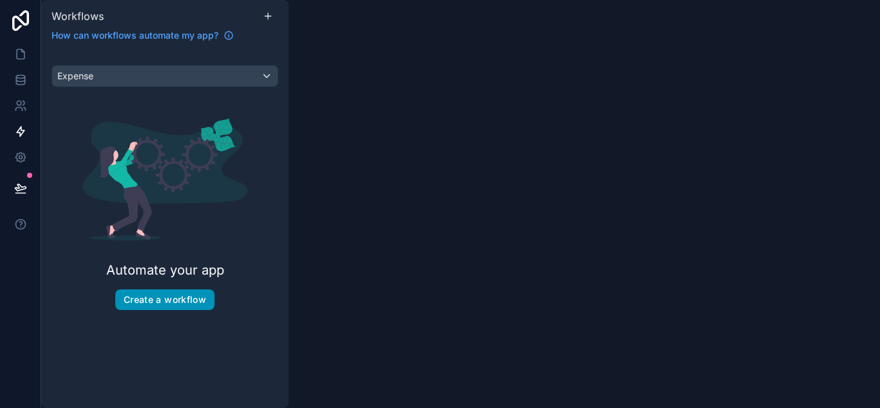
click at [179, 300] on button "Create a workflow" at bounding box center [164, 299] width 99 height 21
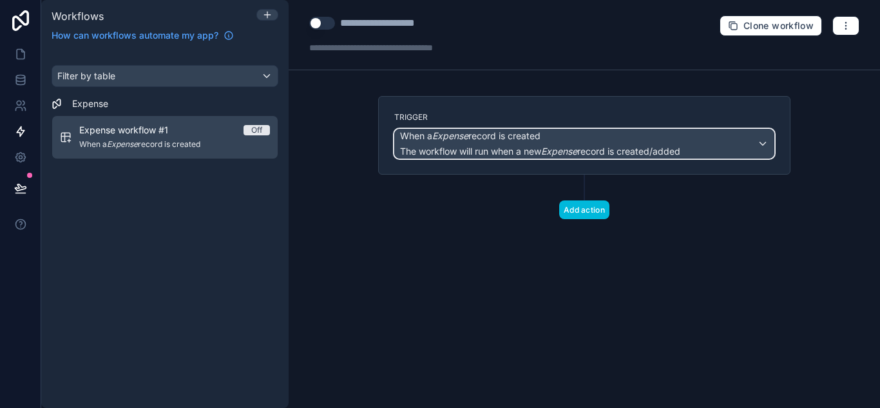
click at [505, 153] on span "The workflow will run when a new Expense record is created/added" at bounding box center [540, 151] width 280 height 11
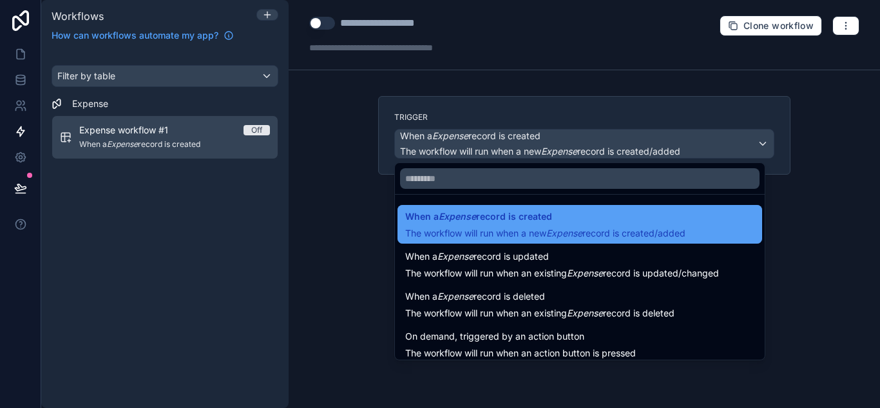
click at [497, 231] on span "The workflow will run when a new Expense record is created/added" at bounding box center [545, 232] width 280 height 11
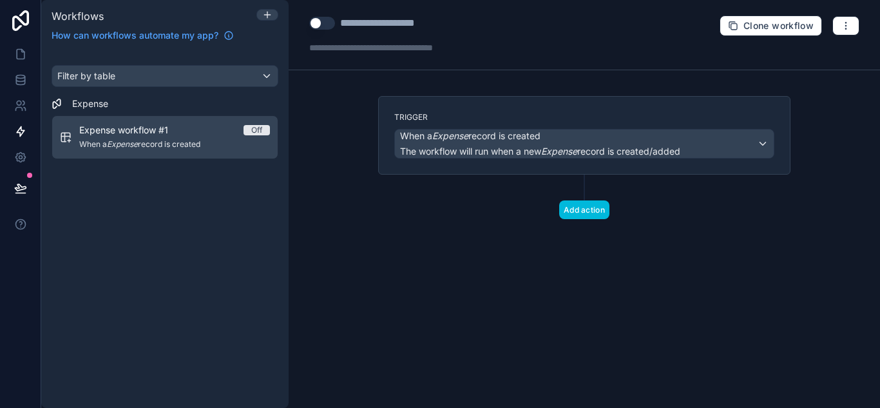
click at [497, 231] on div "Trigger When a Expense record is created The workflow will run when a new Expen…" at bounding box center [584, 178] width 433 height 164
click at [579, 212] on button "Add action" at bounding box center [584, 209] width 50 height 19
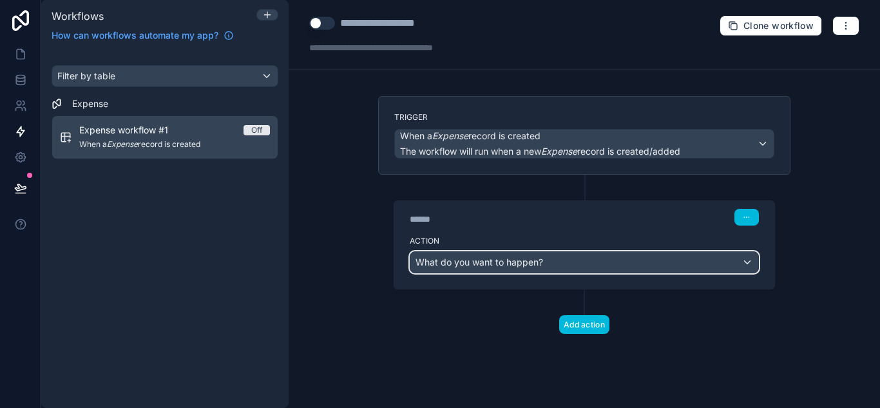
click at [618, 262] on div "What do you want to happen?" at bounding box center [584, 262] width 348 height 21
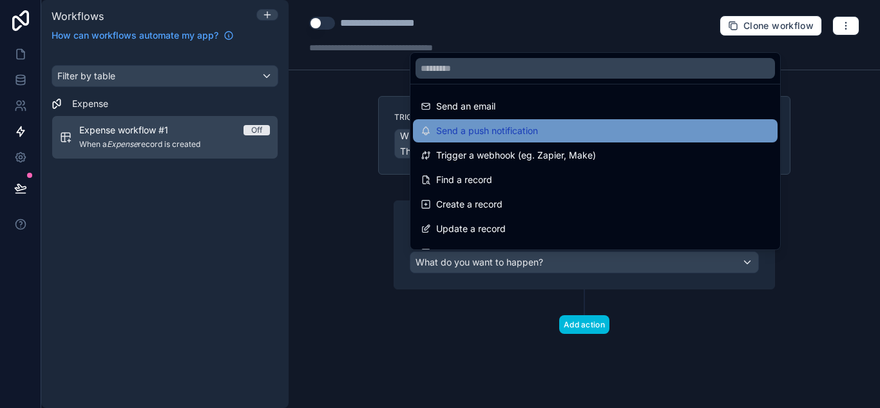
click at [508, 128] on span "Send a push notification" at bounding box center [487, 130] width 102 height 15
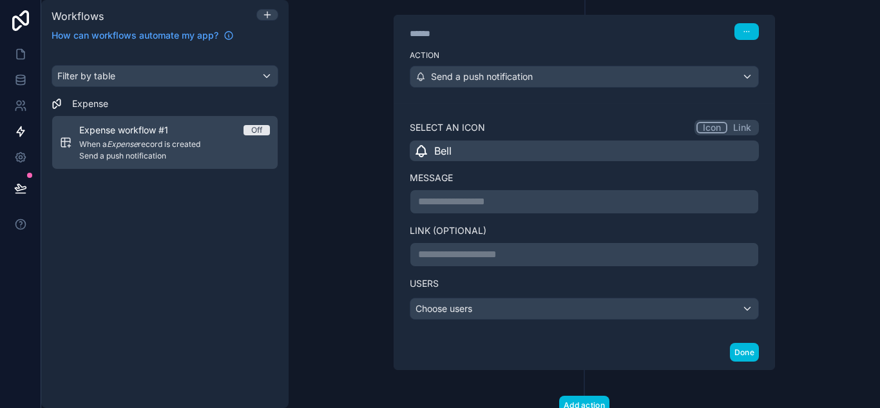
scroll to position [189, 0]
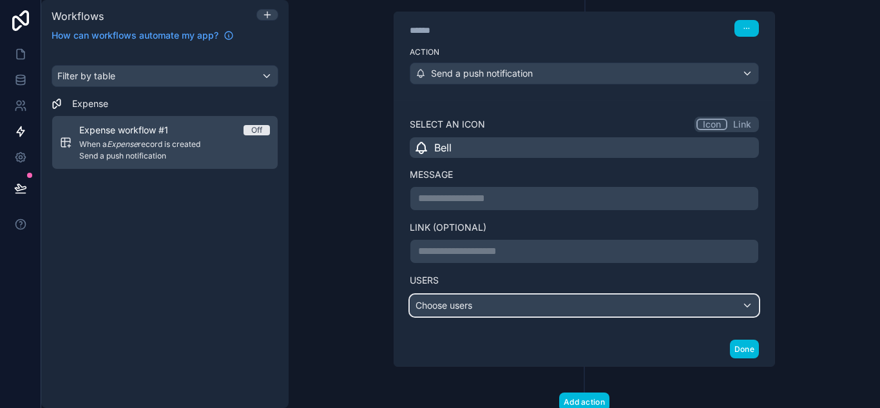
click at [676, 308] on div "Choose users" at bounding box center [584, 305] width 348 height 21
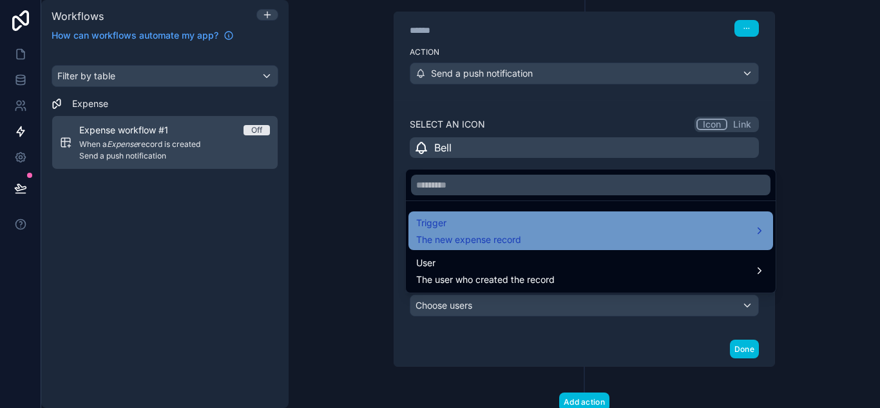
click at [578, 233] on div "Trigger The new expense record" at bounding box center [590, 230] width 349 height 31
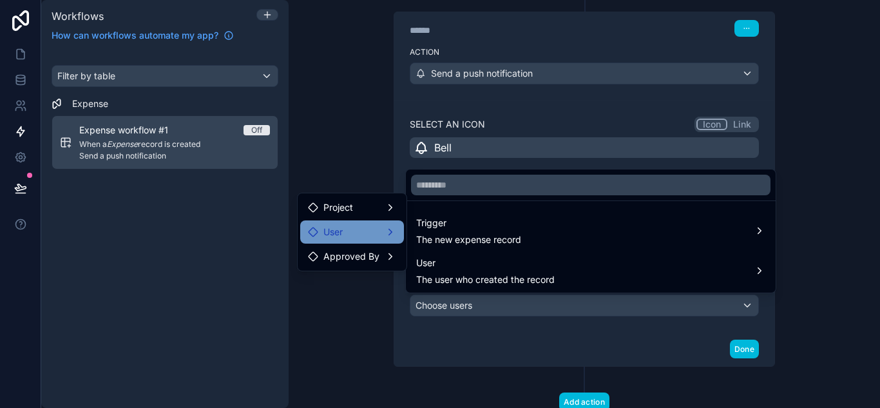
click at [376, 232] on div "User" at bounding box center [352, 231] width 88 height 15
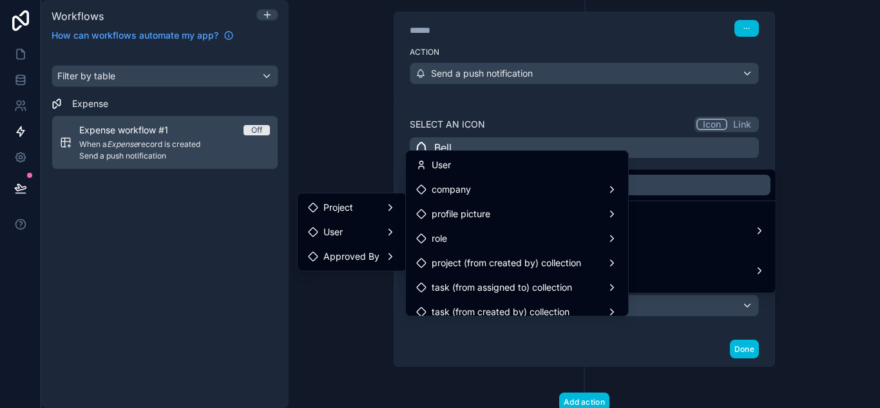
click at [531, 361] on div at bounding box center [440, 204] width 880 height 408
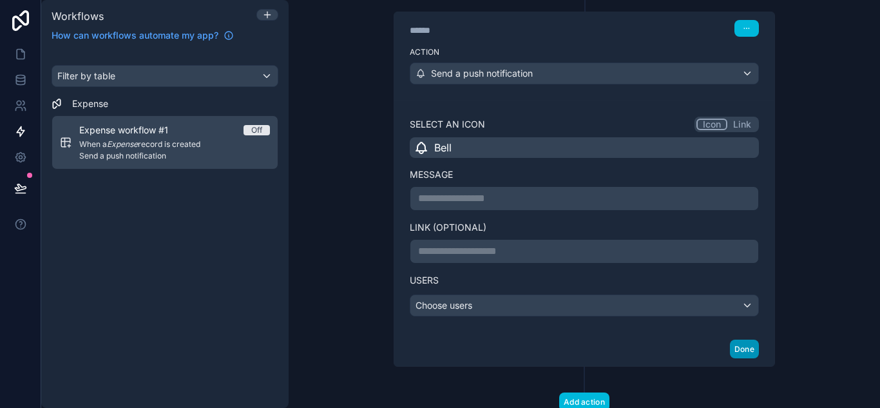
click at [740, 351] on button "Done" at bounding box center [744, 348] width 29 height 19
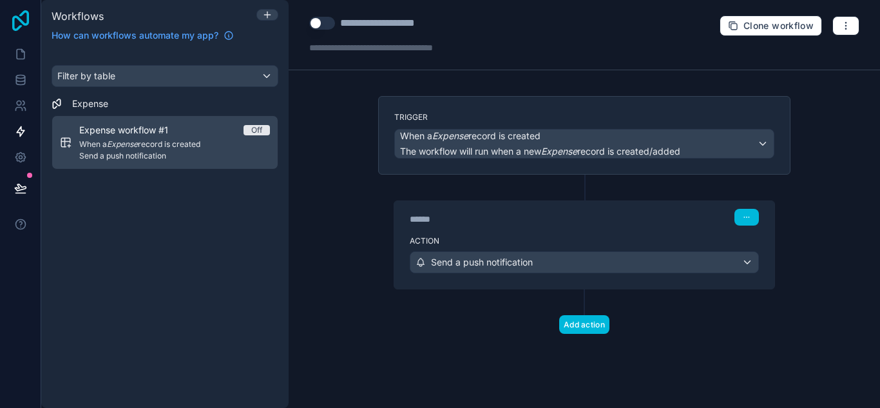
click at [18, 22] on icon at bounding box center [21, 20] width 26 height 21
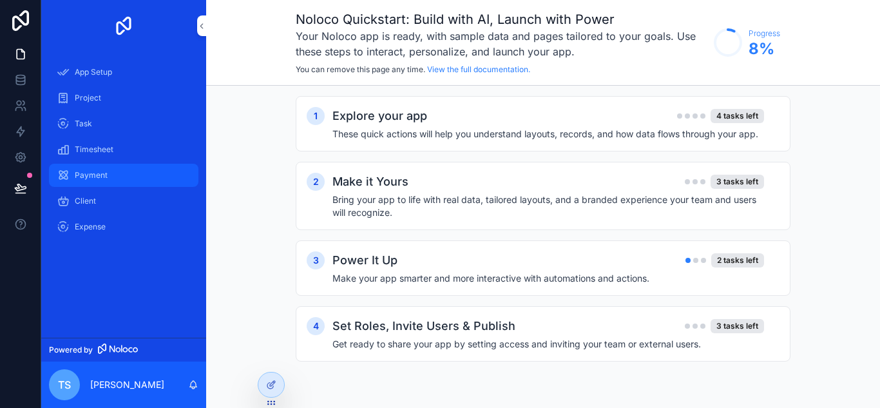
click at [92, 177] on span "Payment" at bounding box center [91, 175] width 33 height 10
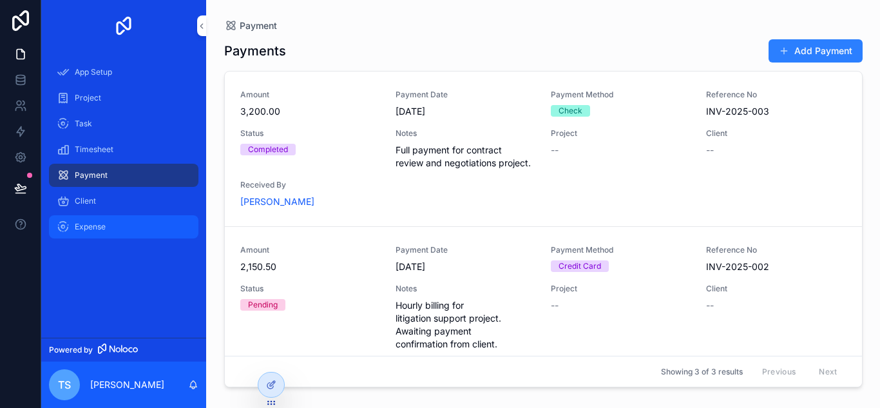
click at [129, 228] on div "Expense" at bounding box center [124, 226] width 134 height 21
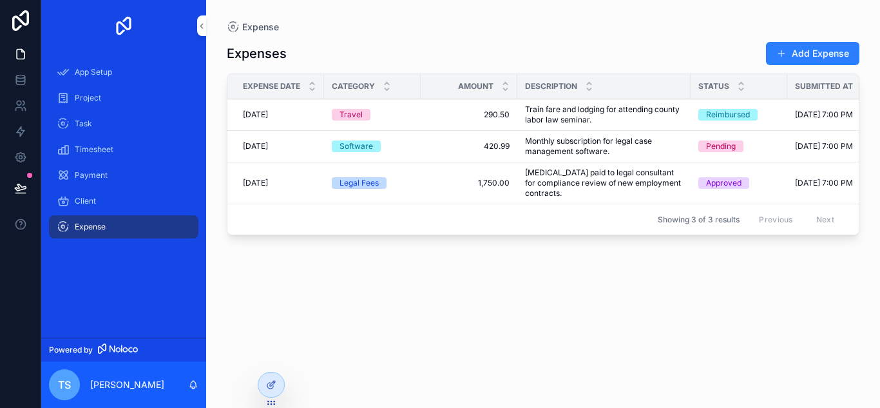
click at [602, 189] on span "[MEDICAL_DATA] paid to legal consultant for compliance review of new employment…" at bounding box center [604, 182] width 158 height 31
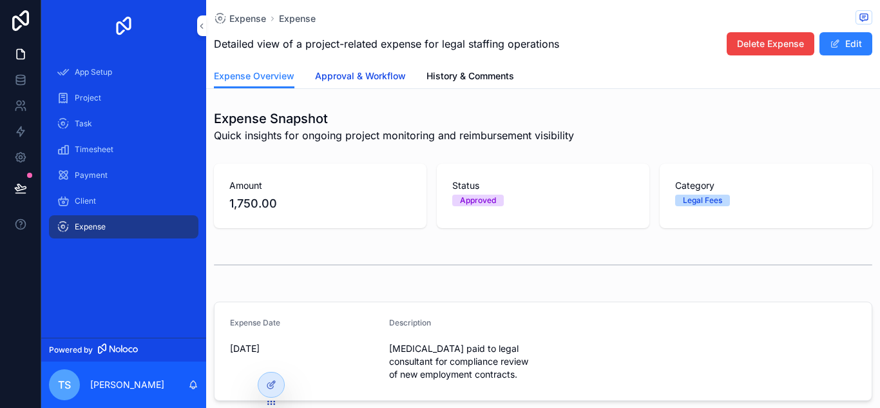
click at [371, 81] on span "Approval & Workflow" at bounding box center [360, 76] width 91 height 13
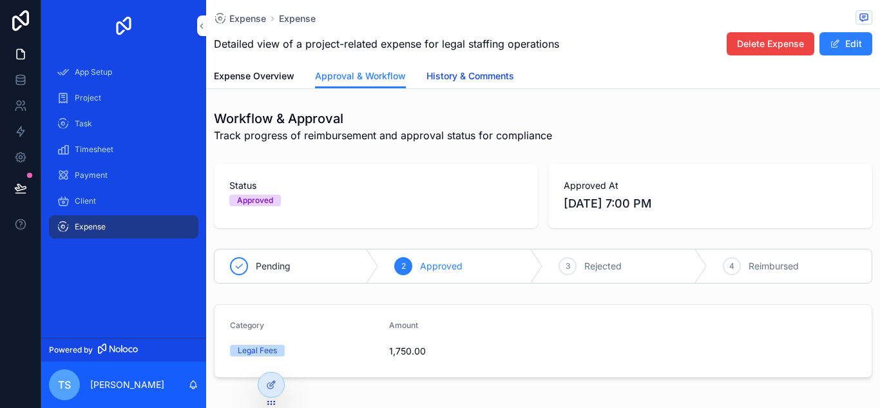
click at [471, 77] on span "History & Comments" at bounding box center [470, 76] width 88 height 13
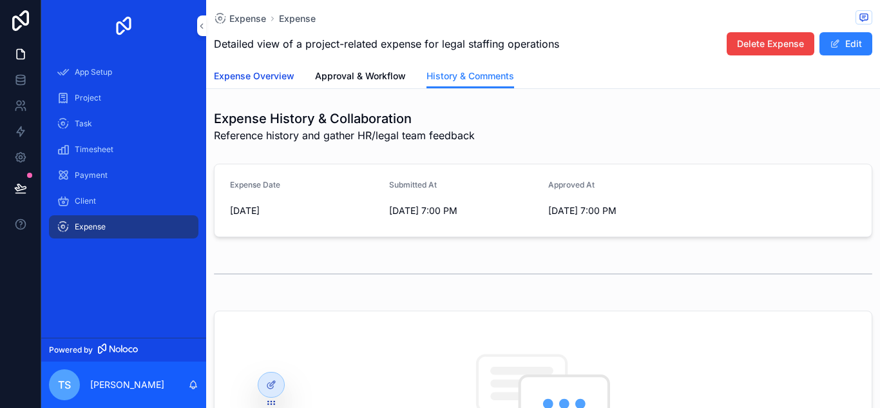
click at [249, 75] on span "Expense Overview" at bounding box center [254, 76] width 81 height 13
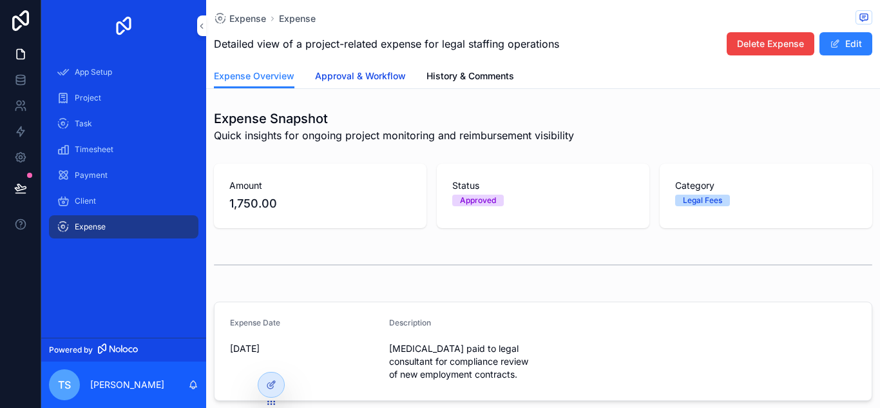
click at [376, 70] on span "Approval & Workflow" at bounding box center [360, 76] width 91 height 13
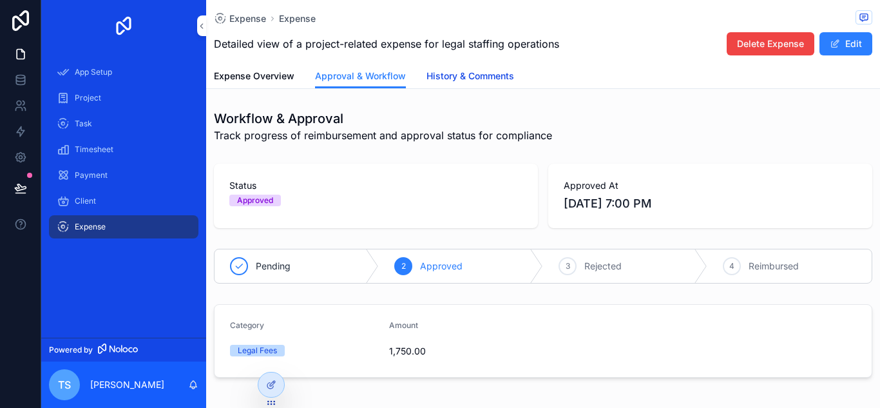
click at [473, 75] on span "History & Comments" at bounding box center [470, 76] width 88 height 13
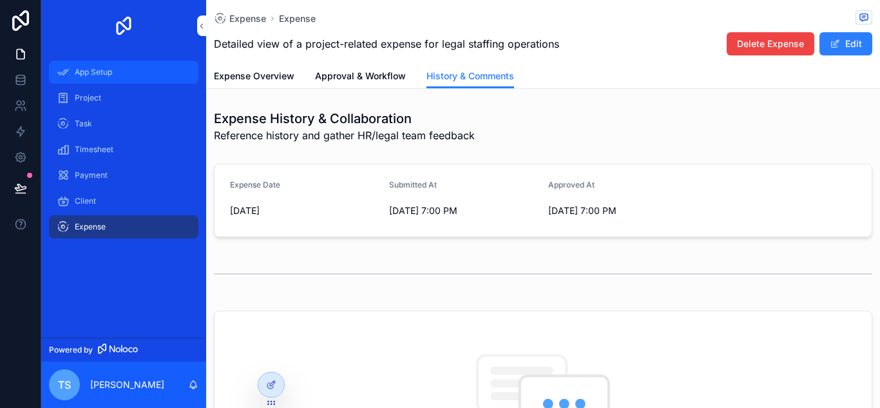
click at [86, 72] on span "App Setup" at bounding box center [93, 72] width 37 height 10
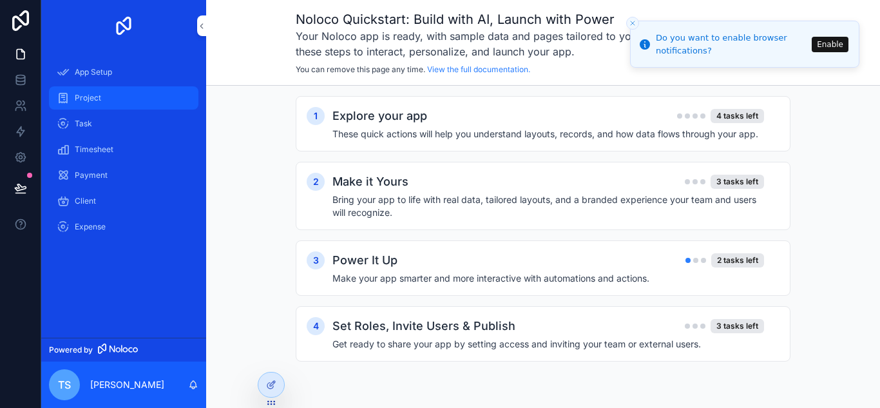
click at [122, 97] on div "Project" at bounding box center [124, 98] width 134 height 21
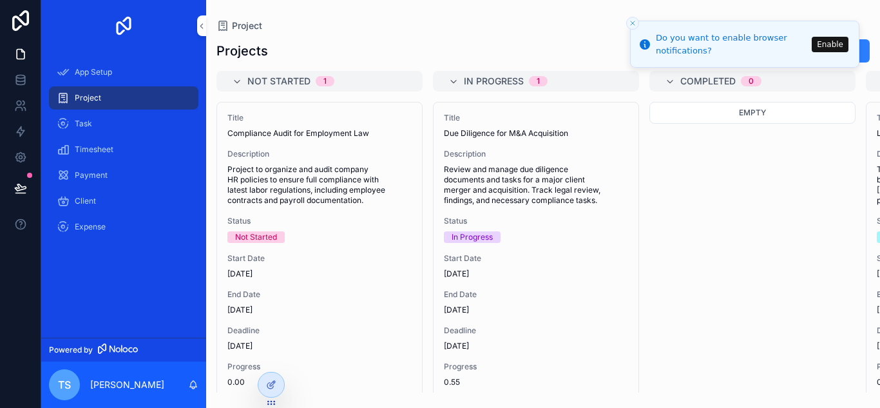
click at [122, 98] on div "Project" at bounding box center [124, 98] width 134 height 21
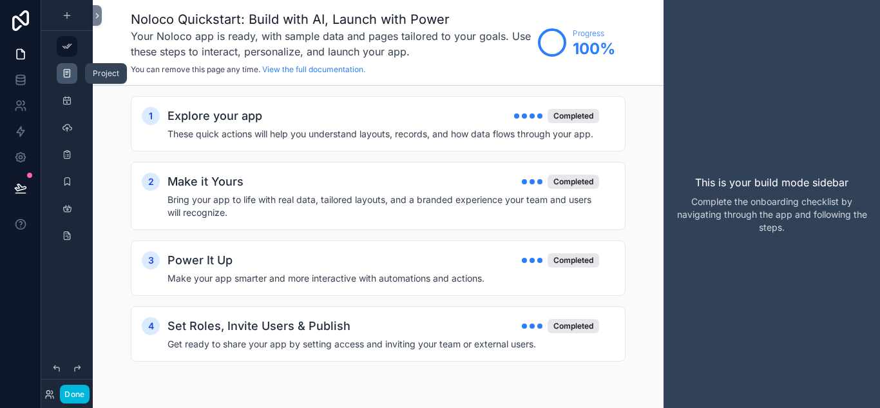
click at [66, 70] on icon "scrollable content" at bounding box center [67, 73] width 10 height 10
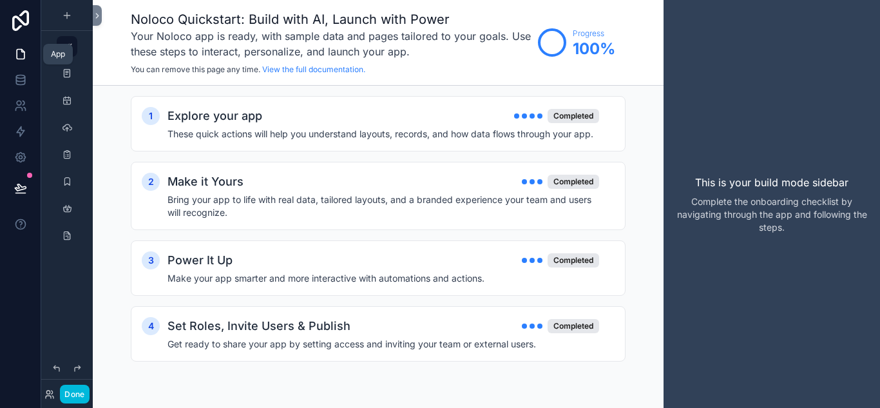
click at [23, 55] on icon at bounding box center [20, 54] width 13 height 13
click at [21, 75] on icon at bounding box center [20, 76] width 8 height 3
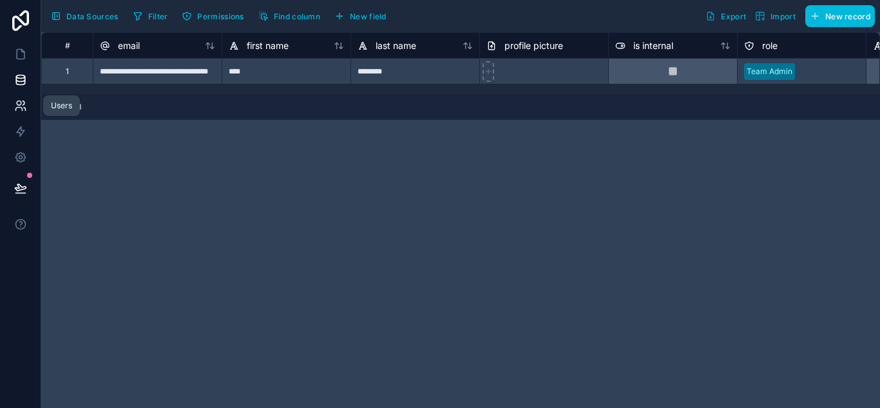
click at [21, 105] on icon at bounding box center [20, 105] width 13 height 13
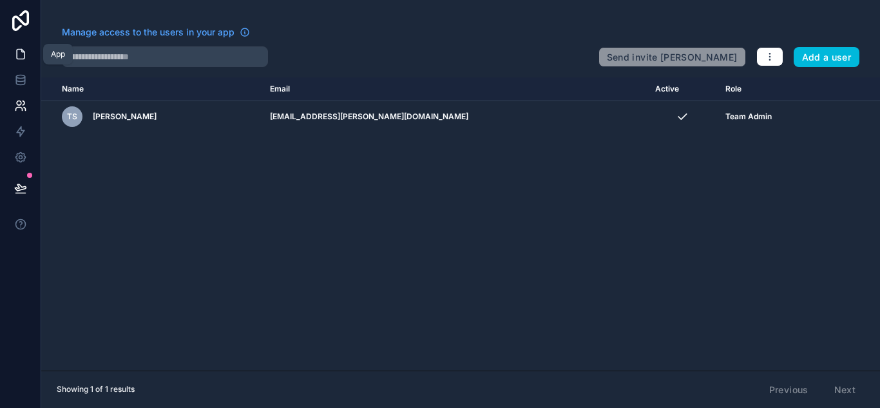
click at [17, 50] on icon at bounding box center [21, 55] width 8 height 10
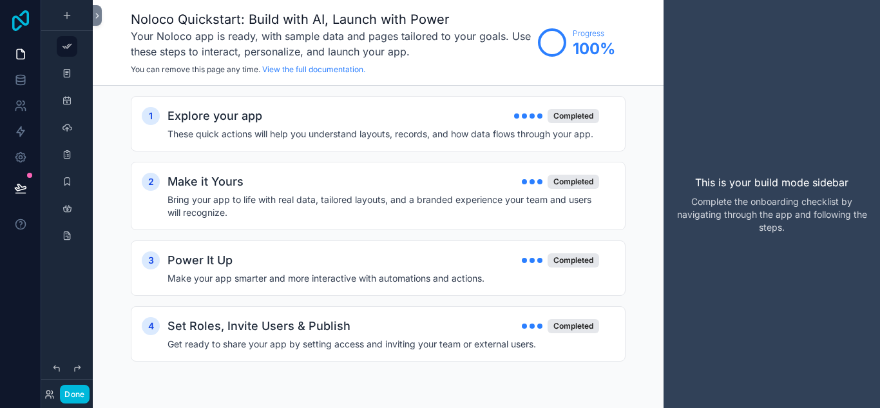
click at [14, 24] on icon at bounding box center [20, 20] width 17 height 21
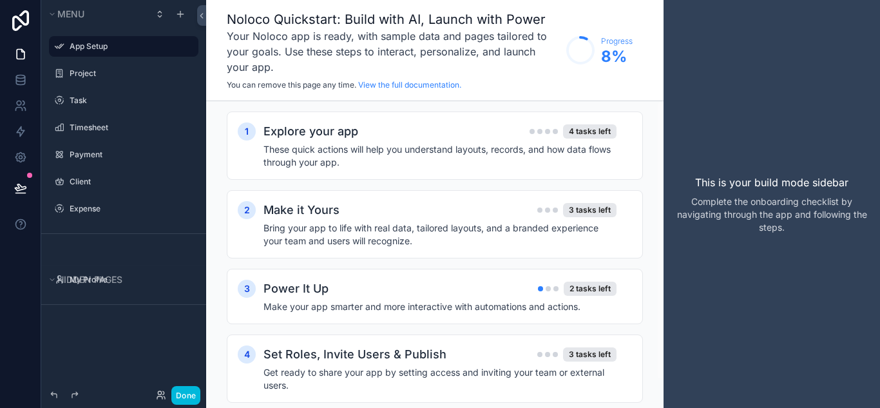
click at [555, 240] on h4 "Bring your app to life with real data, tailored layouts, and a branded experien…" at bounding box center [439, 235] width 353 height 26
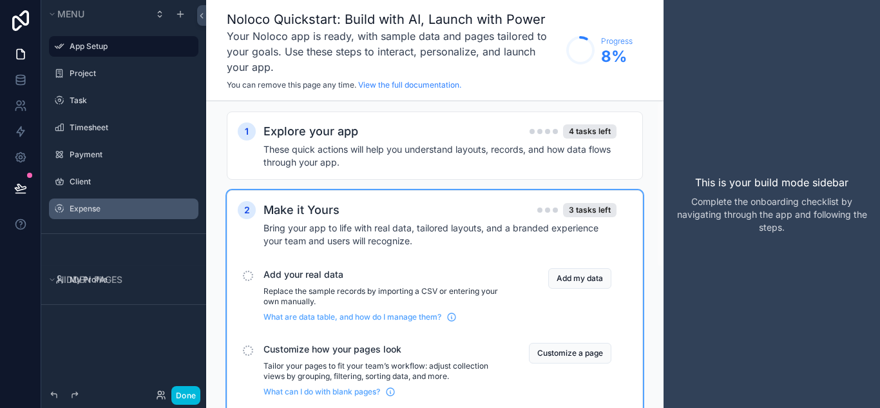
click at [90, 210] on label "Expense" at bounding box center [130, 209] width 121 height 10
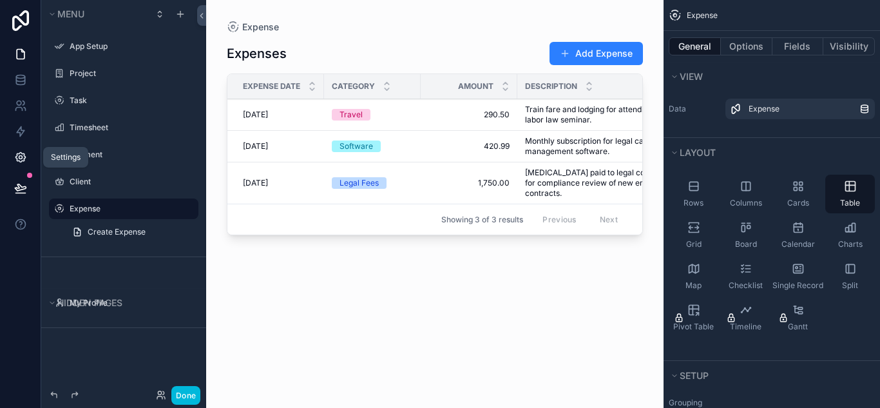
click at [21, 155] on icon at bounding box center [20, 157] width 13 height 13
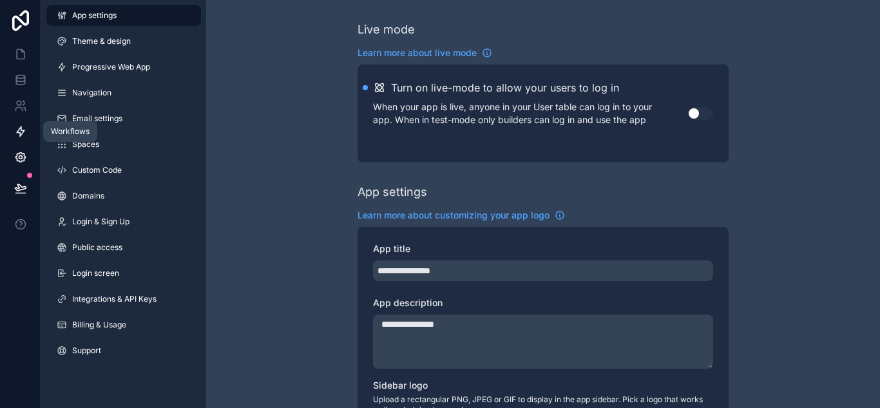
click at [19, 120] on link at bounding box center [20, 132] width 41 height 26
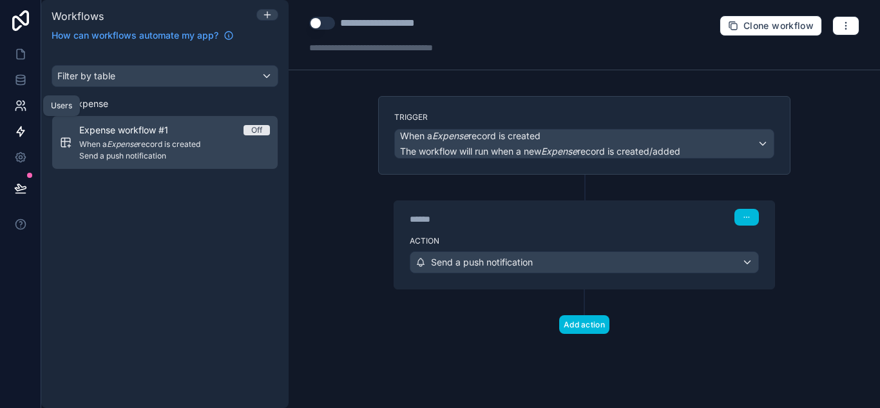
click at [20, 95] on link at bounding box center [20, 106] width 41 height 26
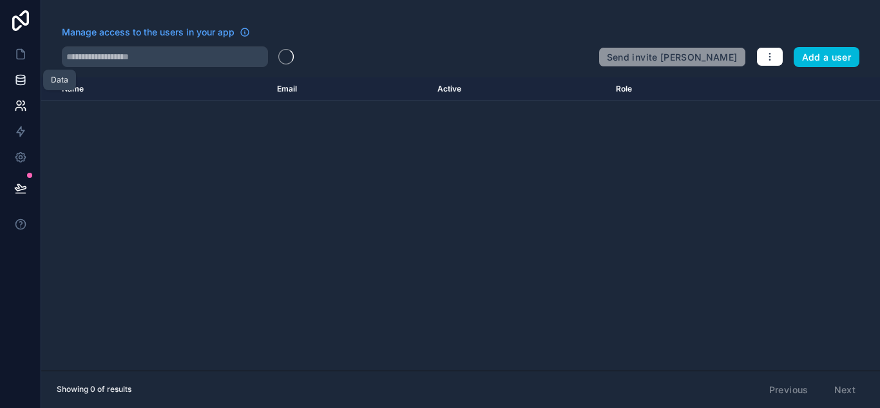
click at [19, 82] on icon at bounding box center [20, 79] width 8 height 5
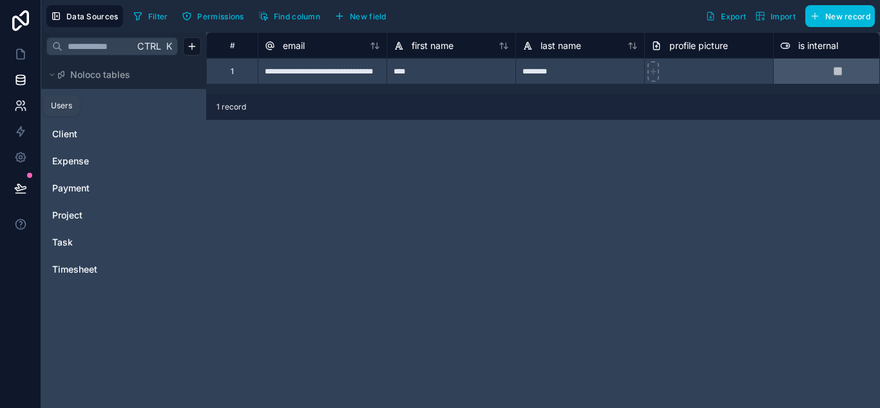
click at [17, 109] on icon at bounding box center [20, 105] width 13 height 13
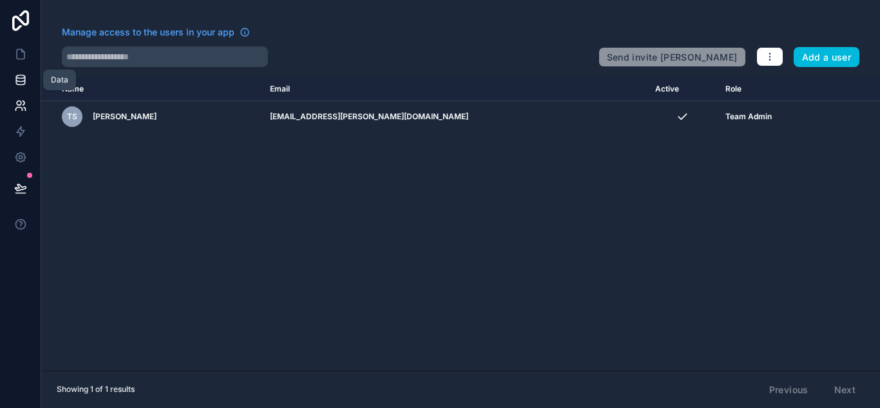
click at [10, 78] on link at bounding box center [20, 80] width 41 height 26
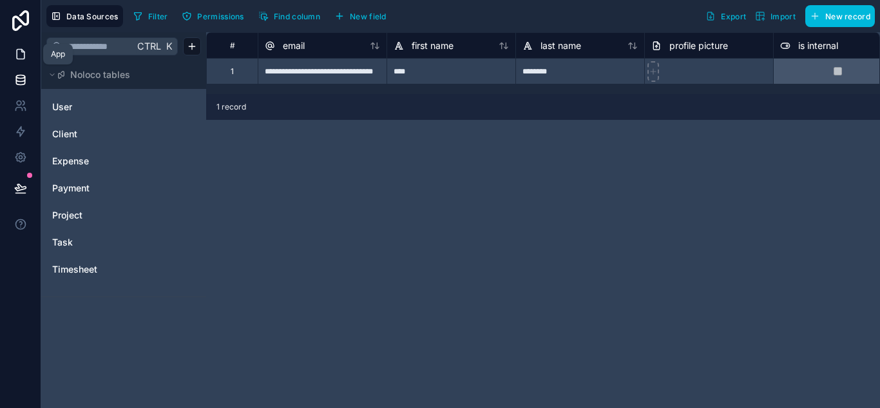
click at [12, 53] on link at bounding box center [20, 54] width 41 height 26
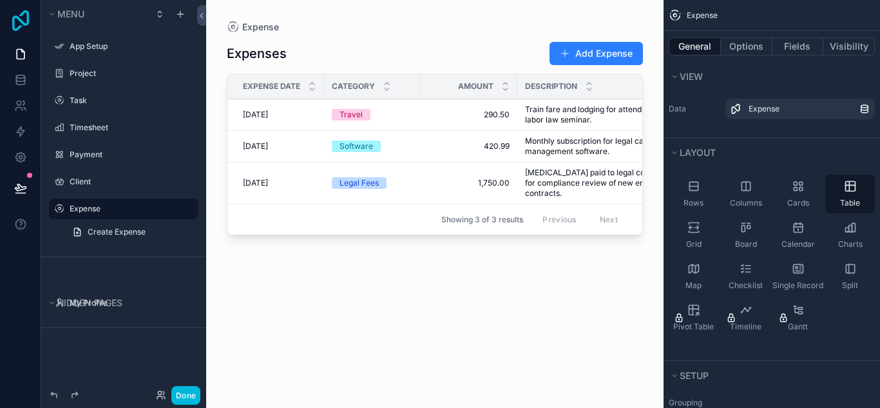
click at [11, 27] on icon at bounding box center [21, 20] width 26 height 21
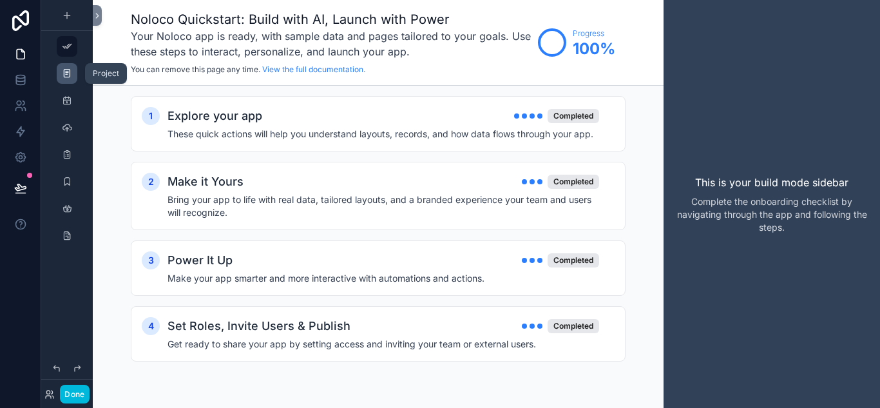
click at [67, 77] on icon "scrollable content" at bounding box center [67, 73] width 10 height 10
click at [66, 72] on icon "scrollable content" at bounding box center [67, 73] width 10 height 10
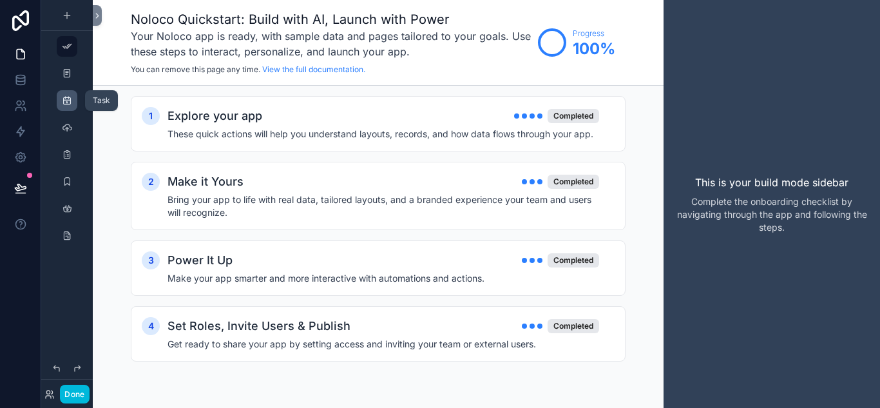
click at [68, 98] on icon "scrollable content" at bounding box center [67, 100] width 10 height 10
click at [73, 132] on div "scrollable content" at bounding box center [66, 127] width 15 height 21
click at [18, 131] on icon at bounding box center [20, 131] width 13 height 13
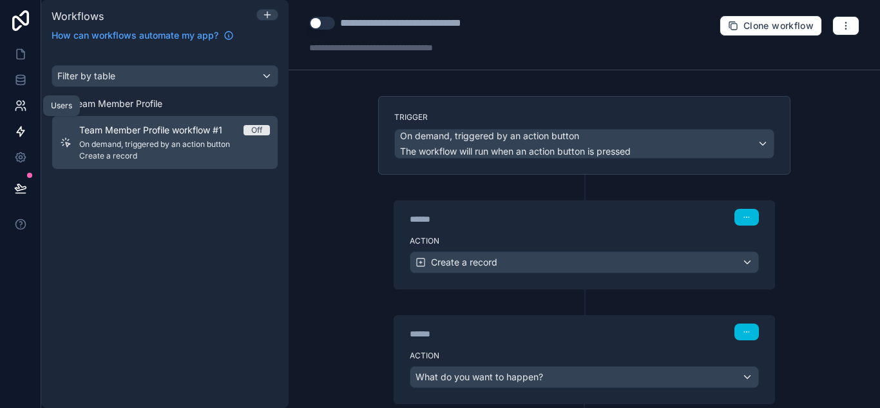
click at [18, 102] on icon at bounding box center [20, 105] width 13 height 13
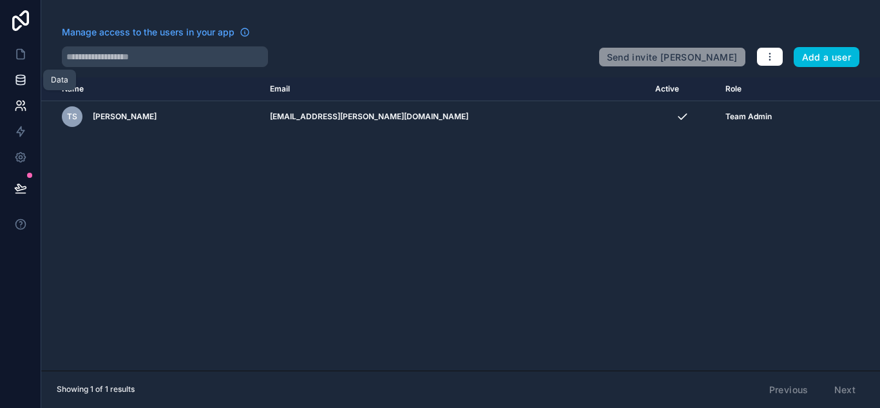
click at [18, 79] on icon at bounding box center [20, 76] width 8 height 3
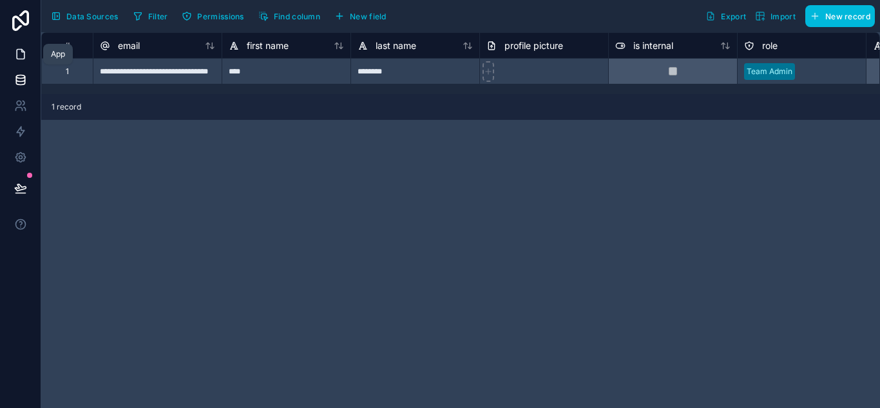
click at [18, 61] on link at bounding box center [20, 54] width 41 height 26
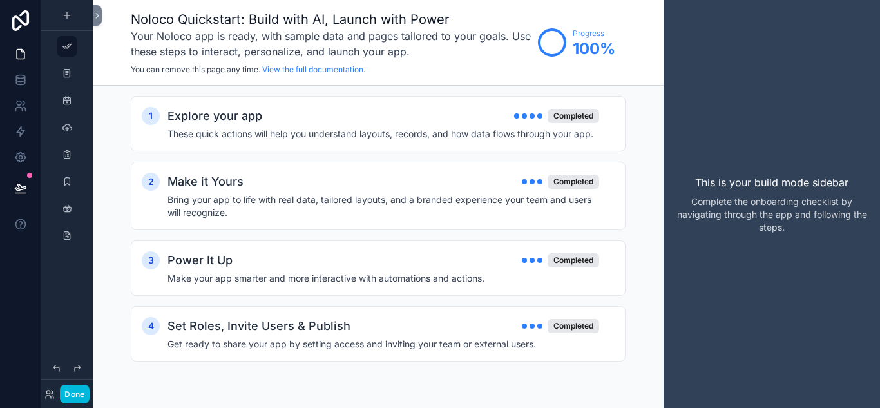
click at [16, 32] on link at bounding box center [20, 20] width 41 height 41
click at [68, 209] on icon "scrollable content" at bounding box center [67, 209] width 10 height 10
click at [64, 209] on icon "scrollable content" at bounding box center [67, 209] width 10 height 10
click at [107, 207] on div "1 Explore your app Completed These quick actions will help you understand layou…" at bounding box center [378, 242] width 571 height 312
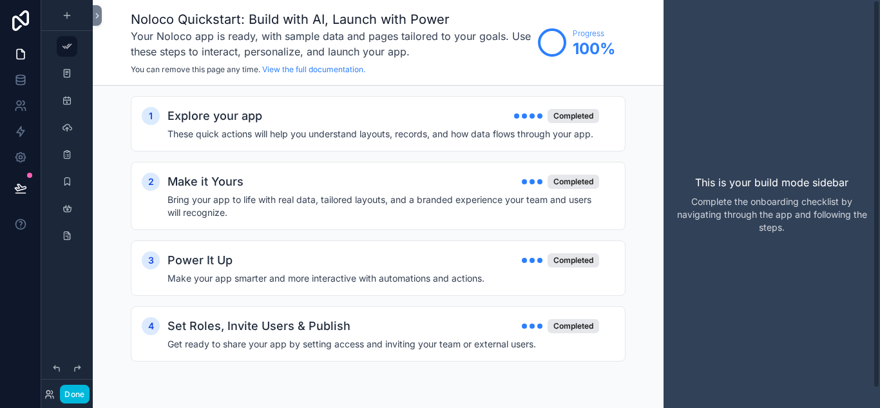
click at [644, 222] on div "1 Explore your app Completed These quick actions will help you understand layou…" at bounding box center [378, 242] width 571 height 312
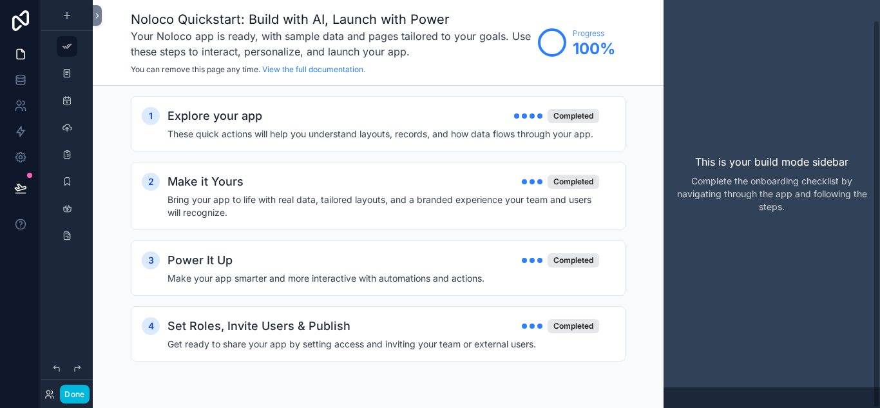
drag, startPoint x: 878, startPoint y: 133, endPoint x: 879, endPoint y: 277, distance: 144.3
click at [879, 277] on div "This is your build mode sidebar Complete the onboarding checklist by navigating…" at bounding box center [772, 204] width 216 height 408
click at [631, 334] on div "1 Explore your app Completed These quick actions will help you understand layou…" at bounding box center [378, 242] width 571 height 312
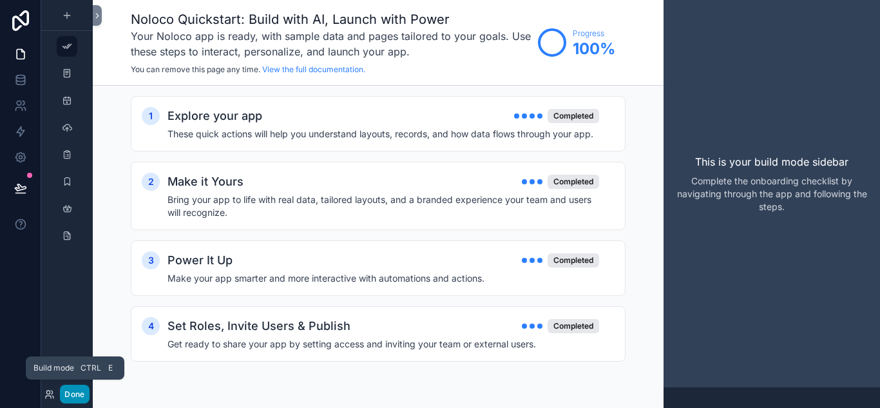
click at [68, 391] on button "Done" at bounding box center [74, 394] width 29 height 19
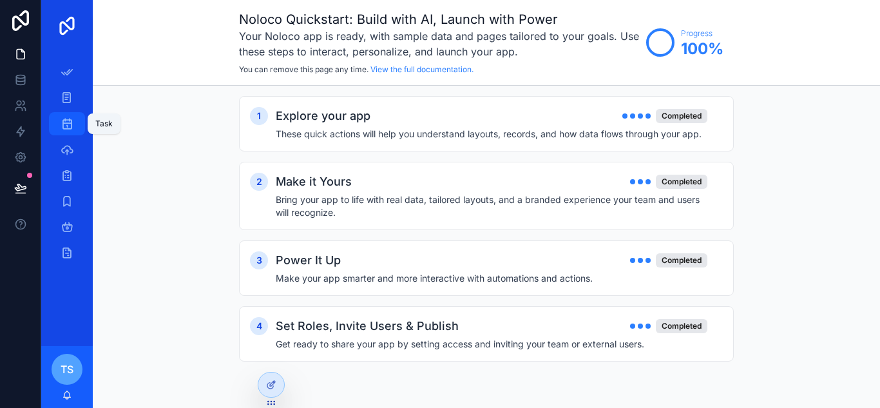
click at [66, 122] on icon "scrollable content" at bounding box center [67, 123] width 13 height 13
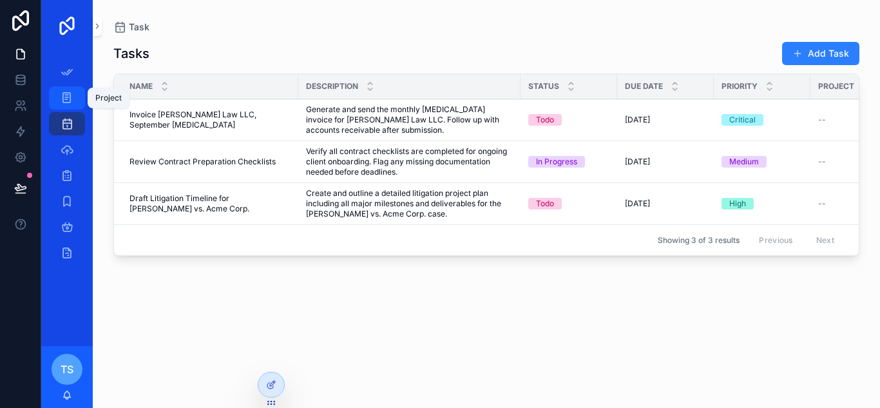
click at [58, 95] on div "Project" at bounding box center [67, 98] width 21 height 21
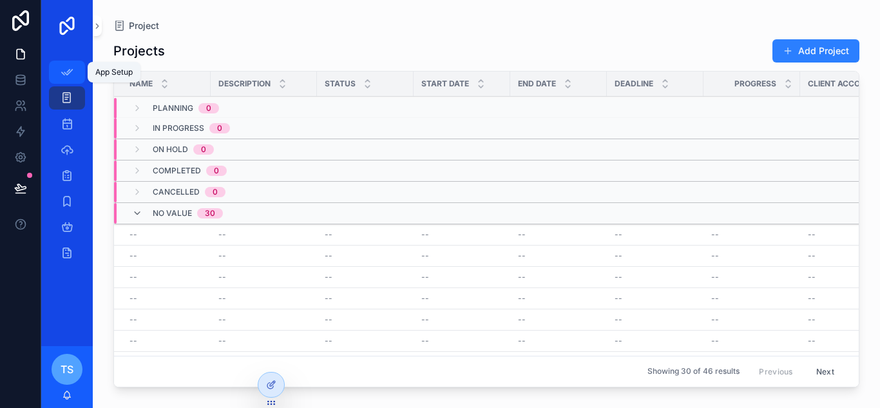
click at [62, 68] on icon "scrollable content" at bounding box center [67, 72] width 13 height 13
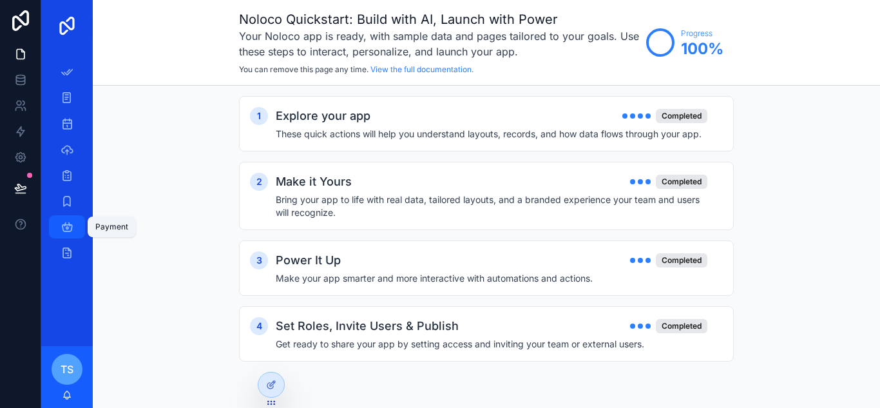
click at [67, 225] on icon "scrollable content" at bounding box center [67, 226] width 13 height 13
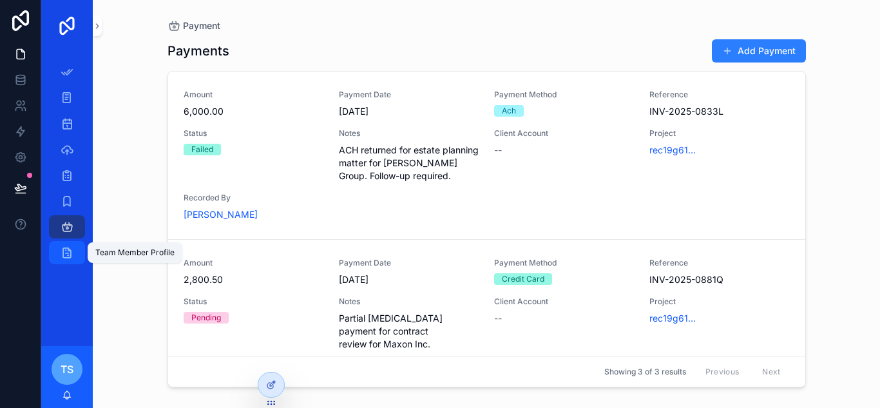
click at [68, 253] on icon "scrollable content" at bounding box center [67, 252] width 13 height 13
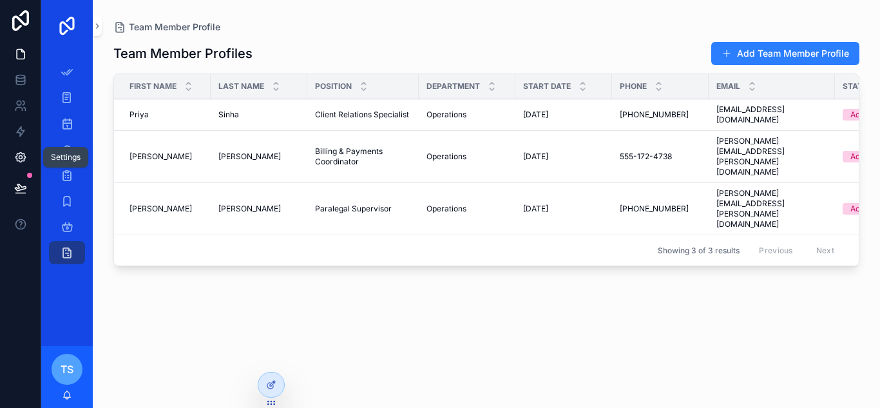
click at [17, 155] on icon at bounding box center [20, 158] width 10 height 10
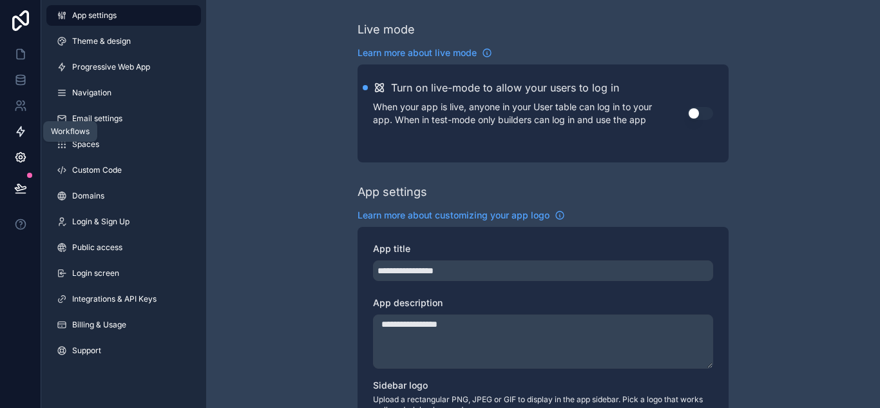
click at [18, 131] on icon at bounding box center [21, 132] width 8 height 10
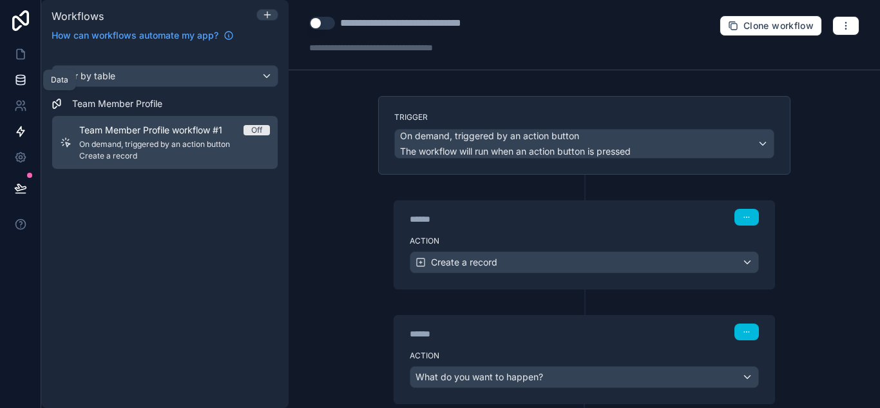
click at [19, 82] on icon at bounding box center [20, 79] width 8 height 5
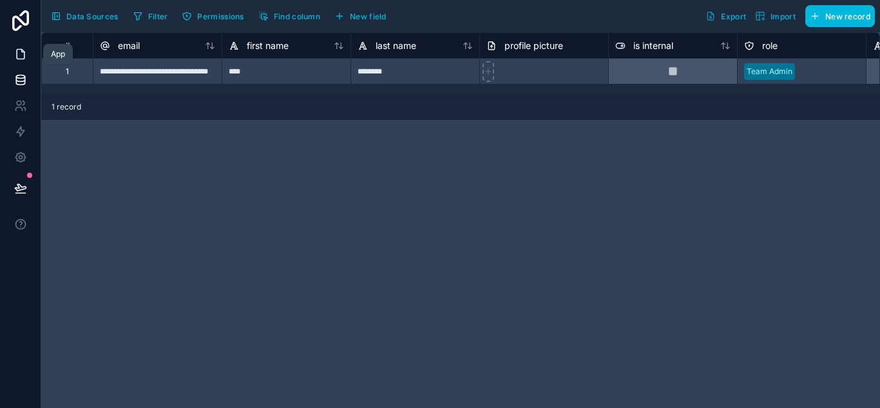
click at [18, 55] on icon at bounding box center [20, 54] width 13 height 13
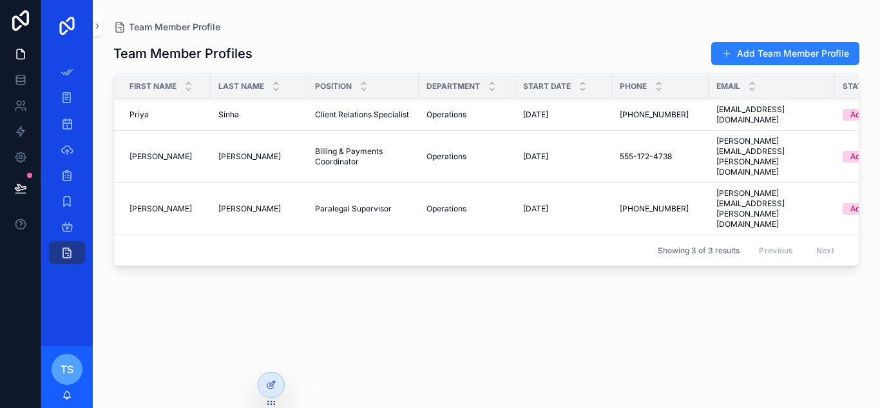
click at [17, 10] on link at bounding box center [20, 20] width 41 height 41
